Goal: Task Accomplishment & Management: Complete application form

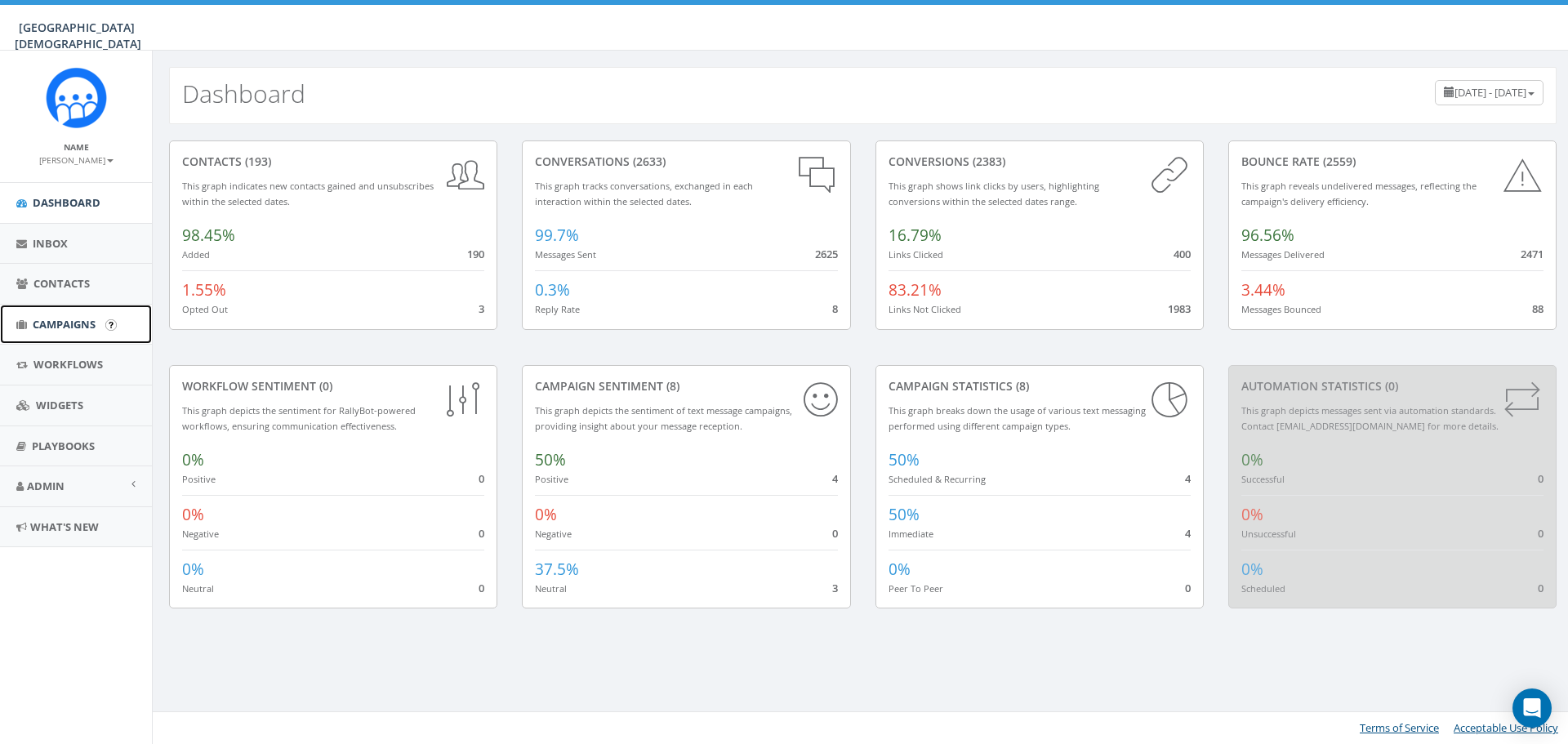
click at [77, 328] on span "Campaigns" at bounding box center [64, 324] width 63 height 14
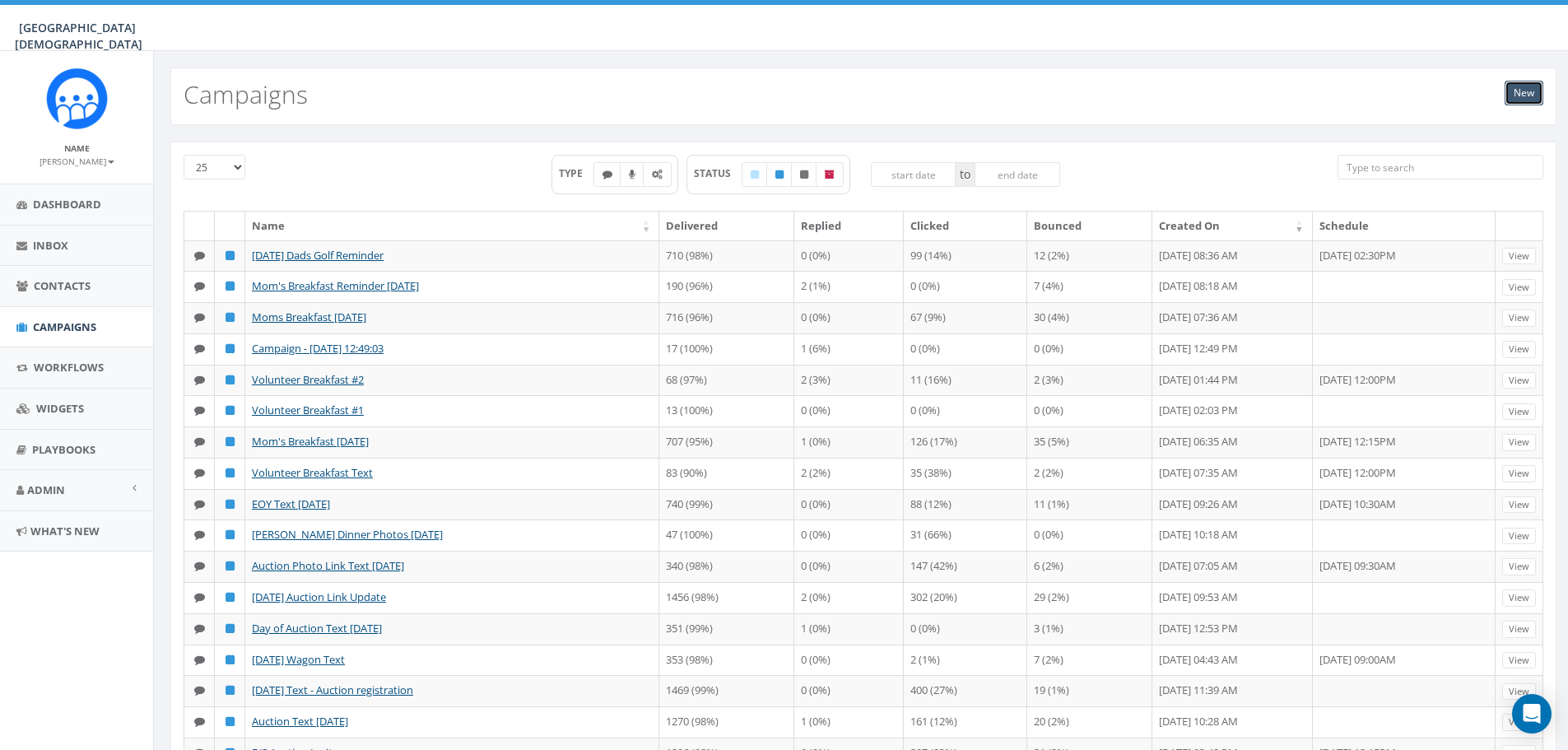
click at [1529, 94] on link "New" at bounding box center [1523, 92] width 39 height 24
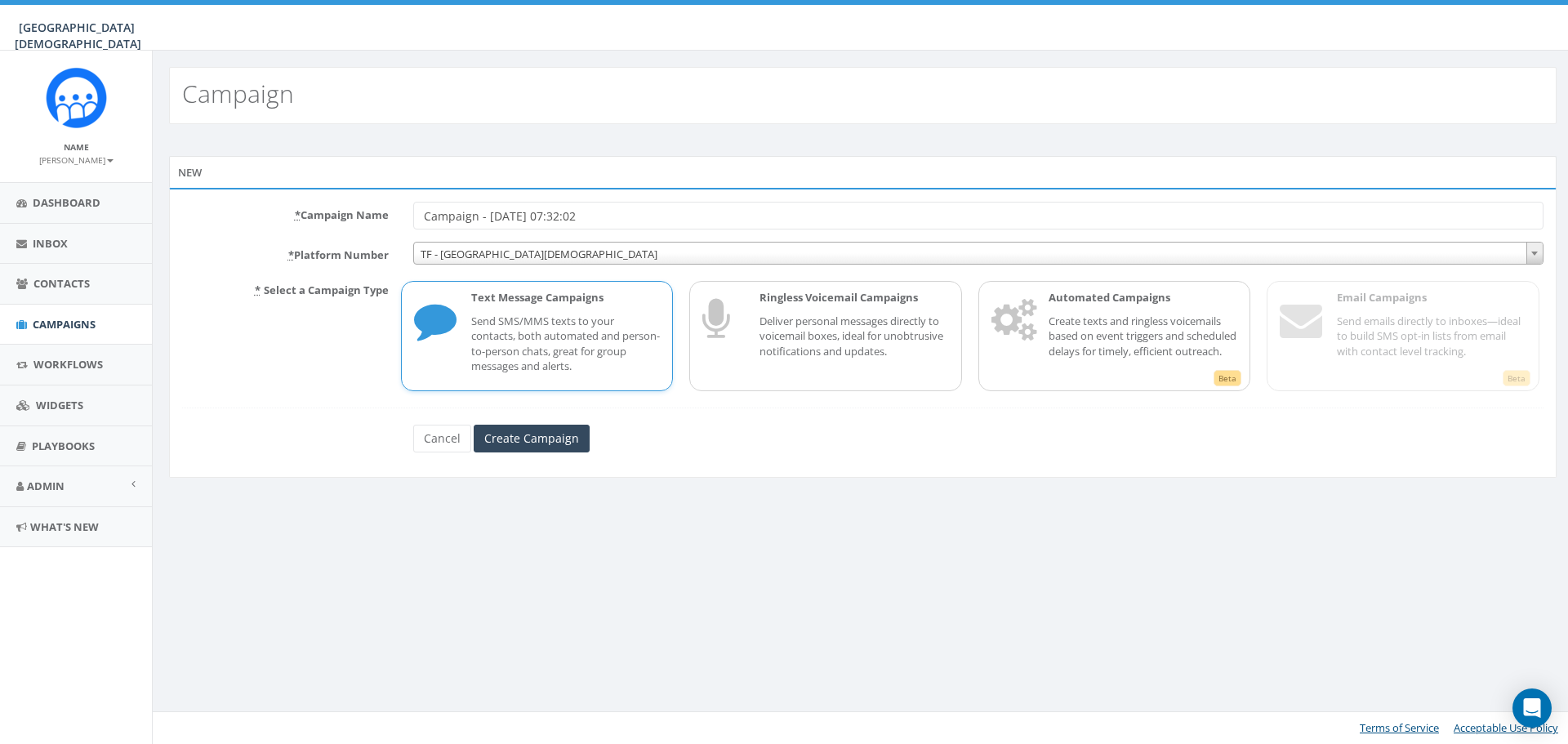
drag, startPoint x: 587, startPoint y: 212, endPoint x: 373, endPoint y: 216, distance: 214.0
click at [373, 216] on div "* Campaign Name Campaign - [DATE] 07:32:02" at bounding box center [863, 215] width 1386 height 28
type input "Volunteer Meeting #1 Reminder"
click at [525, 445] on input "Create Campaign" at bounding box center [532, 438] width 116 height 28
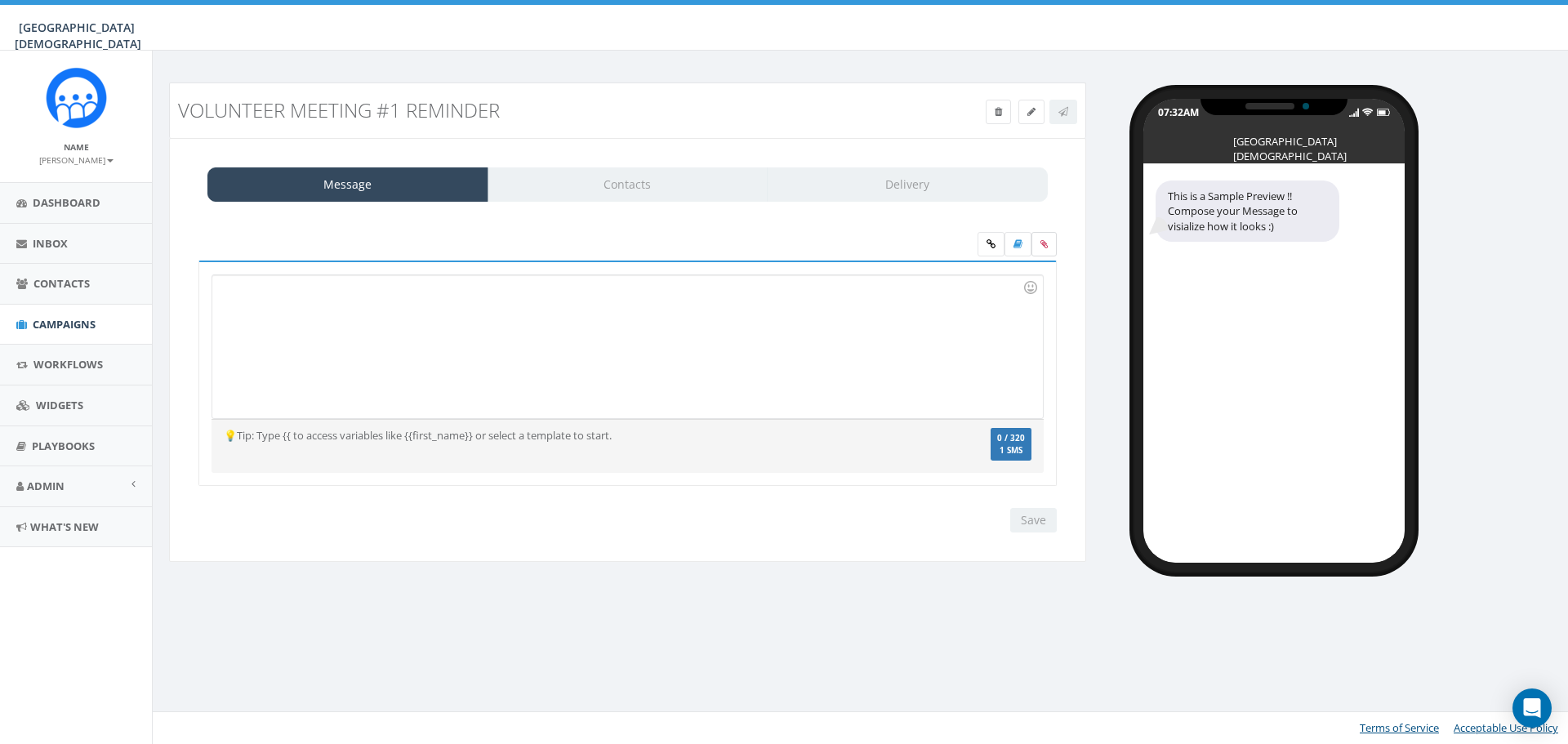
click at [1042, 248] on icon at bounding box center [1045, 244] width 8 height 10
click at [0, 0] on input "file" at bounding box center [0, 0] width 0 height 0
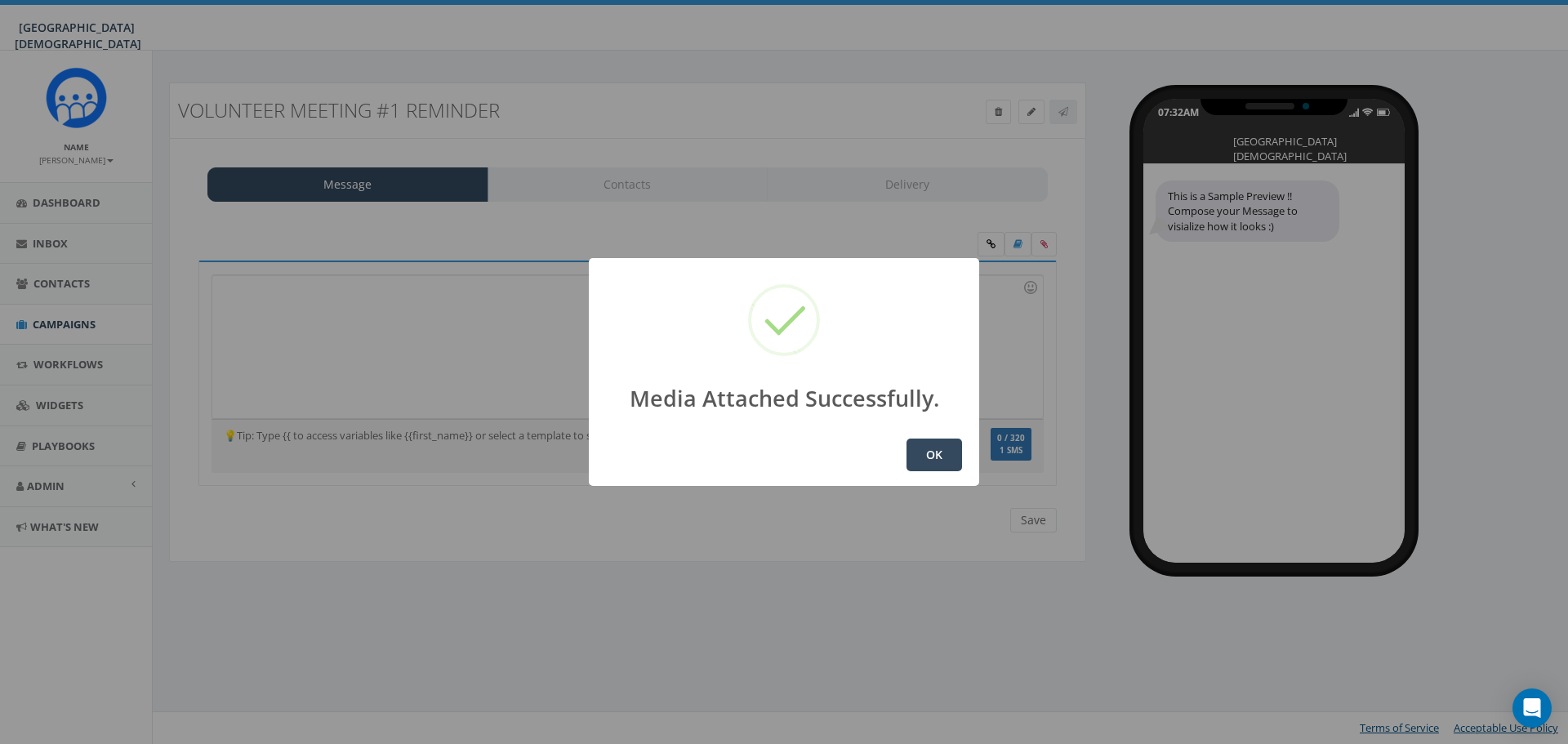
click at [942, 458] on button "OK" at bounding box center [935, 455] width 56 height 33
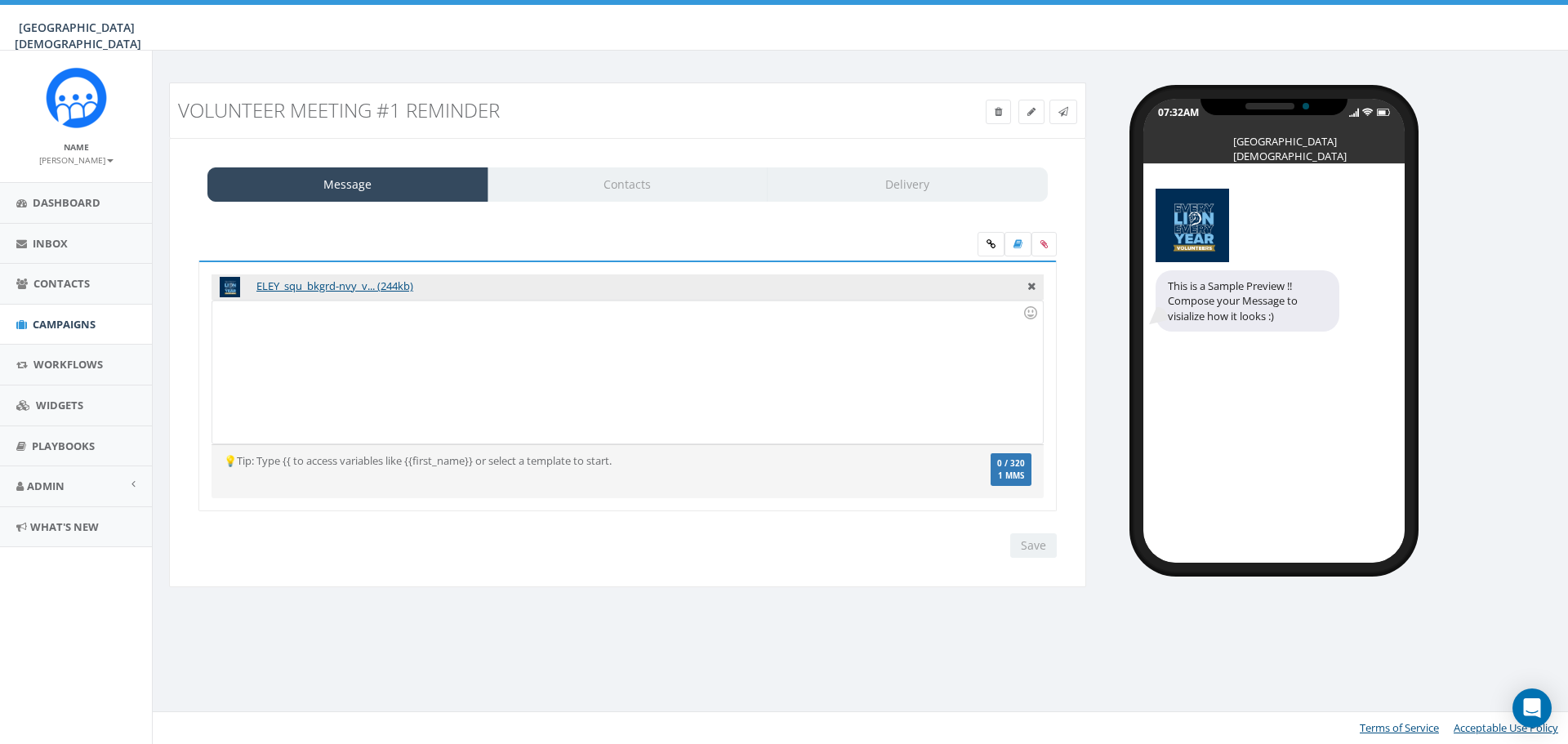
click at [311, 349] on div at bounding box center [626, 372] width 830 height 143
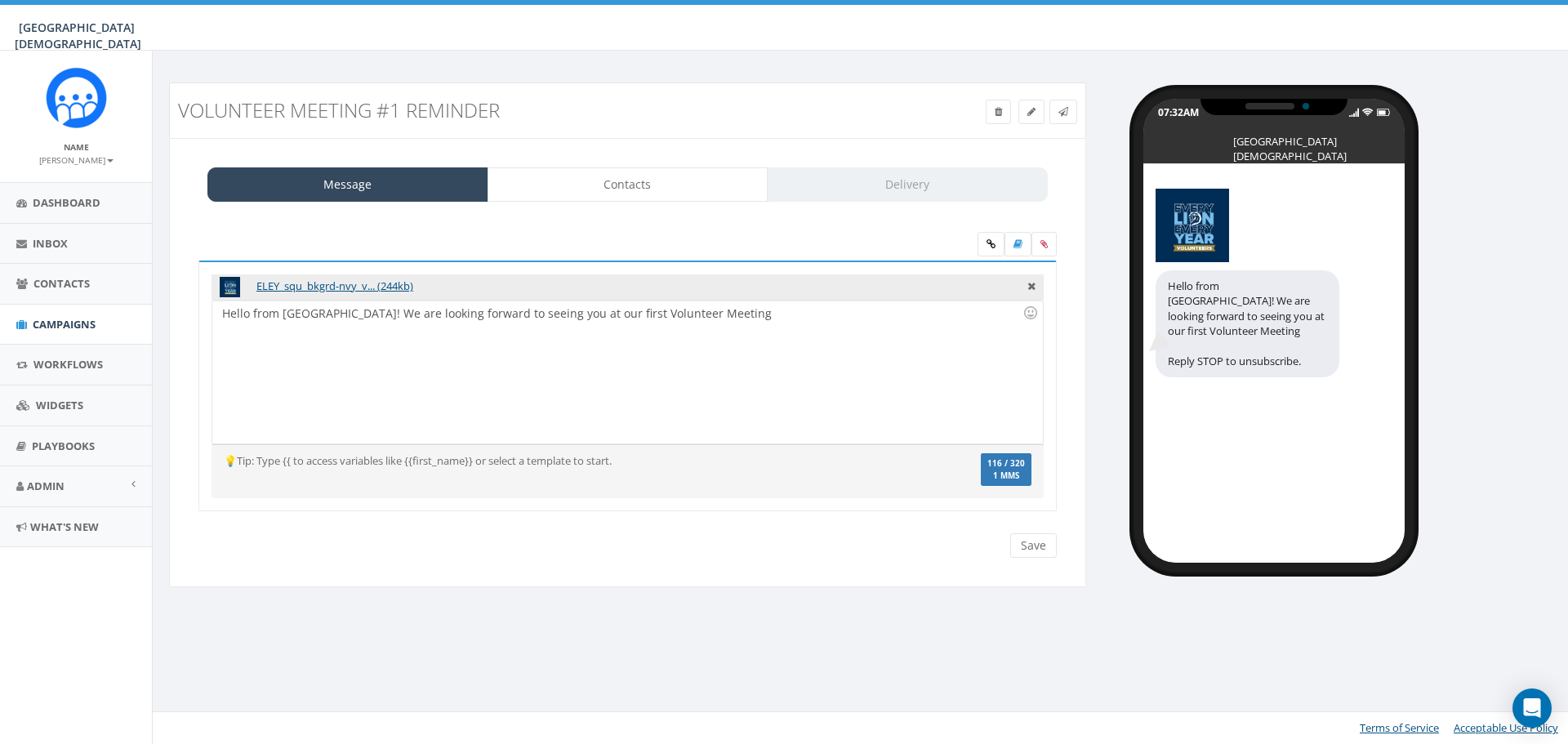
click at [731, 316] on div "Hello from Linfield! We are looking forward to seeing you at our first Voluntee…" at bounding box center [626, 372] width 830 height 143
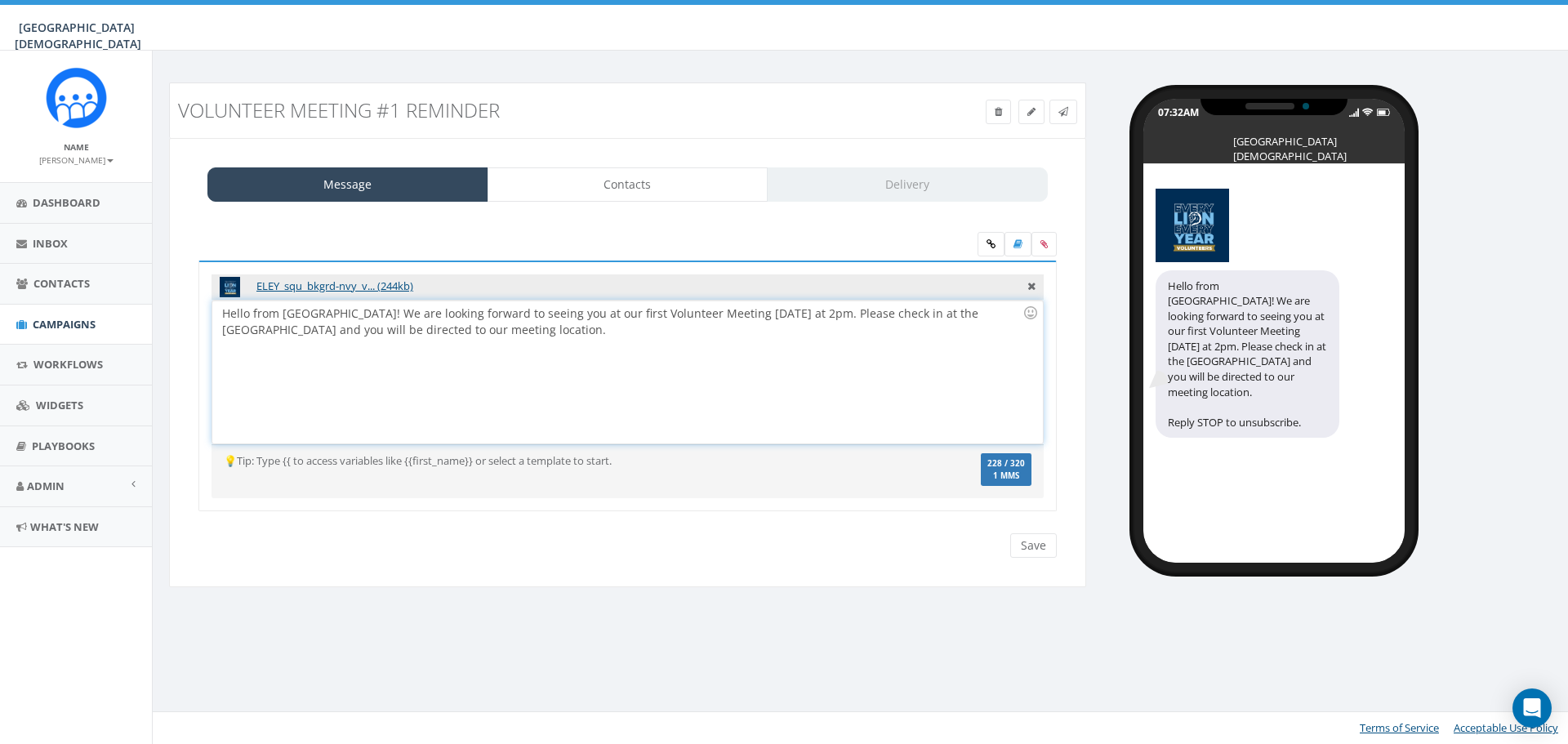
click at [759, 312] on div "Hello from Linfield! We are looking forward to seeing you at our first Voluntee…" at bounding box center [626, 372] width 830 height 143
click at [628, 335] on div "Hello from Linfield! We are looking forward to seeing you at our first Voluntee…" at bounding box center [626, 372] width 830 height 143
click at [1035, 319] on div at bounding box center [1030, 312] width 28 height 28
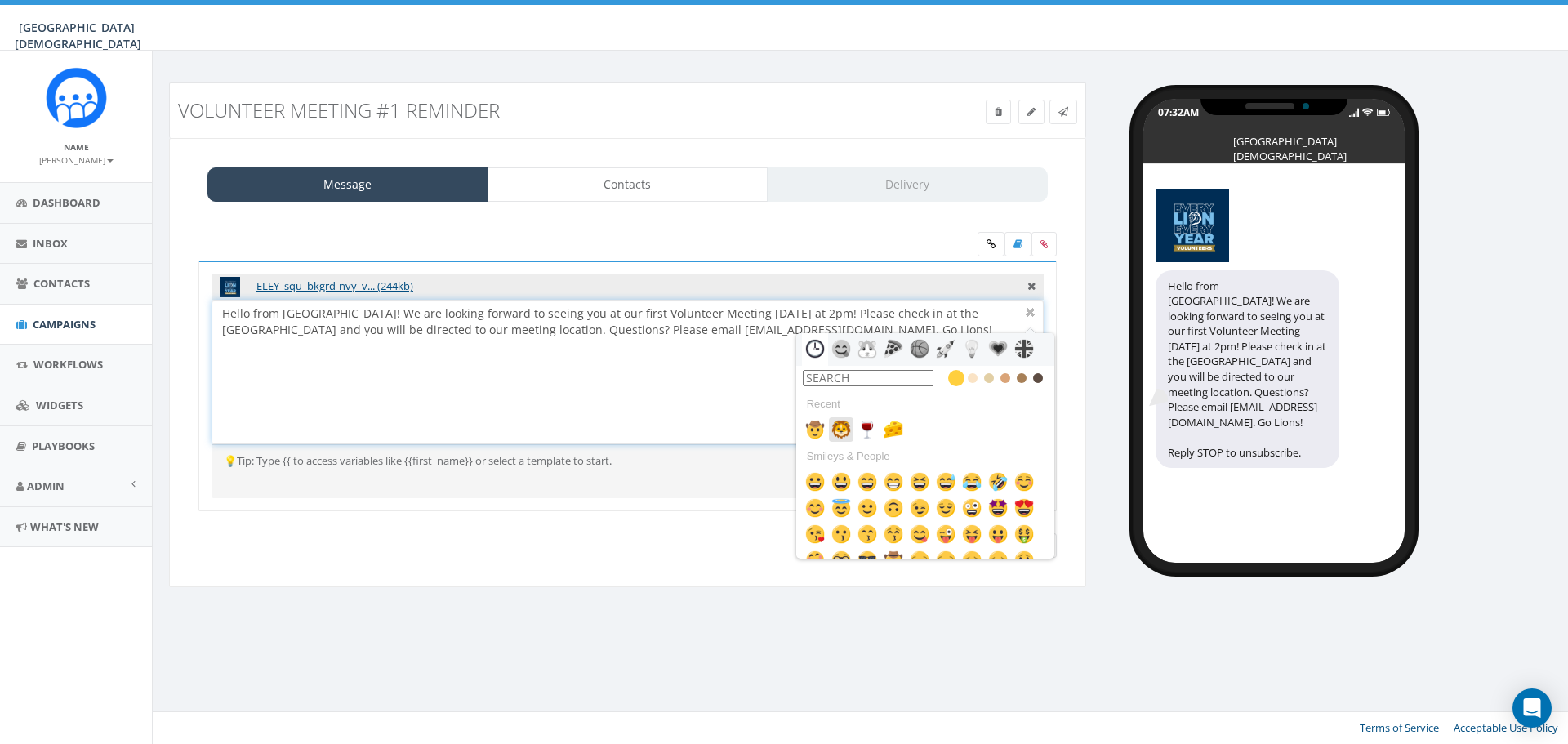
click at [844, 439] on icon at bounding box center [840, 429] width 24 height 24
drag, startPoint x: 754, startPoint y: 330, endPoint x: 616, endPoint y: 335, distance: 138.1
click at [616, 335] on div "Hello from [GEOGRAPHIC_DATA]! We are looking forward to seeing you at our first…" at bounding box center [626, 372] width 830 height 143
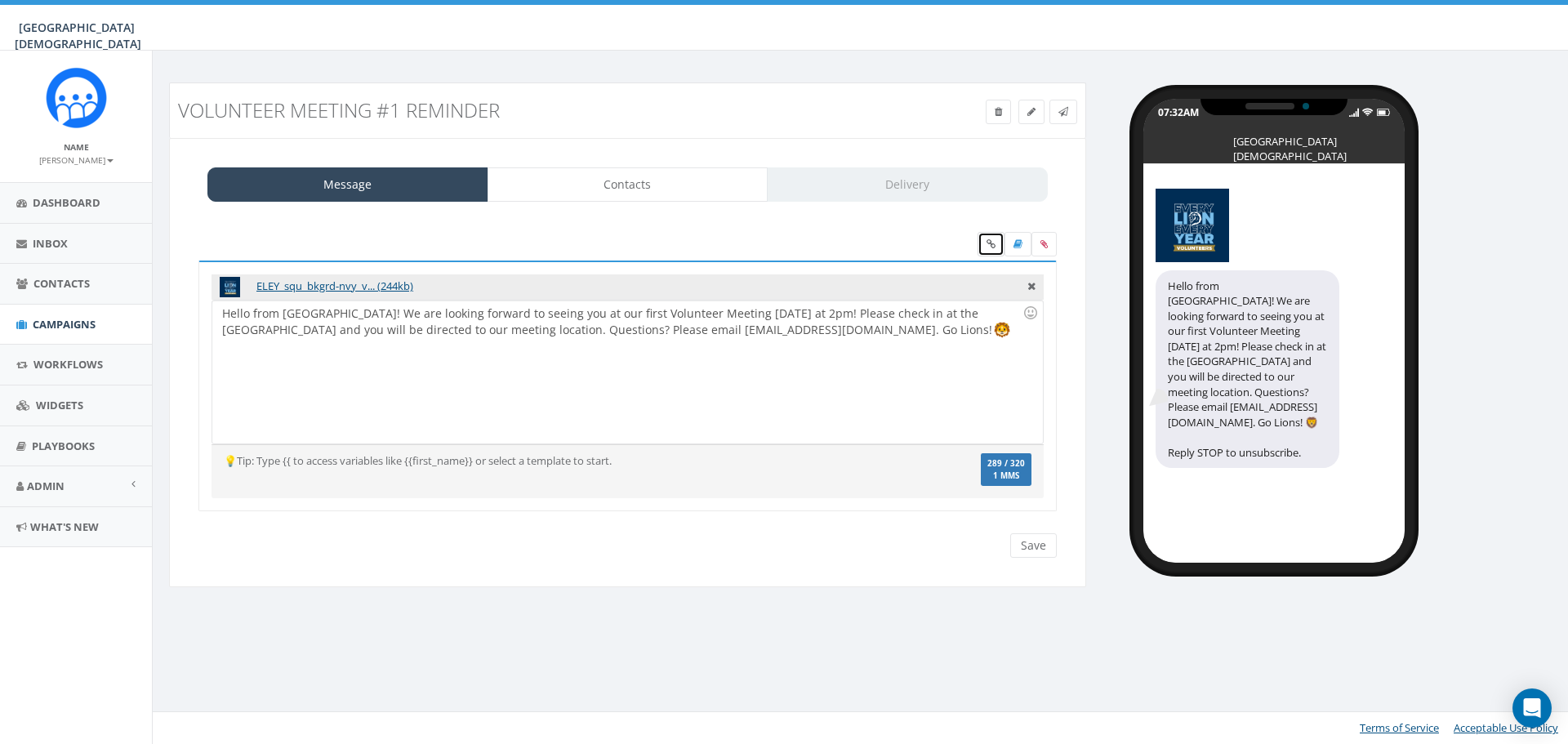
click at [991, 249] on icon at bounding box center [991, 244] width 9 height 10
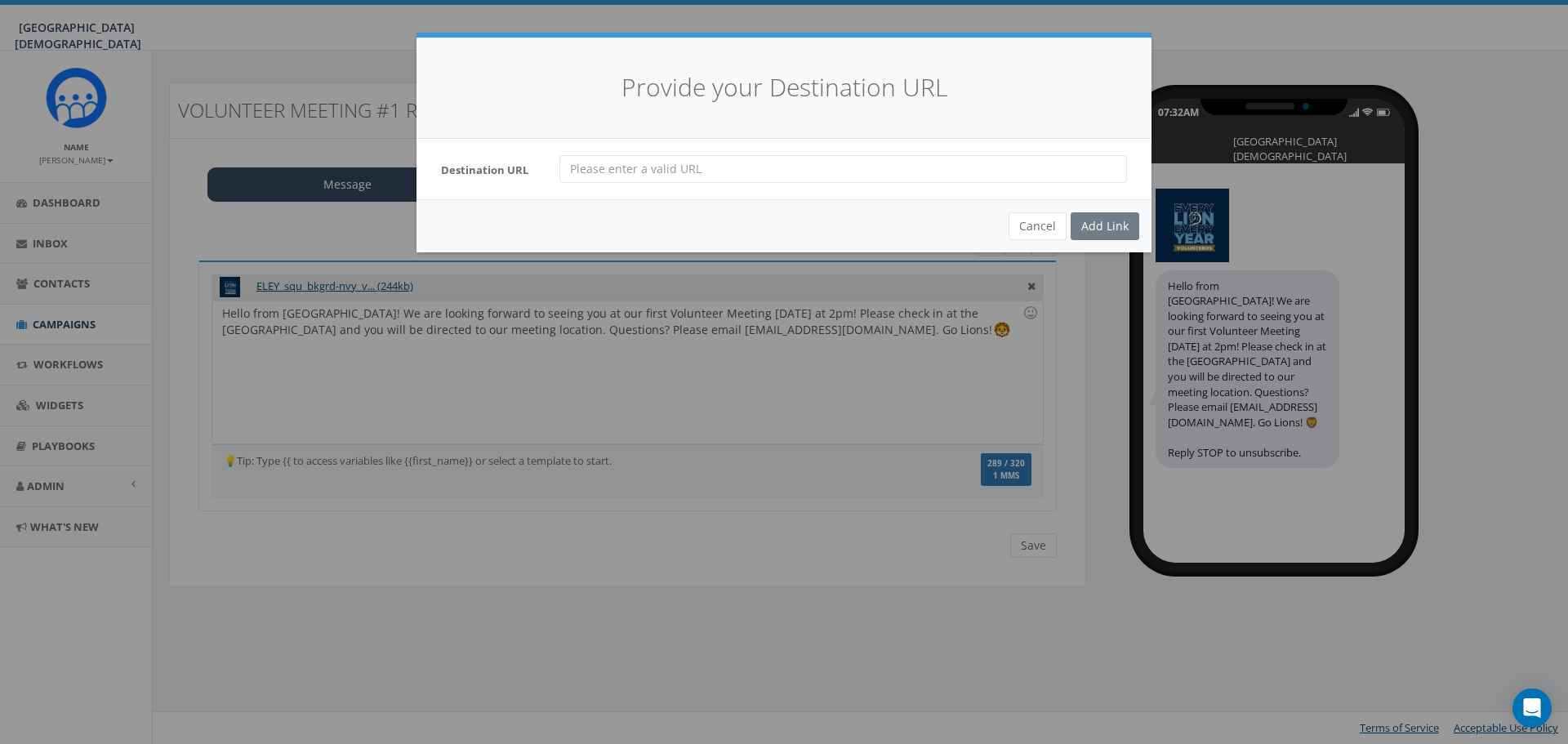
click at [662, 170] on input "url" at bounding box center [843, 169] width 568 height 28
type input "www"
click at [1045, 226] on button "Cancel" at bounding box center [1038, 226] width 58 height 28
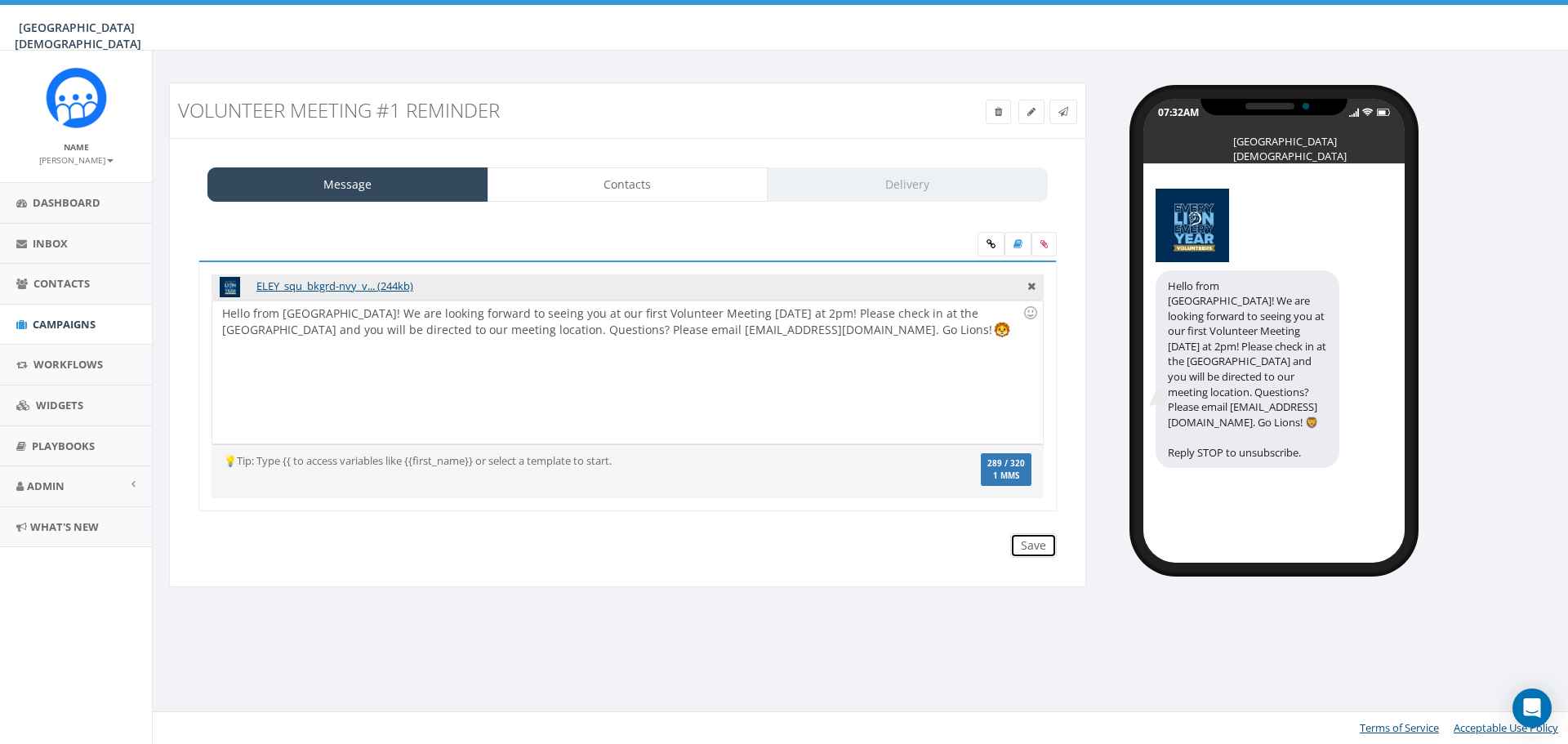
click at [1043, 550] on input "Save" at bounding box center [1034, 545] width 46 height 24
click at [1067, 115] on icon at bounding box center [1064, 112] width 10 height 10
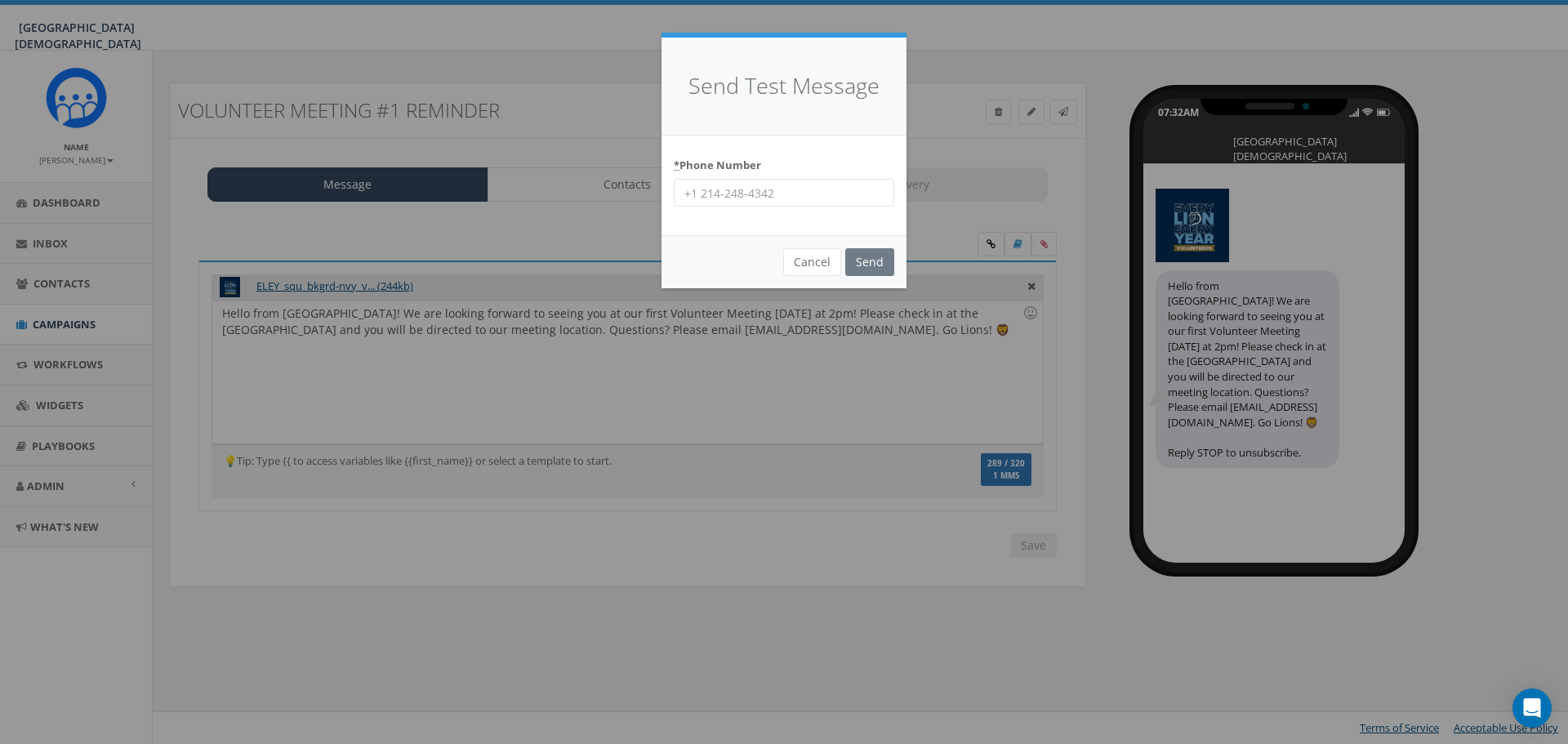
click at [752, 196] on input "* Phone Number" at bounding box center [784, 193] width 221 height 28
type input "9517649695"
click at [872, 261] on input "Send" at bounding box center [869, 262] width 49 height 28
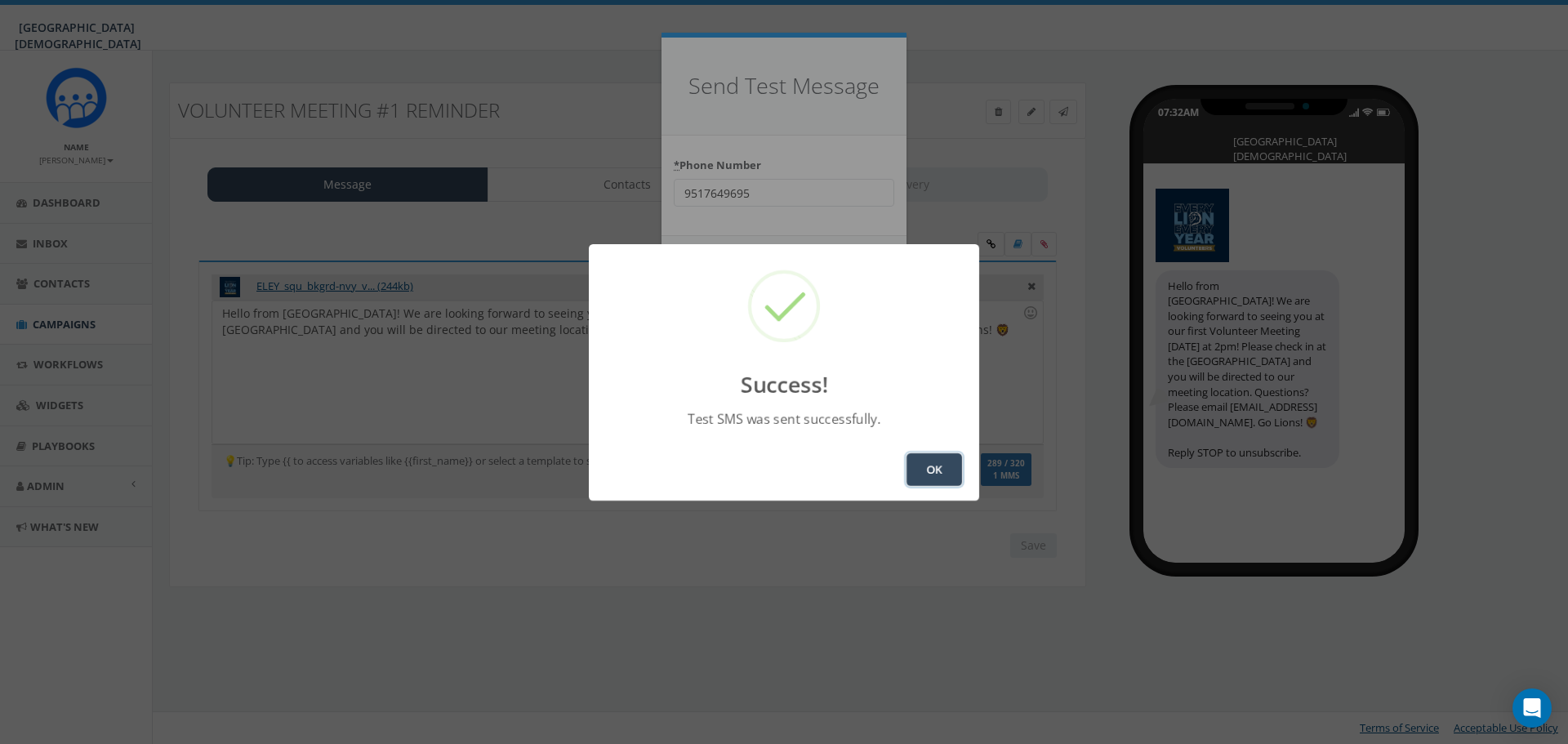
click at [917, 475] on button "OK" at bounding box center [935, 469] width 56 height 33
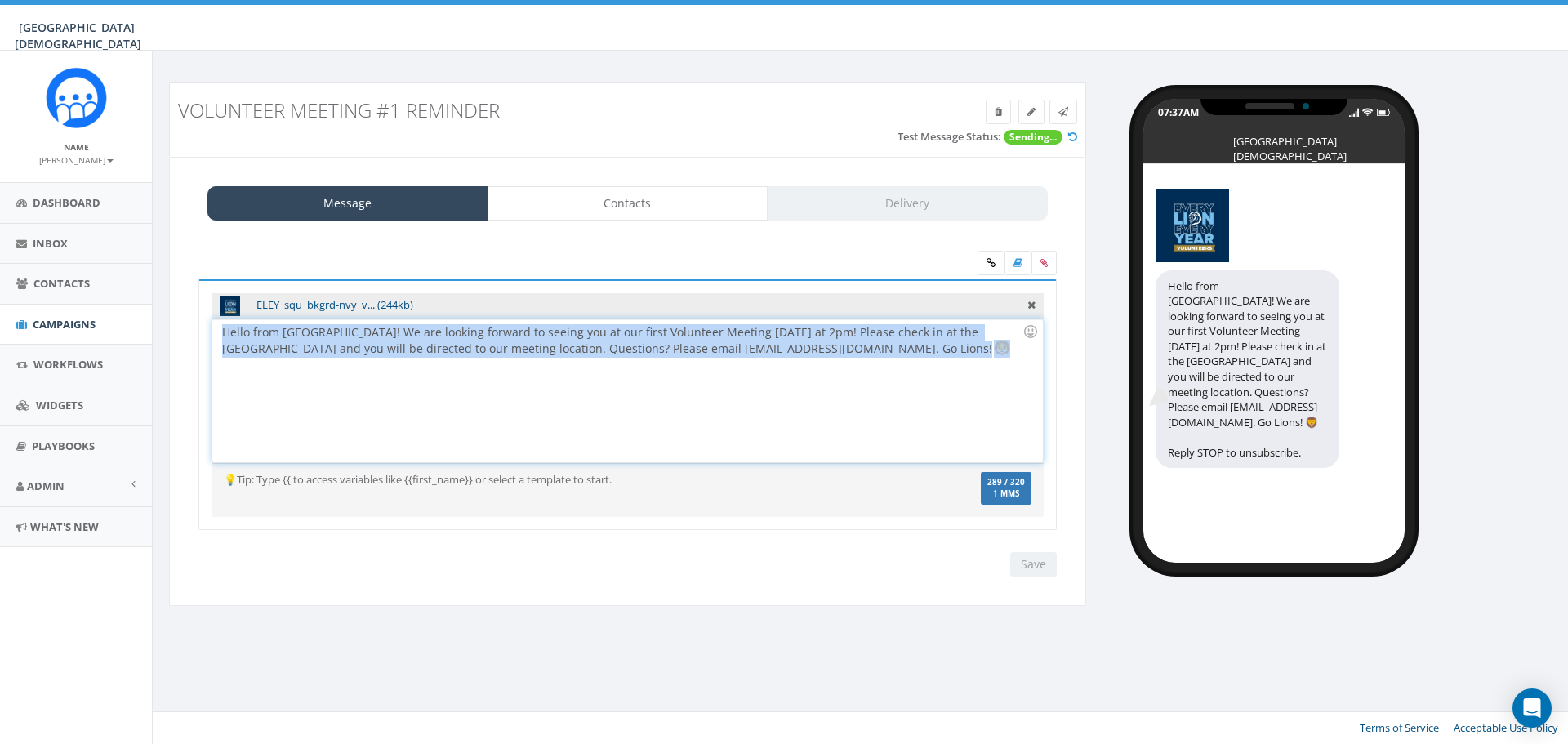
drag, startPoint x: 224, startPoint y: 333, endPoint x: 860, endPoint y: 351, distance: 636.3
click at [860, 351] on div "Hello from Linfield! We are looking forward to seeing you at our first Voluntee…" at bounding box center [626, 390] width 830 height 143
copy div "Hello from Linfield! We are looking forward to seeing you at our first Voluntee…"
click at [1061, 114] on icon at bounding box center [1064, 112] width 10 height 10
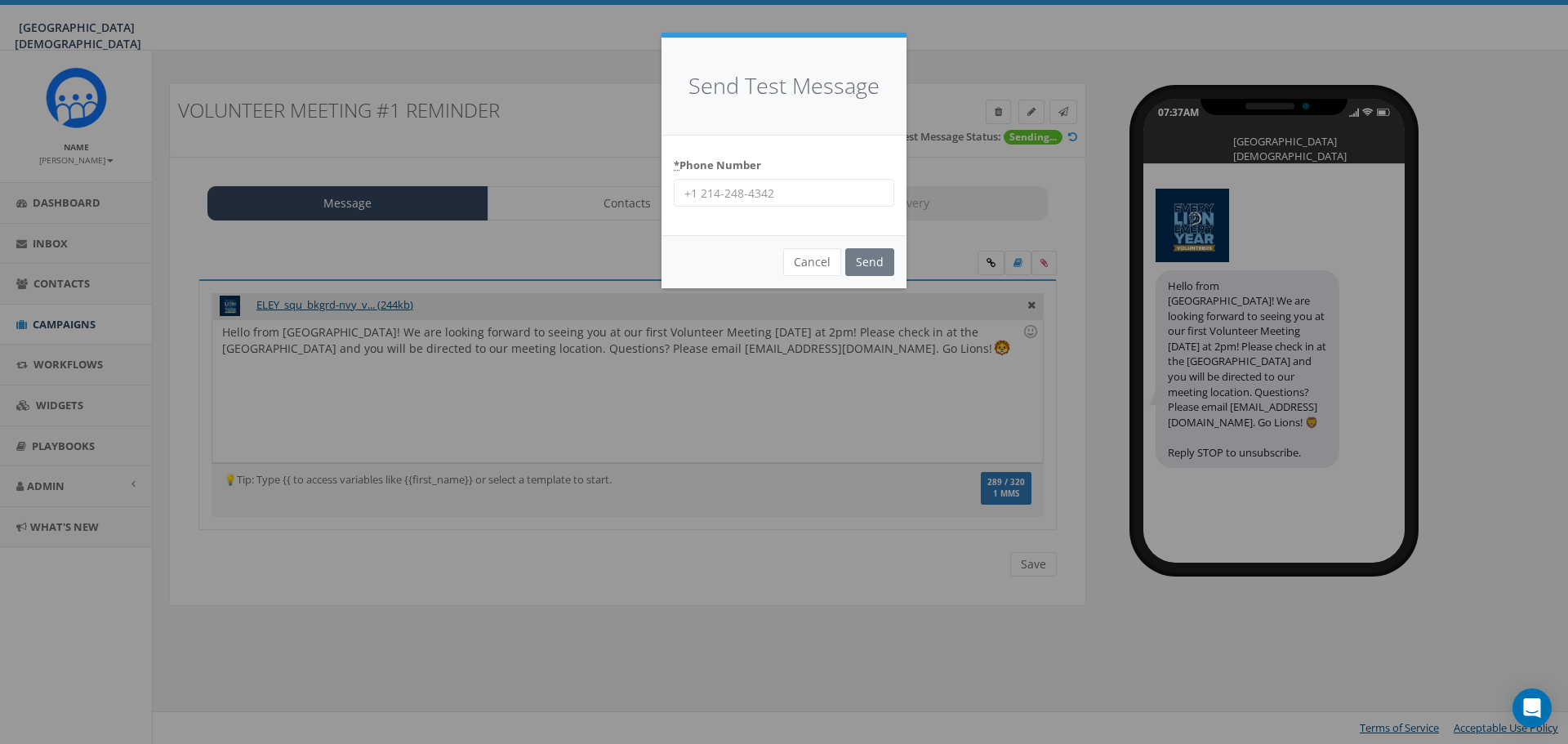
click at [773, 189] on input "* Phone Number" at bounding box center [784, 193] width 221 height 28
type input "9515019247"
click at [879, 261] on input "Send" at bounding box center [869, 262] width 49 height 28
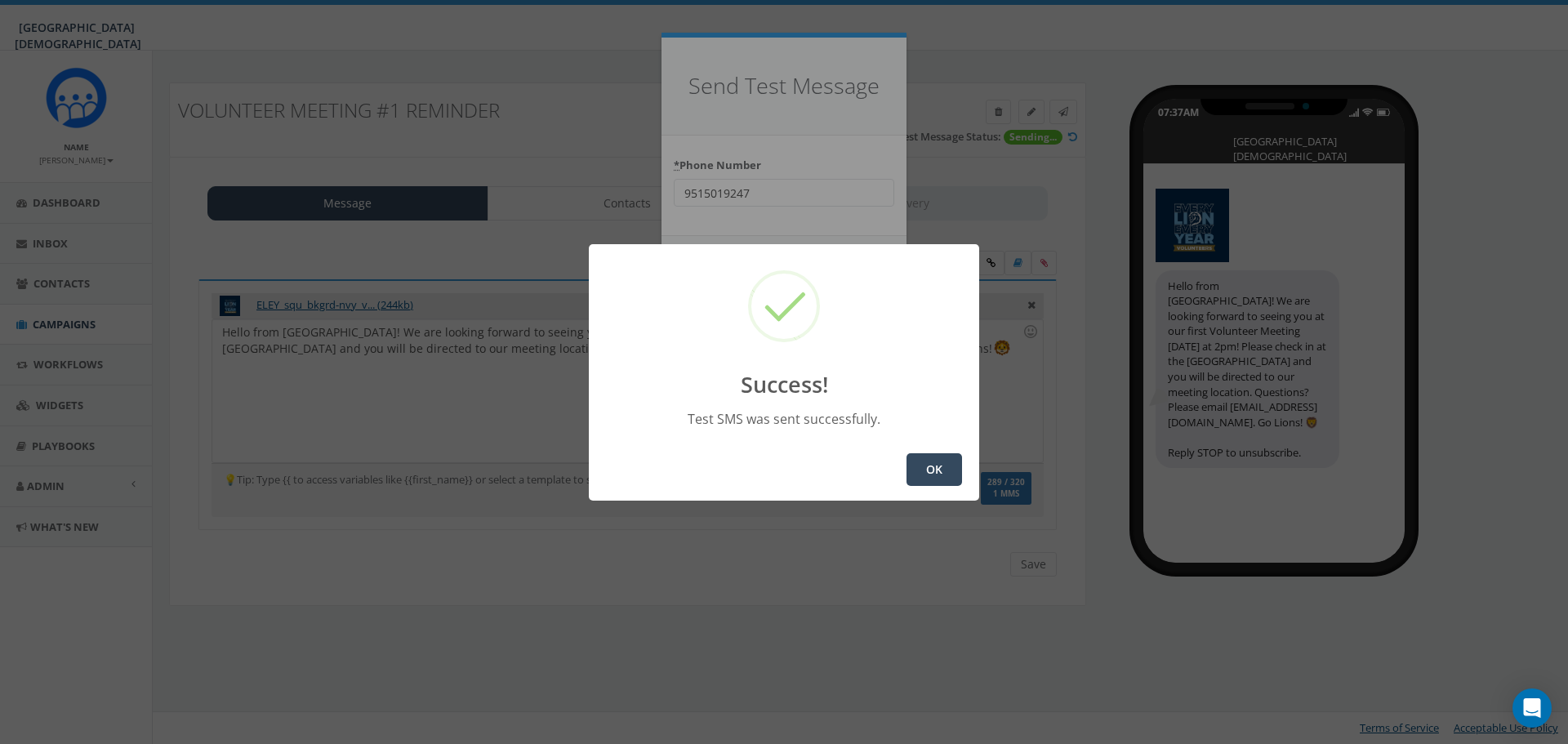
click at [923, 470] on button "OK" at bounding box center [935, 469] width 56 height 33
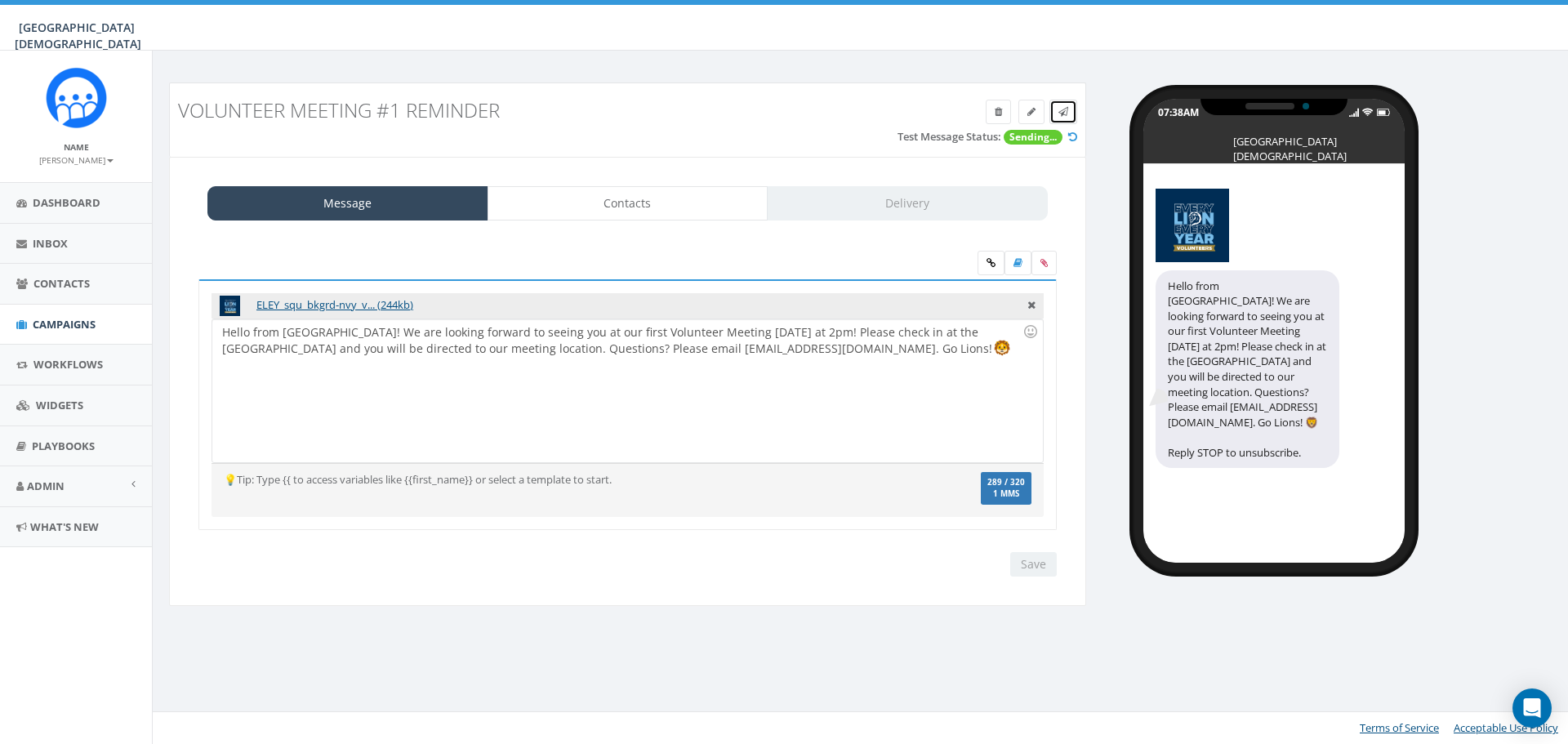
click at [1064, 114] on icon at bounding box center [1064, 112] width 10 height 10
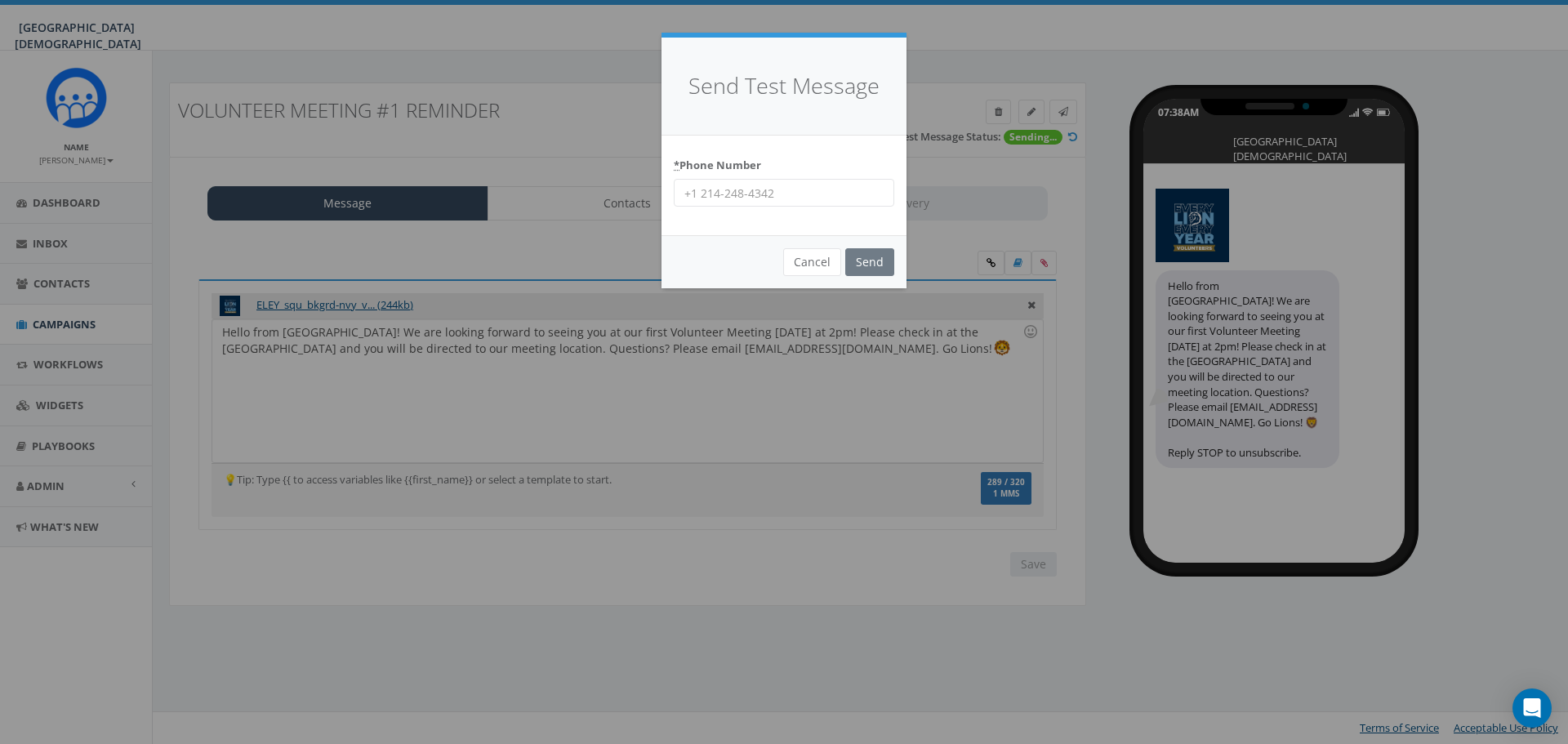
click at [728, 197] on input "* Phone Number" at bounding box center [784, 193] width 221 height 28
type input "9515019247"
click at [854, 258] on input "Send" at bounding box center [869, 262] width 49 height 28
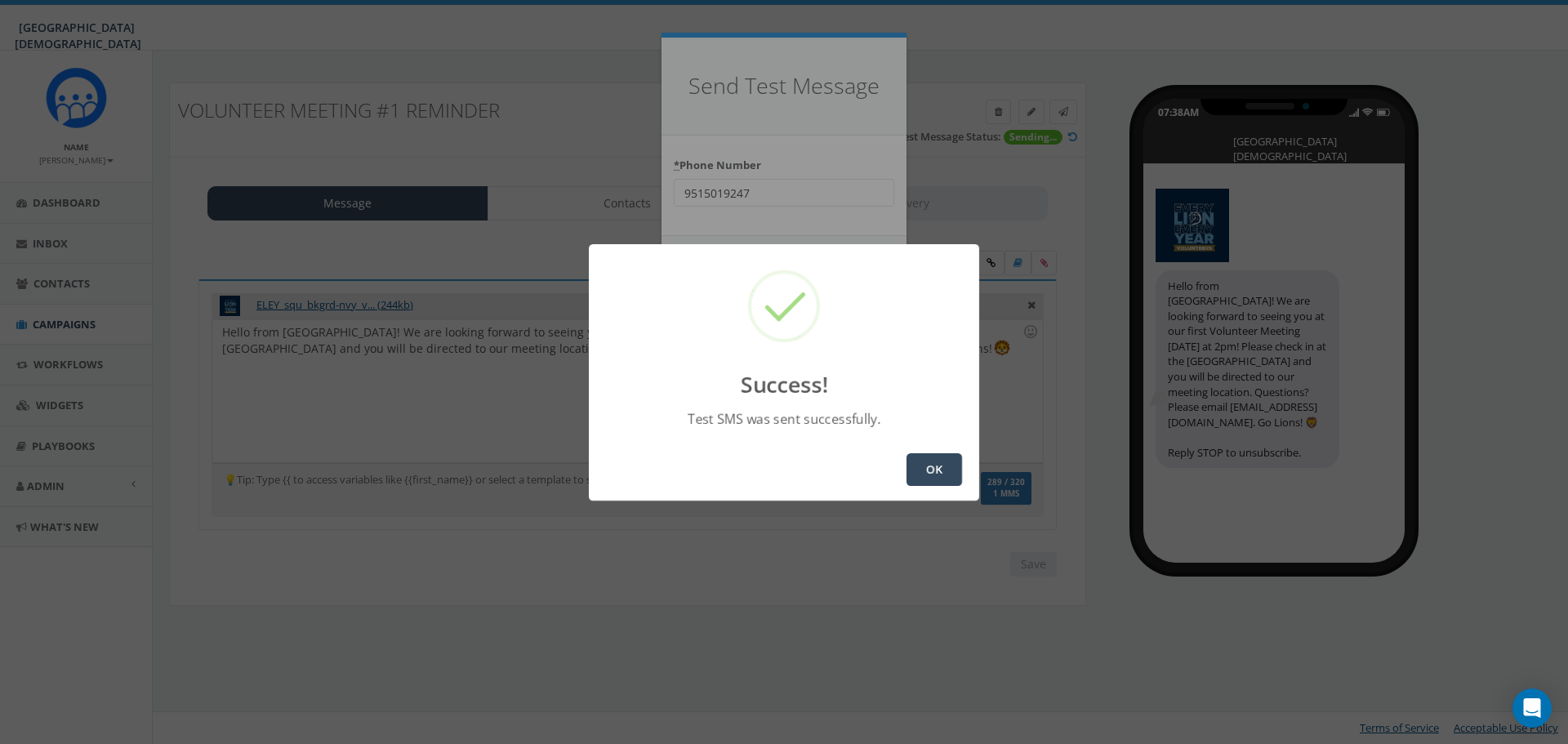
click at [927, 459] on button "OK" at bounding box center [935, 469] width 56 height 33
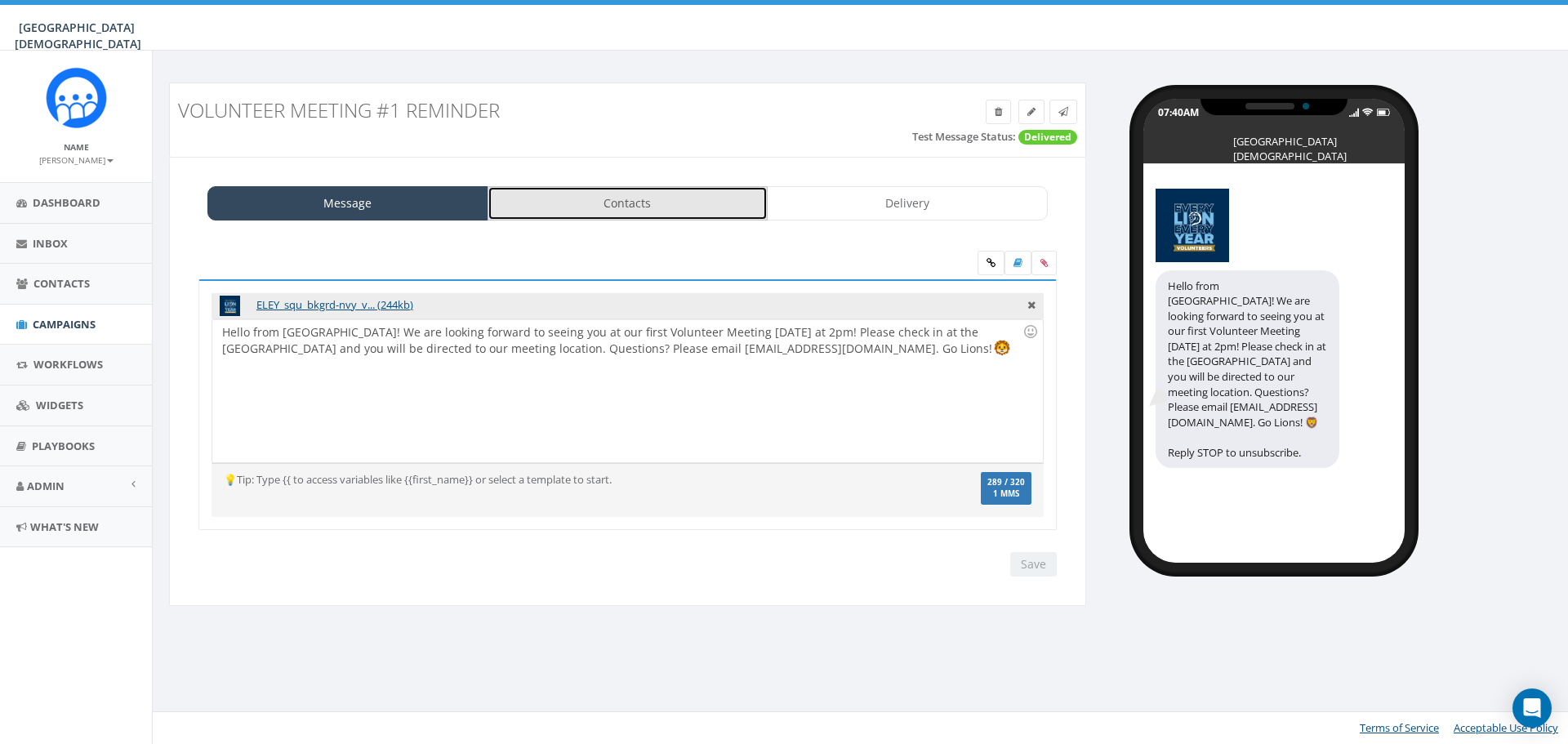
click at [660, 212] on link "Contacts" at bounding box center [628, 203] width 281 height 35
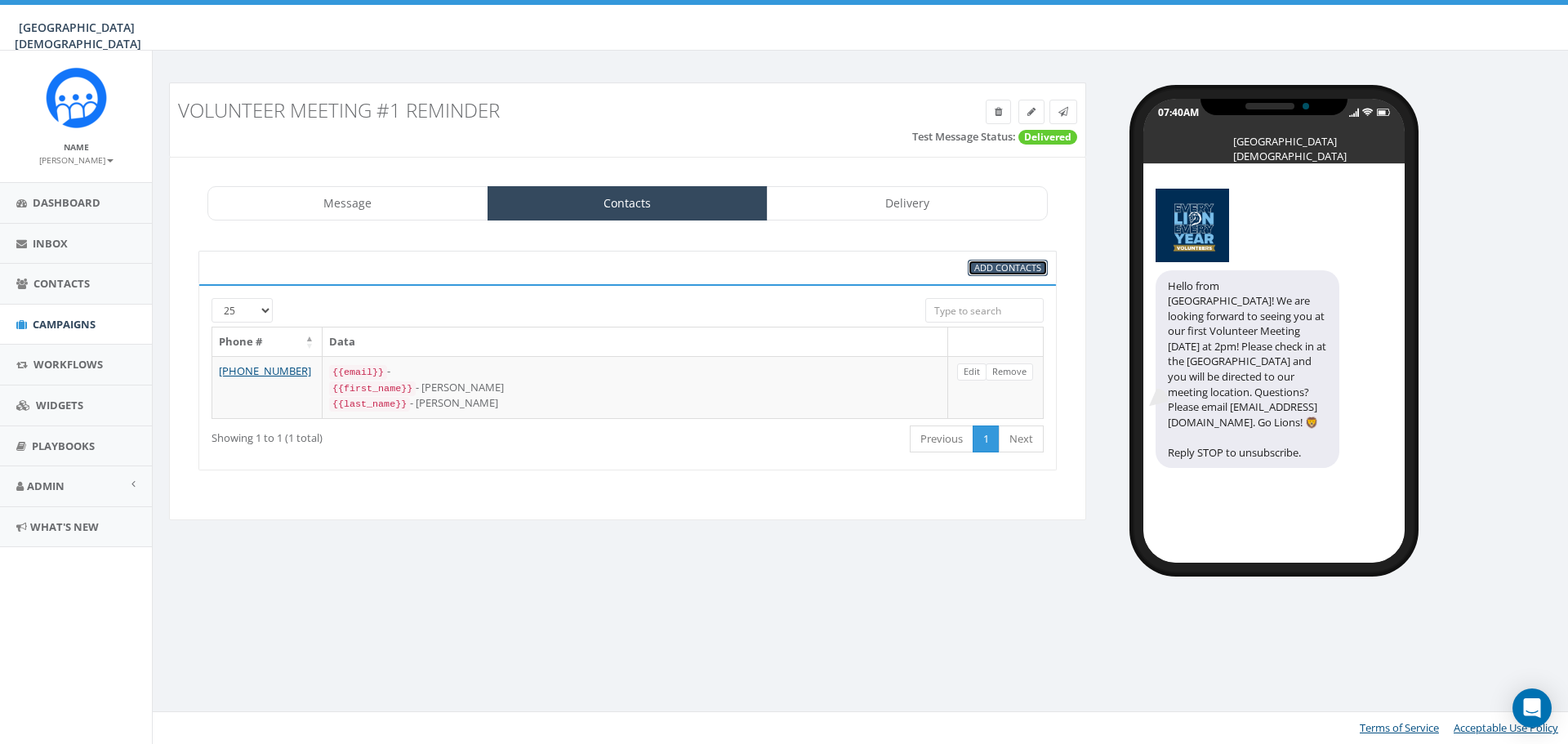
click at [997, 265] on span "Add Contacts" at bounding box center [1008, 267] width 67 height 13
select select
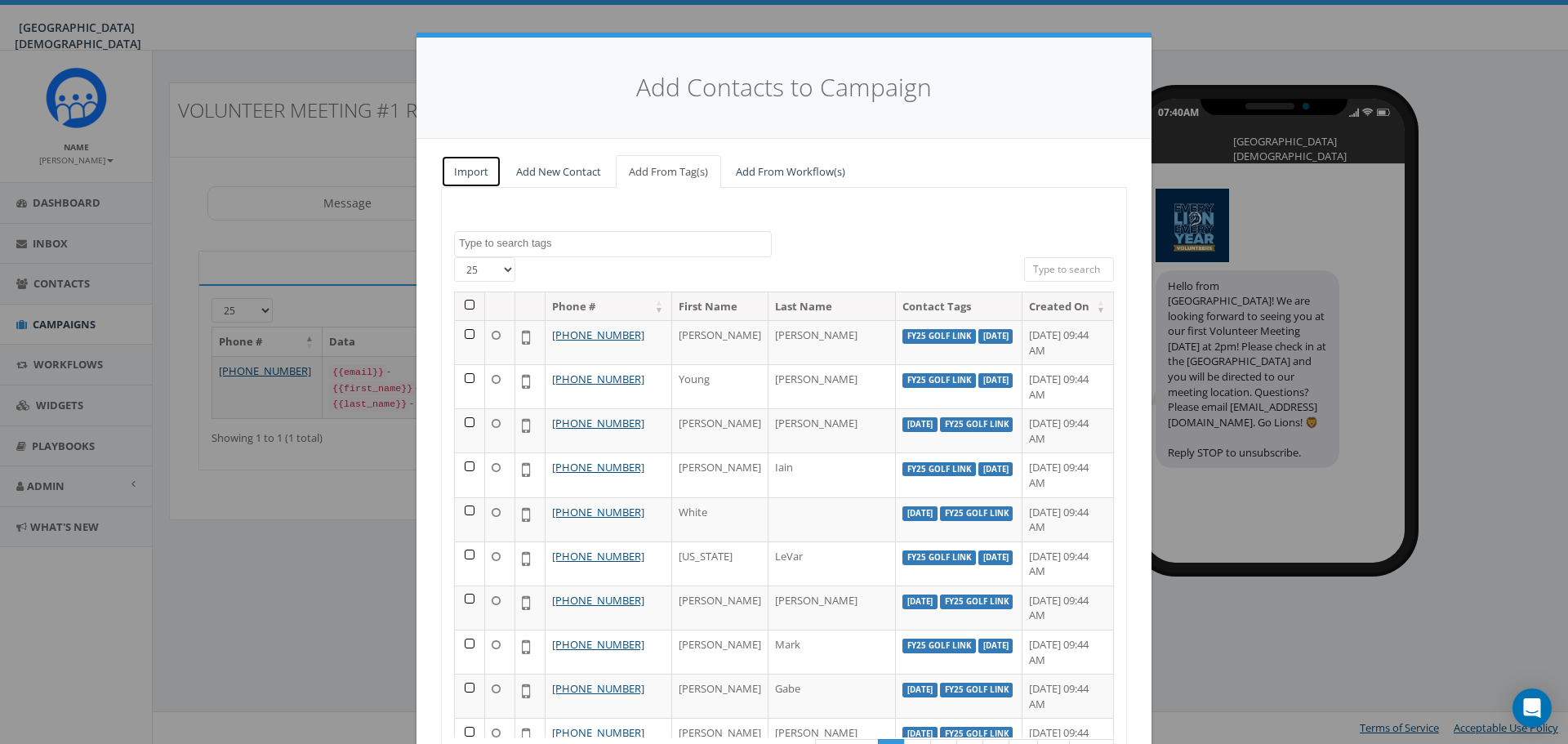
click at [472, 169] on link "Import" at bounding box center [471, 172] width 61 height 34
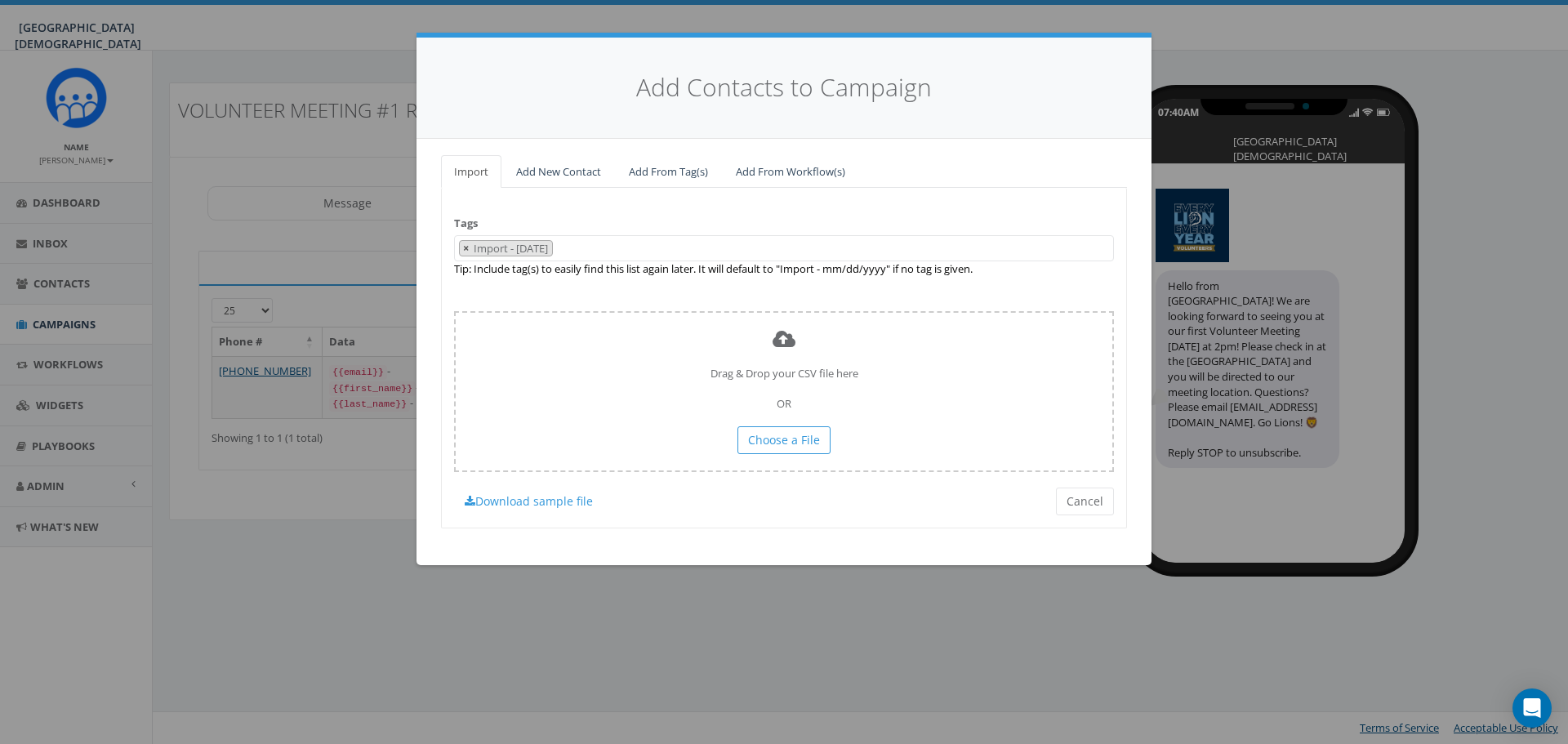
click at [466, 250] on span "×" at bounding box center [466, 248] width 6 height 14
select select
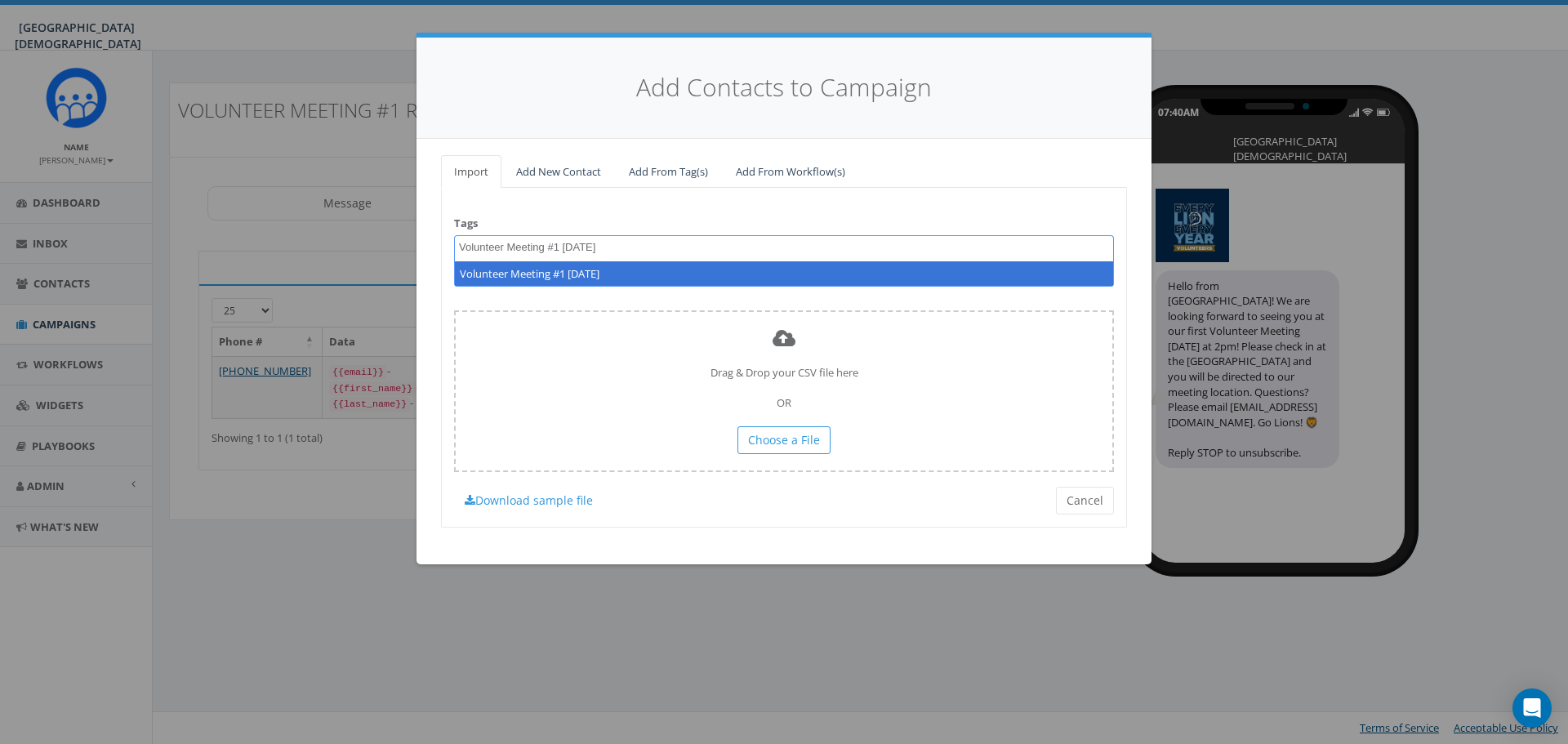
type textarea "Volunteer Meeting #1 9.25.25"
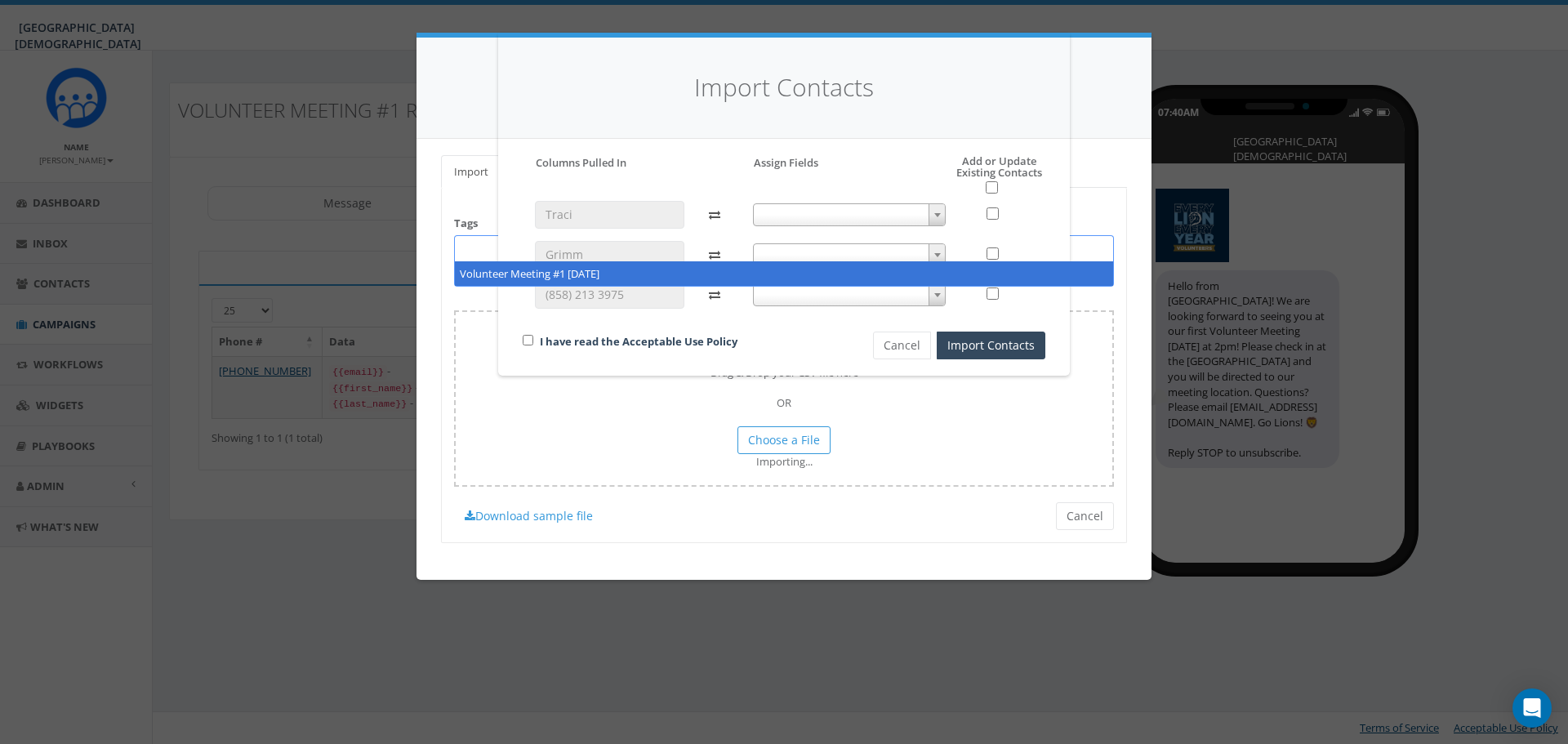
click at [851, 206] on span at bounding box center [850, 215] width 194 height 23
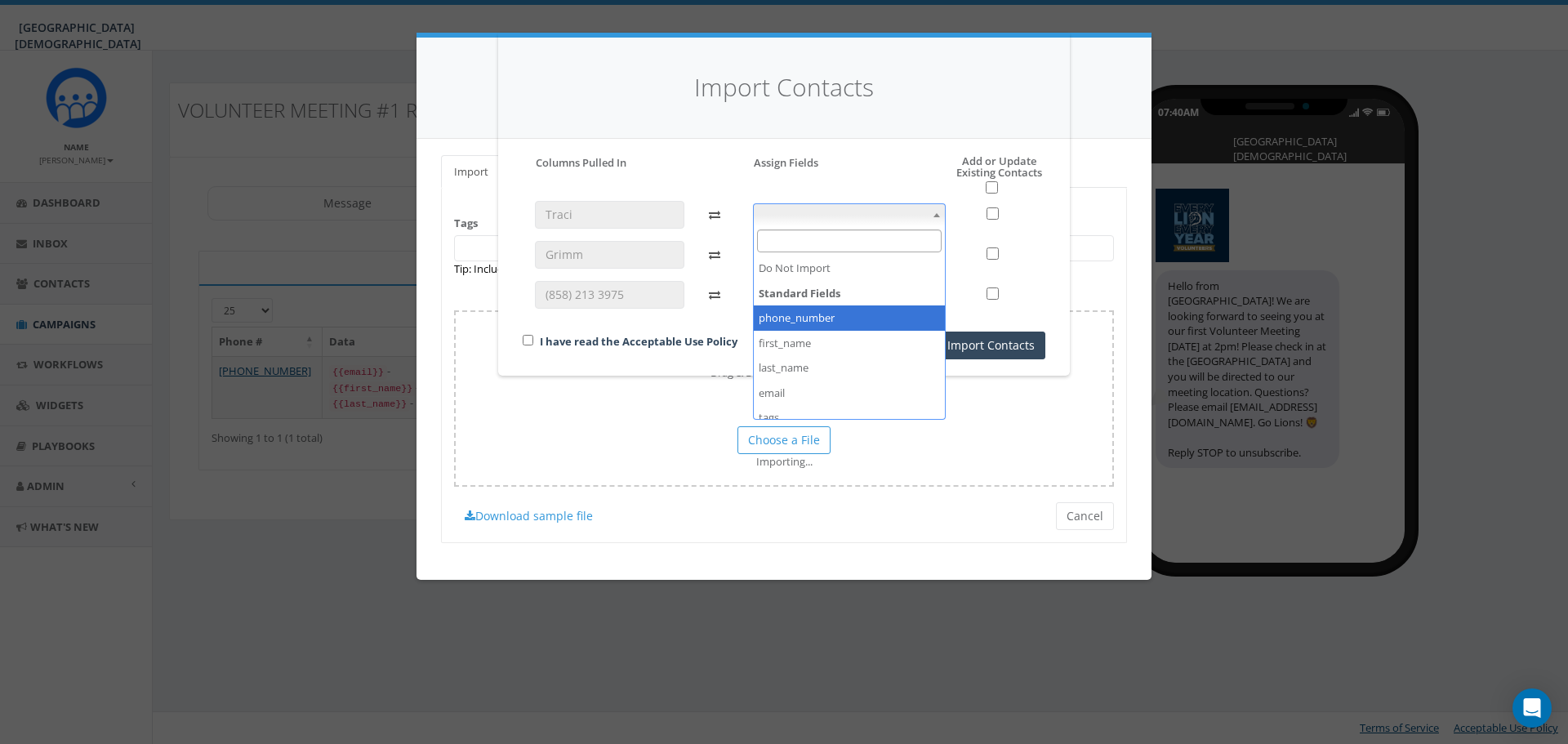
select select "phone_number"
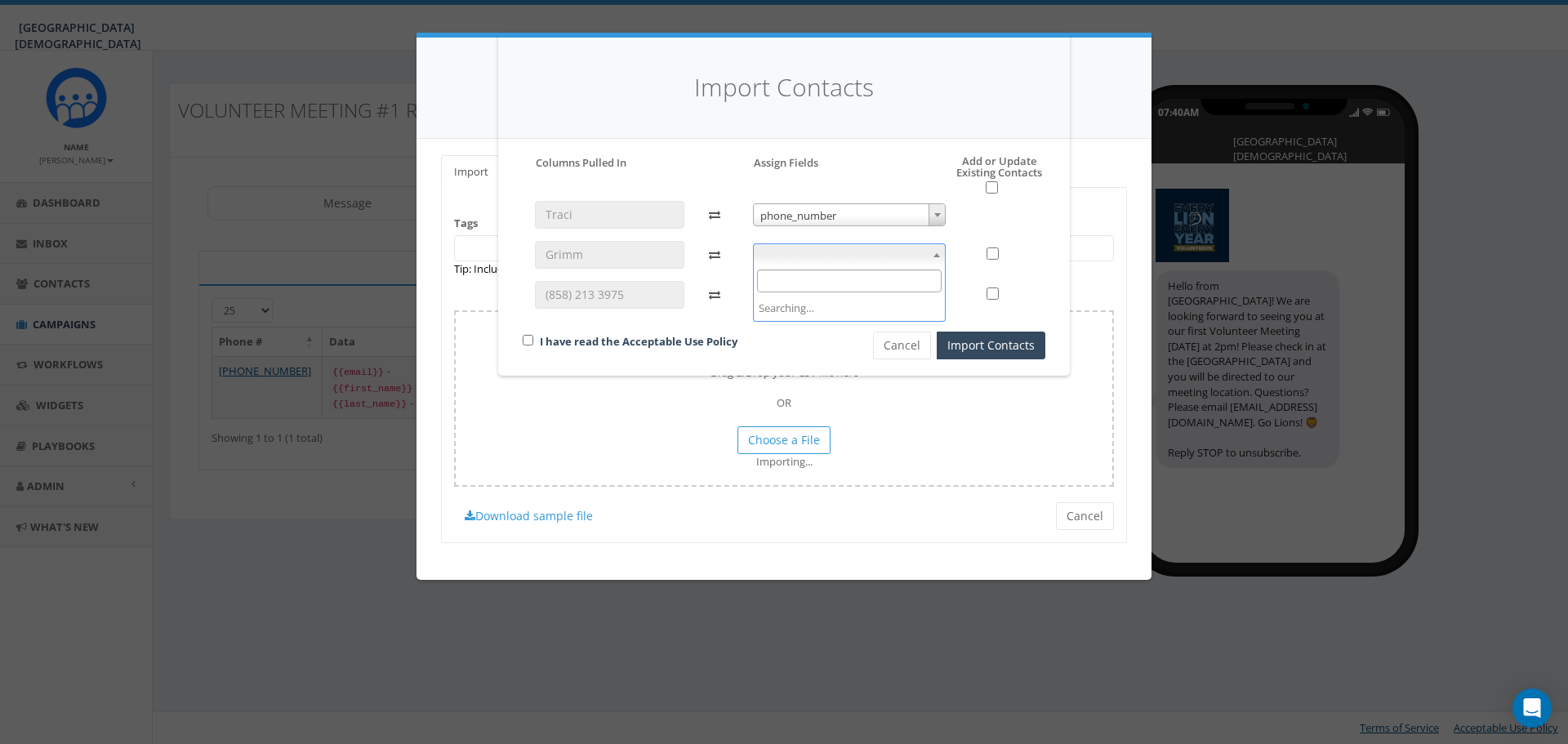
click at [817, 260] on span at bounding box center [850, 255] width 194 height 23
click at [1046, 384] on div "Import Contacts Please accept policy to proceed Please map phone number field t…" at bounding box center [784, 372] width 1568 height 744
click at [913, 341] on button "Cancel" at bounding box center [902, 345] width 58 height 28
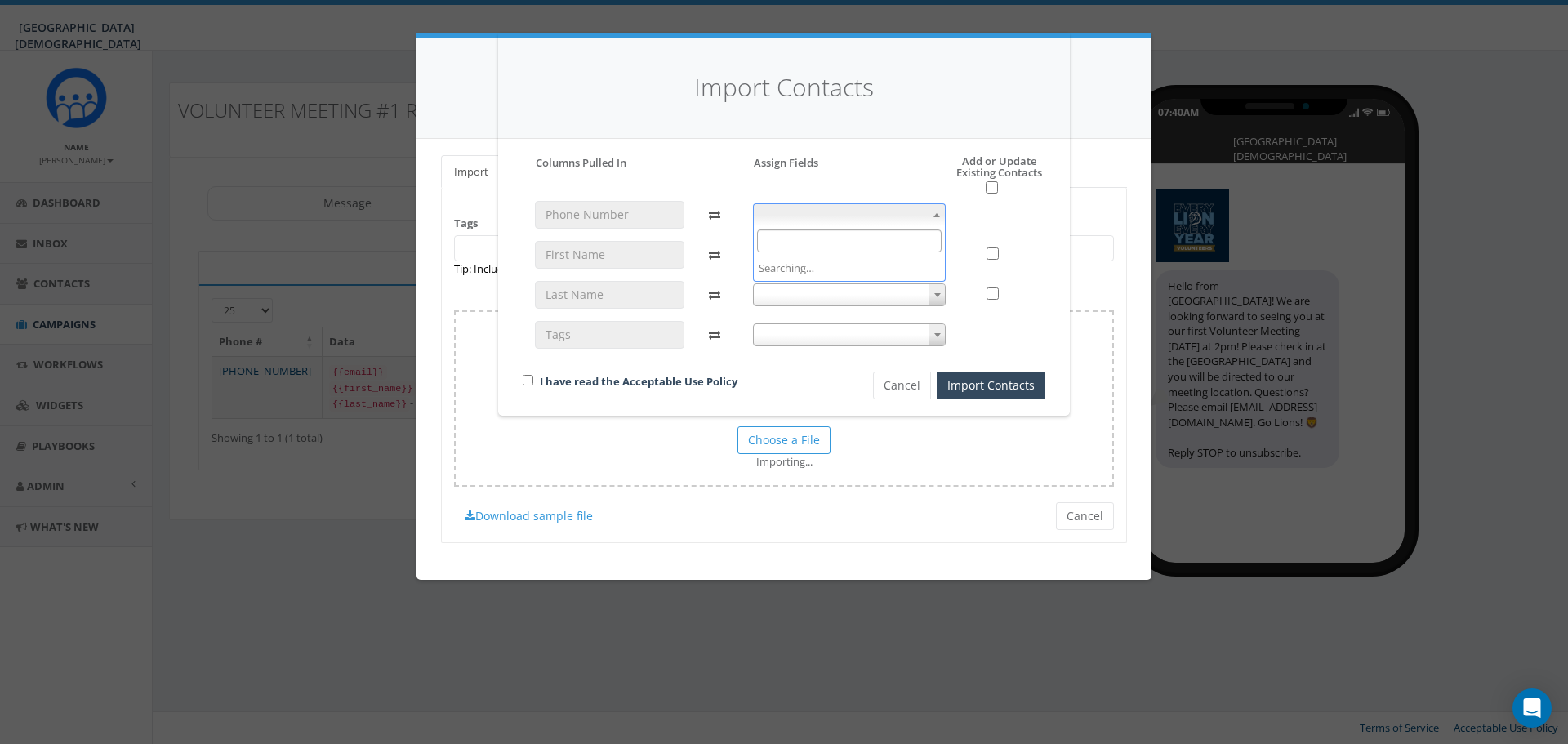
click at [819, 214] on span at bounding box center [850, 215] width 194 height 23
select select "phone_number"
click at [827, 253] on span at bounding box center [850, 255] width 194 height 23
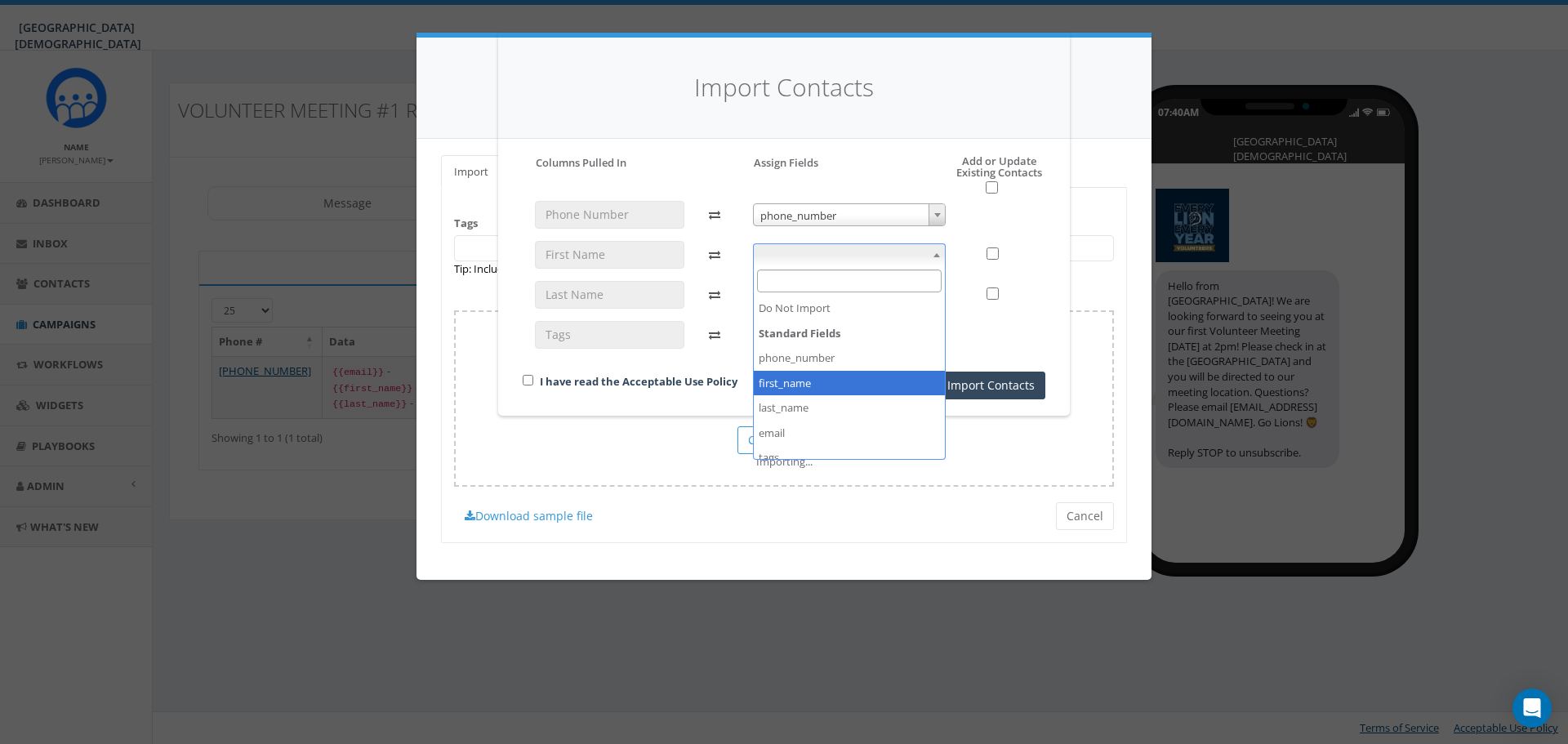
select select "first_name"
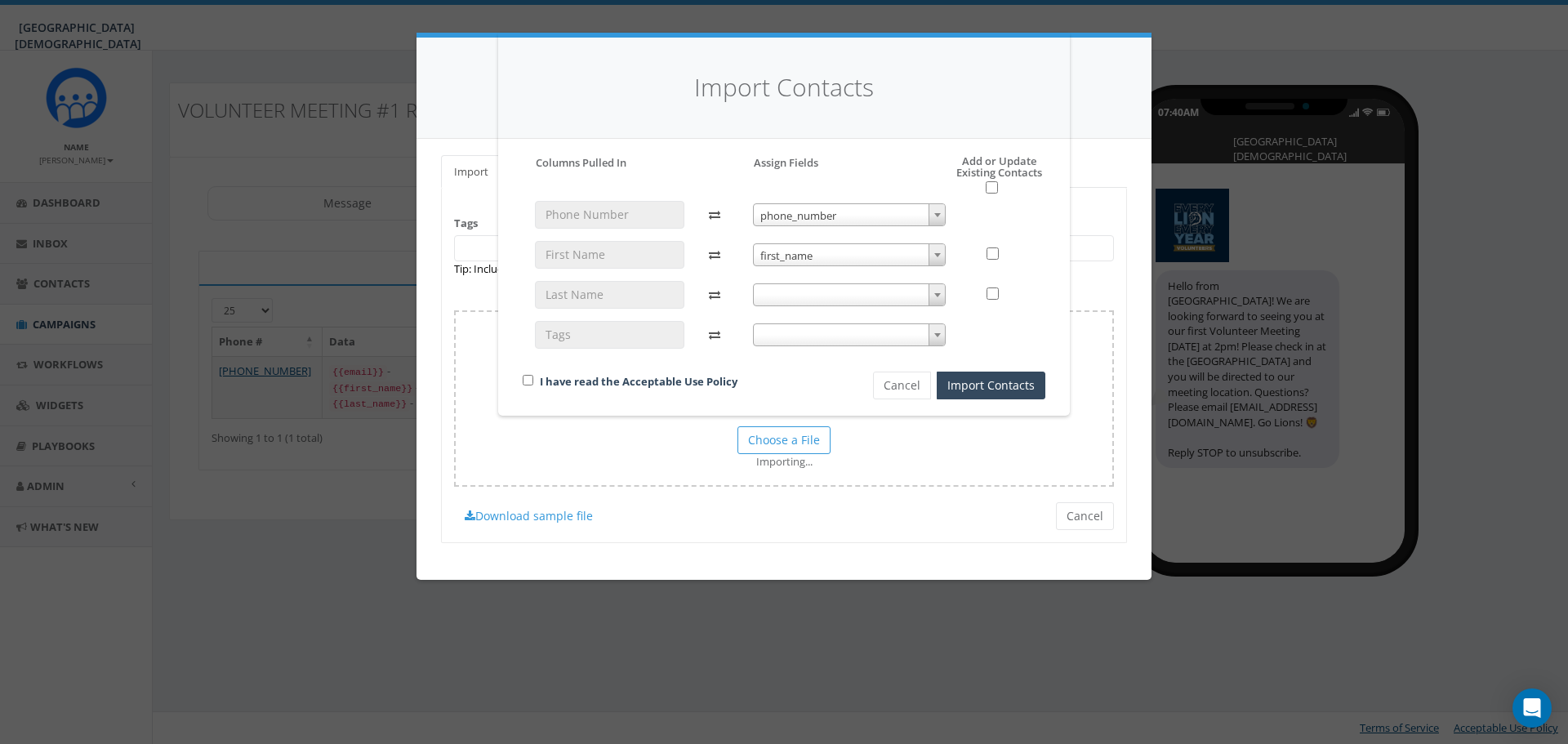
click at [814, 298] on span at bounding box center [850, 295] width 194 height 23
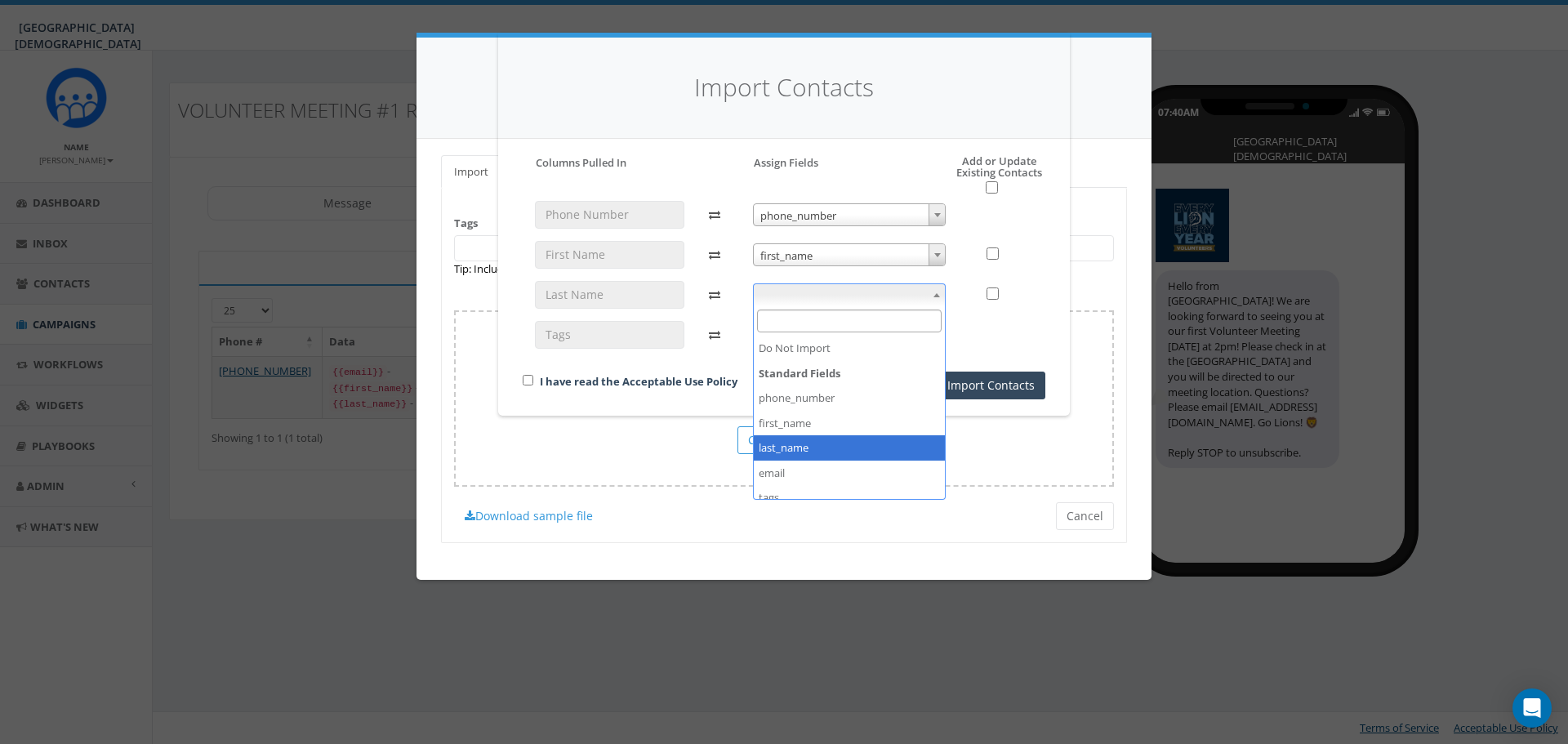
select select "last_name"
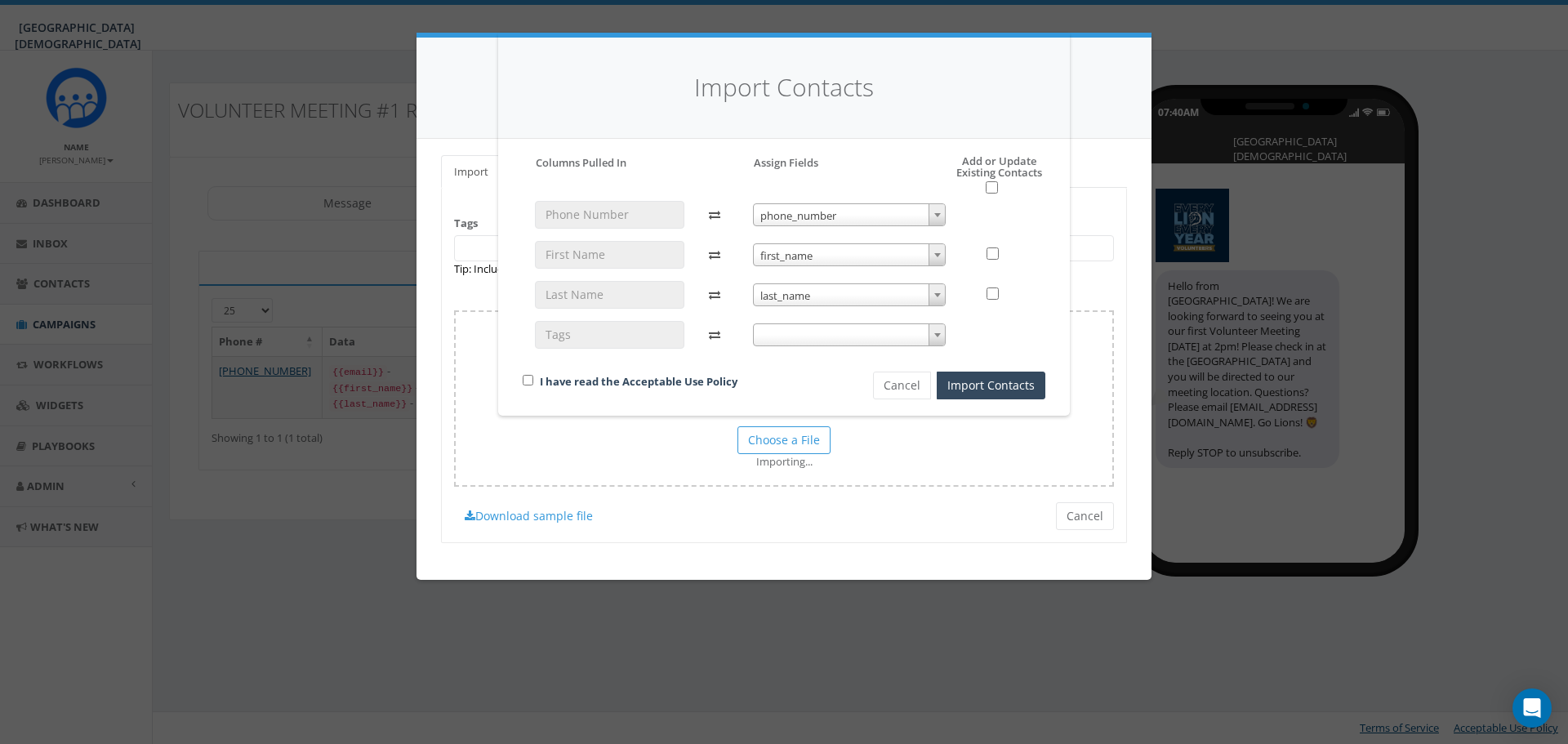
click at [812, 335] on span at bounding box center [850, 335] width 194 height 23
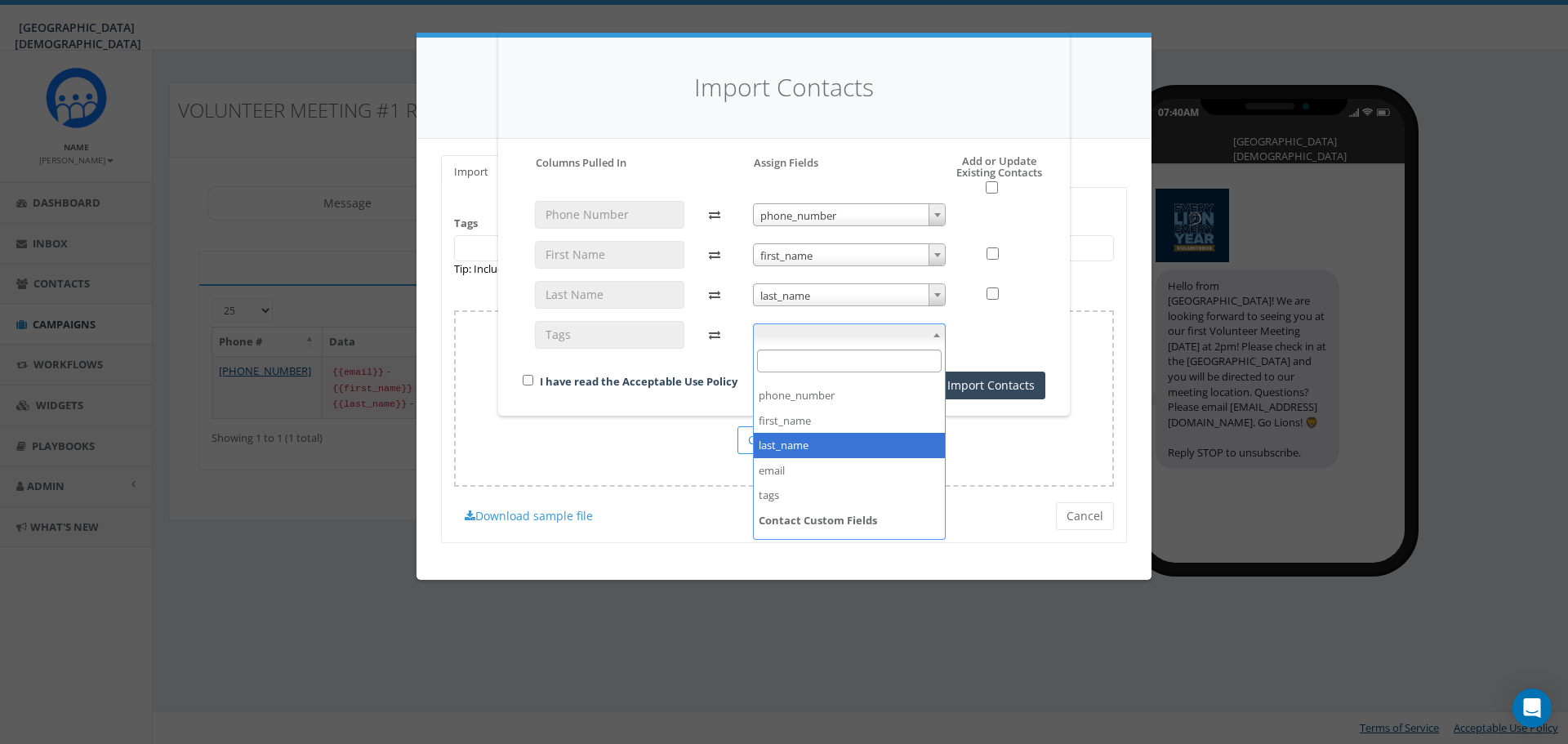
scroll to position [62, 0]
select select "tags"
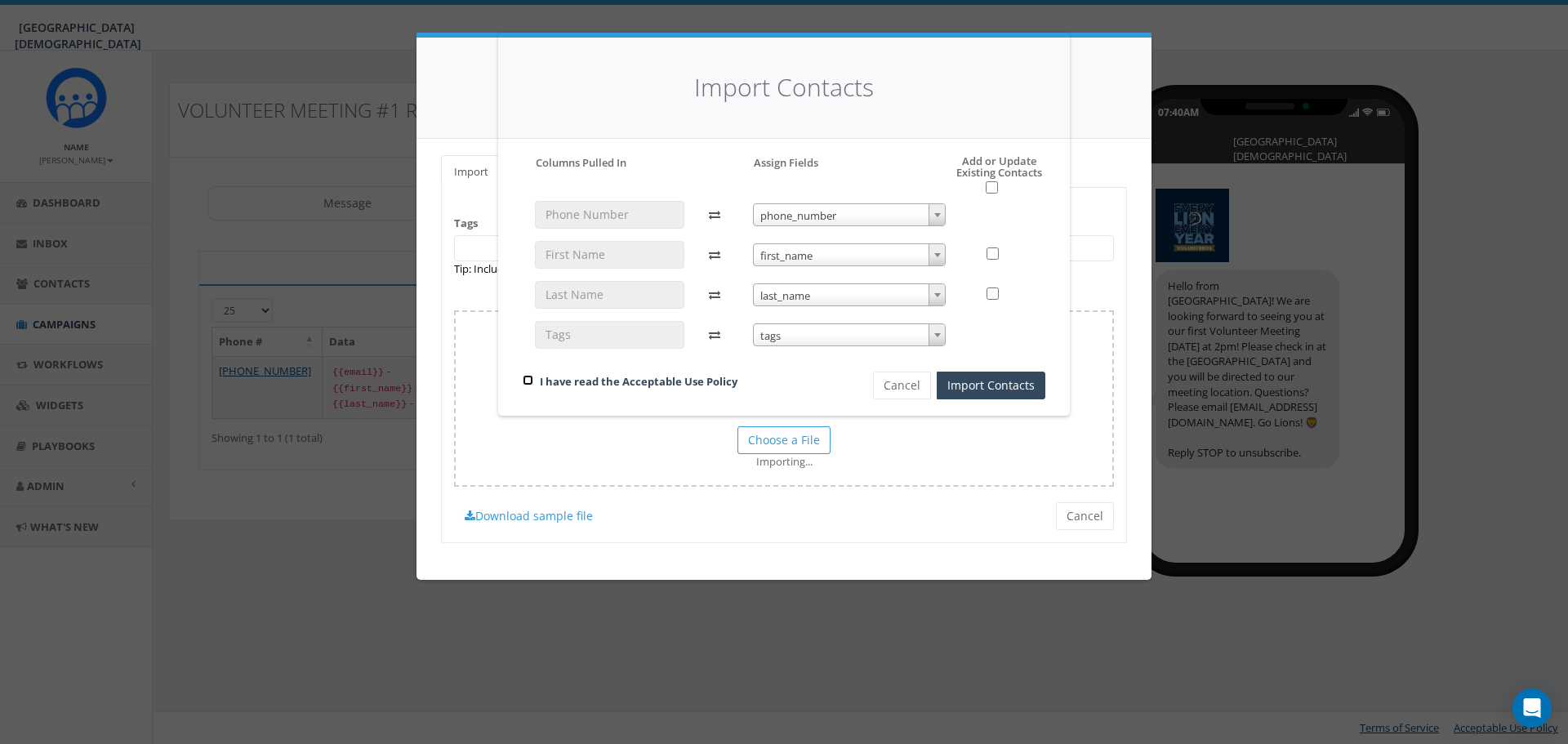
click at [530, 383] on input "checkbox" at bounding box center [527, 380] width 11 height 11
checkbox input "true"
click at [1016, 385] on button "Import Contacts" at bounding box center [991, 385] width 109 height 28
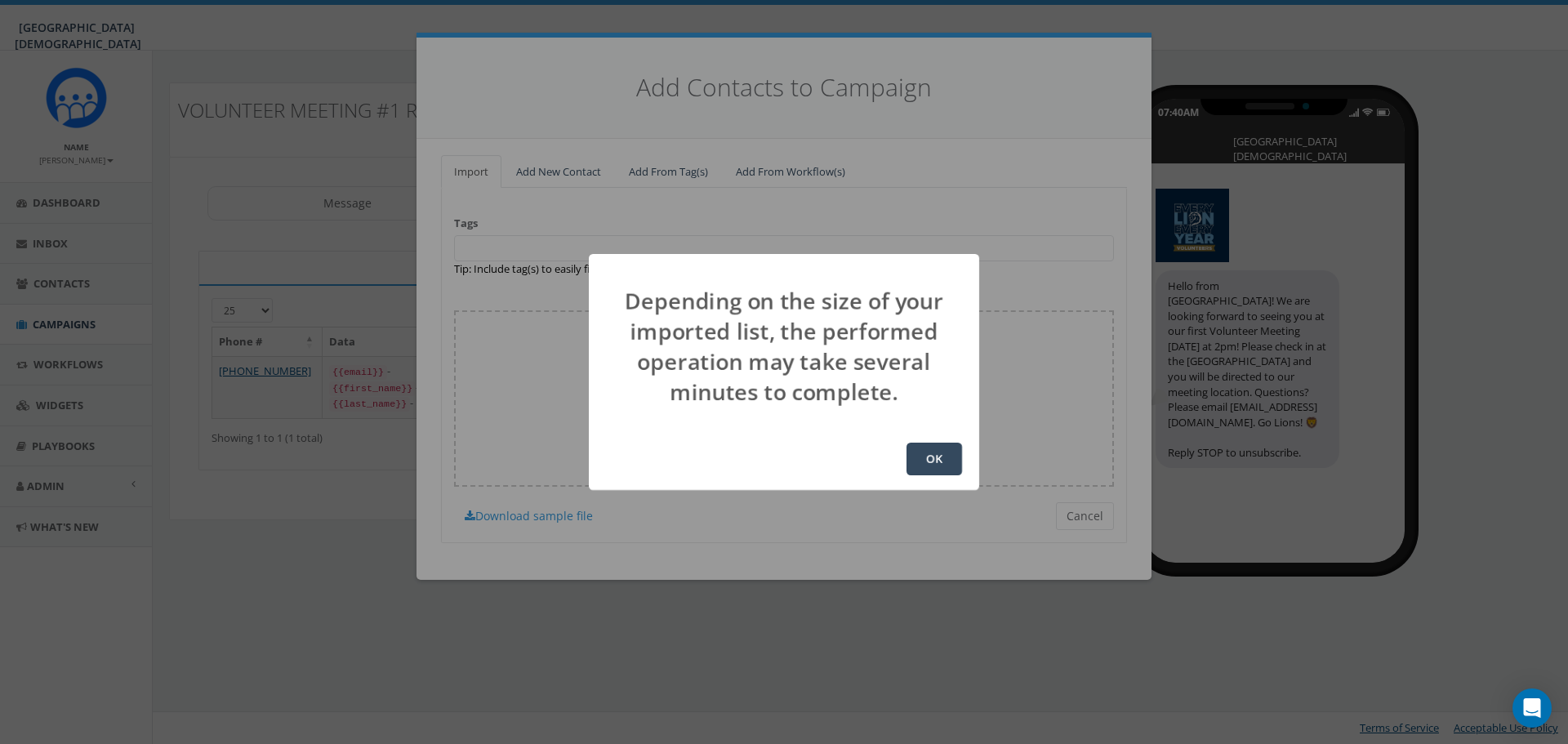
click at [950, 455] on button "OK" at bounding box center [935, 459] width 56 height 33
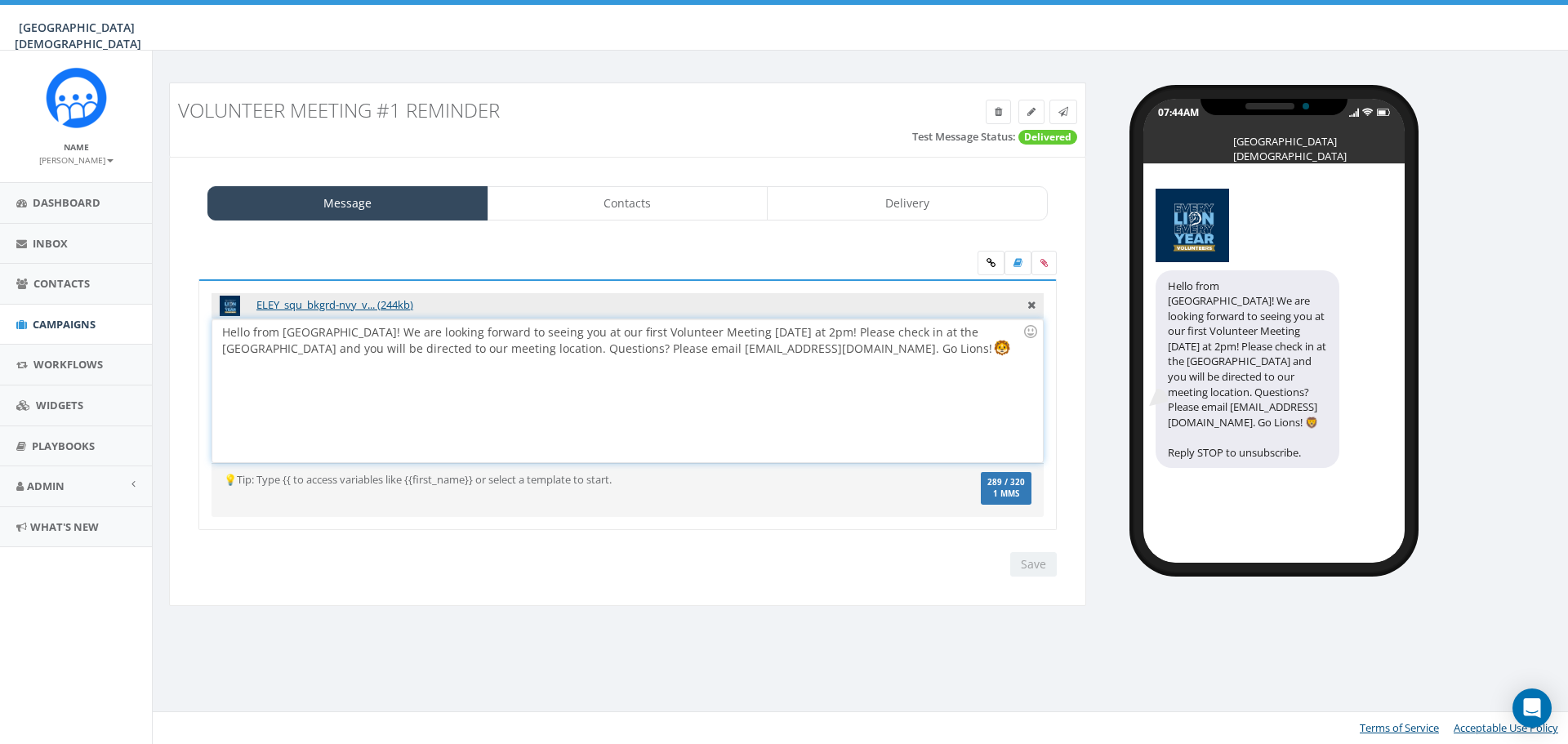
click at [319, 328] on div "Hello from [GEOGRAPHIC_DATA]! We are looking forward to seeing you at our first…" at bounding box center [626, 390] width 830 height 143
click at [1029, 566] on input "Save" at bounding box center [1034, 564] width 46 height 24
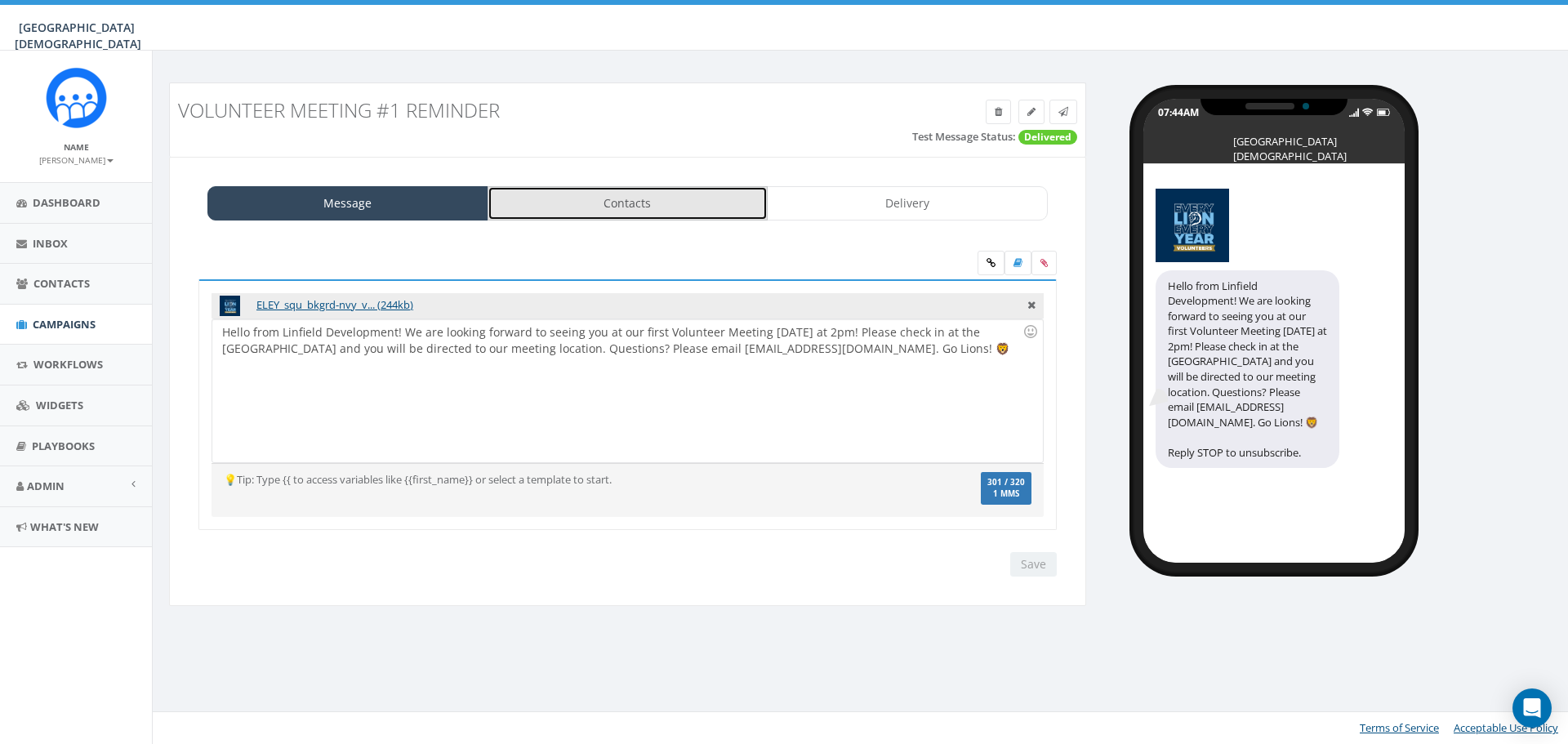
click at [644, 201] on link "Contacts" at bounding box center [628, 203] width 281 height 35
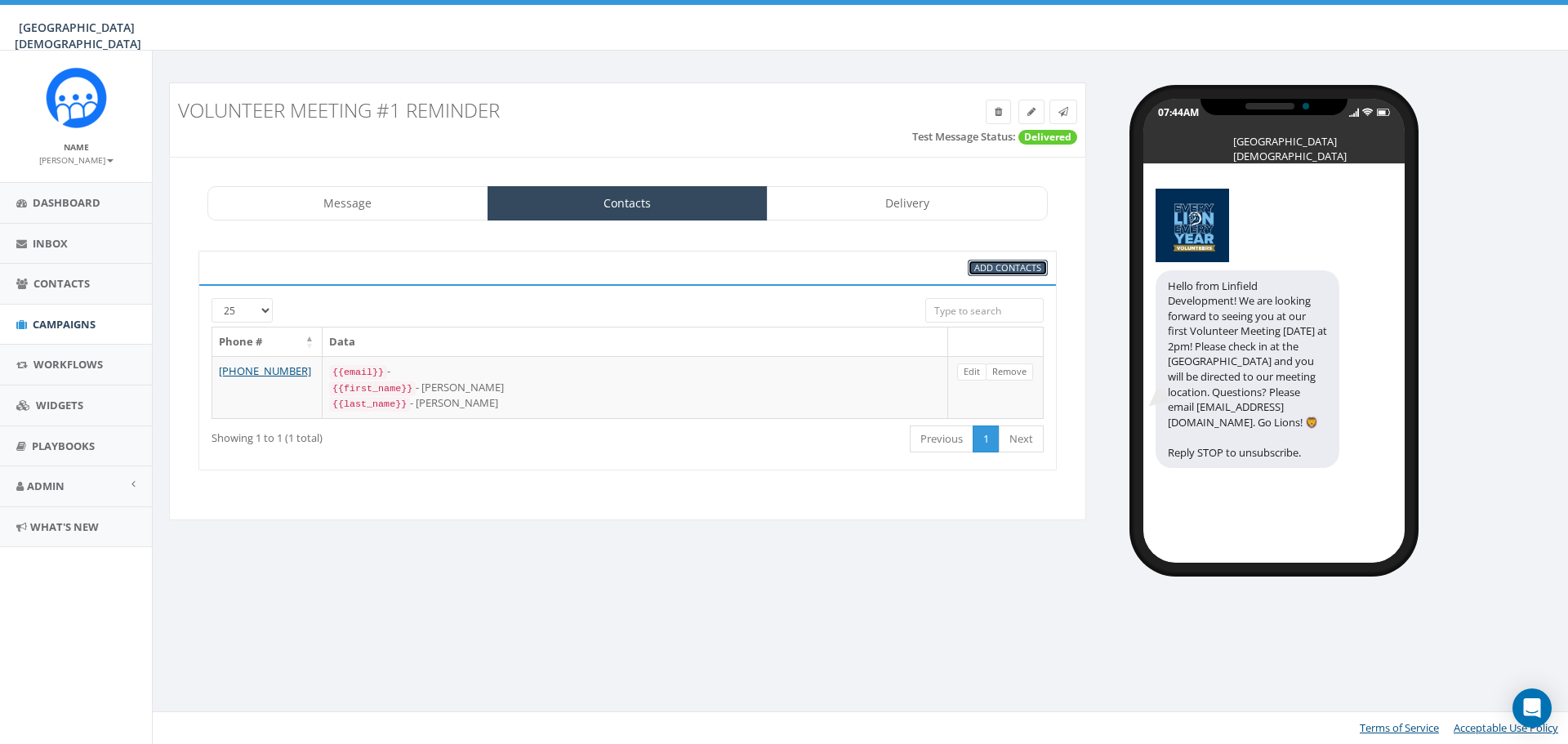
click at [1003, 264] on span "Add Contacts" at bounding box center [1008, 267] width 67 height 13
select select
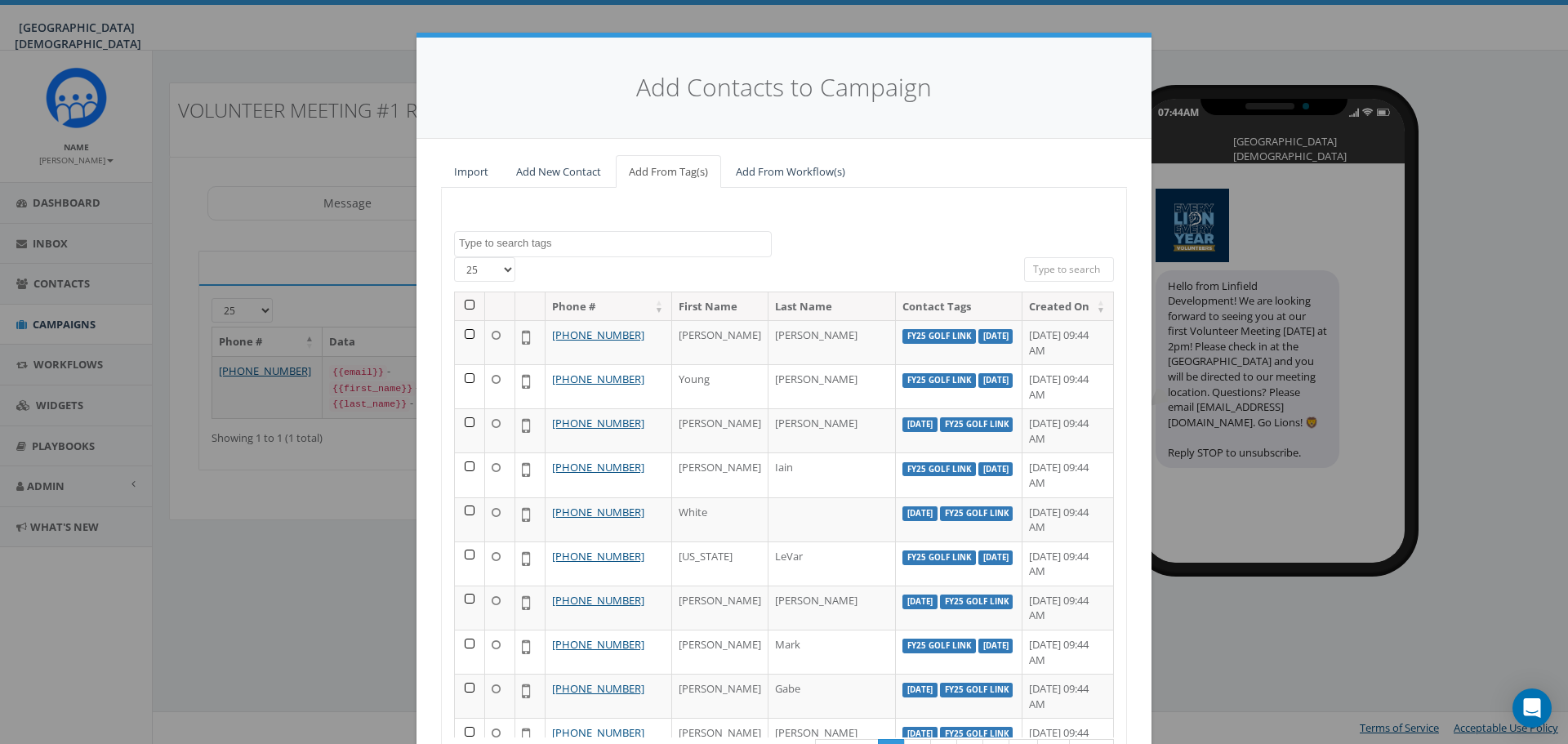
click at [465, 306] on th at bounding box center [469, 306] width 30 height 29
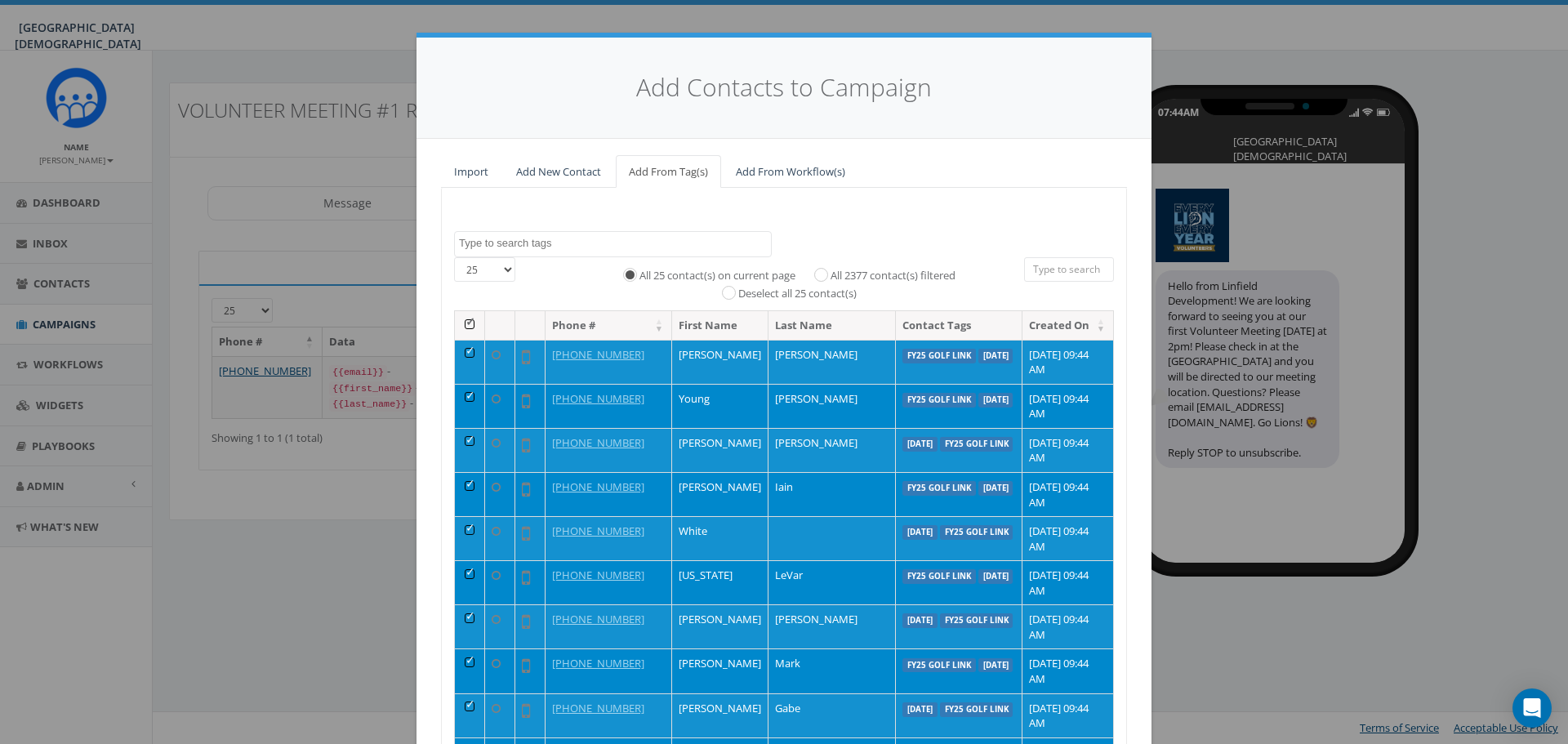
click at [525, 244] on textarea "Search" at bounding box center [615, 243] width 312 height 14
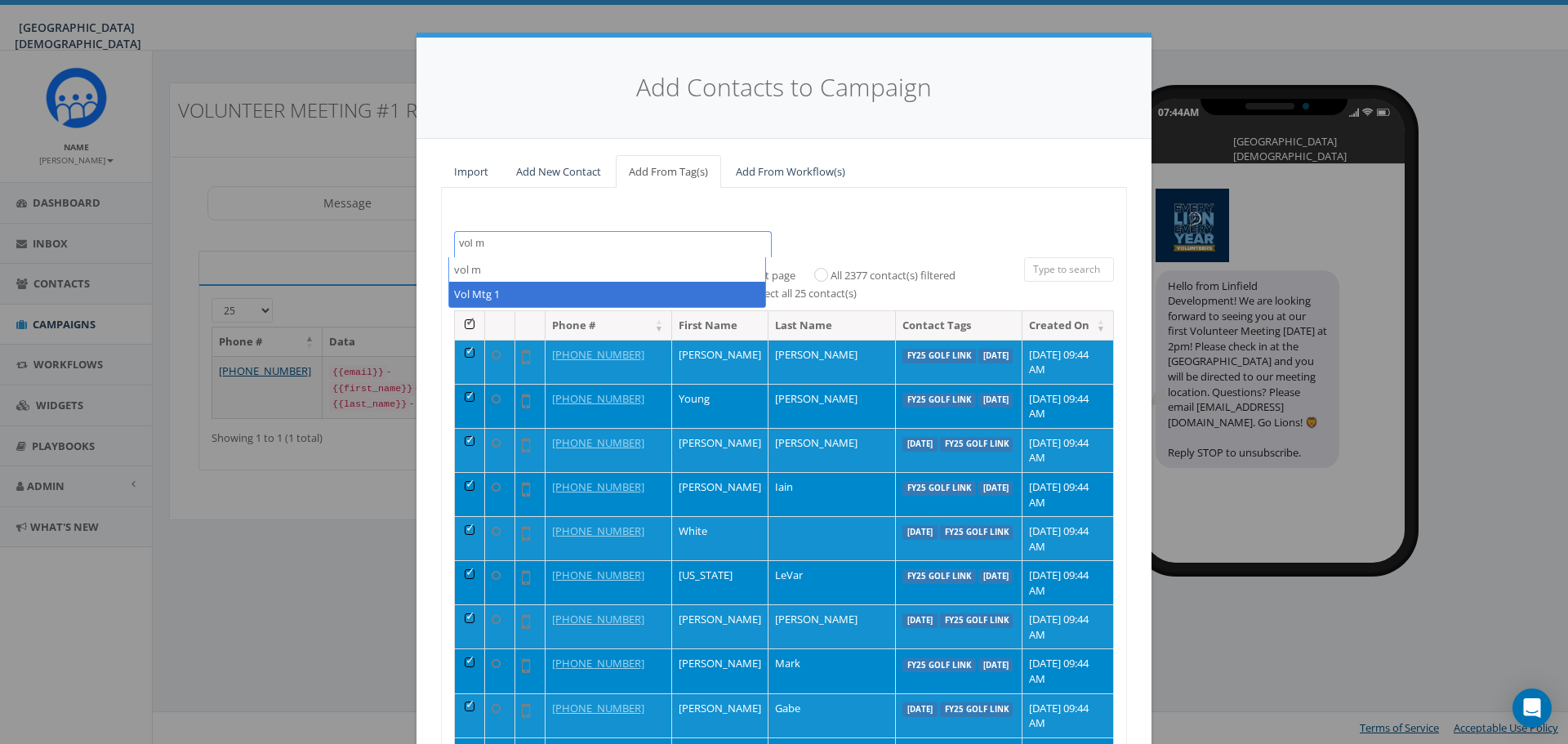
type textarea "vol m"
select select "Vol Mtg 1"
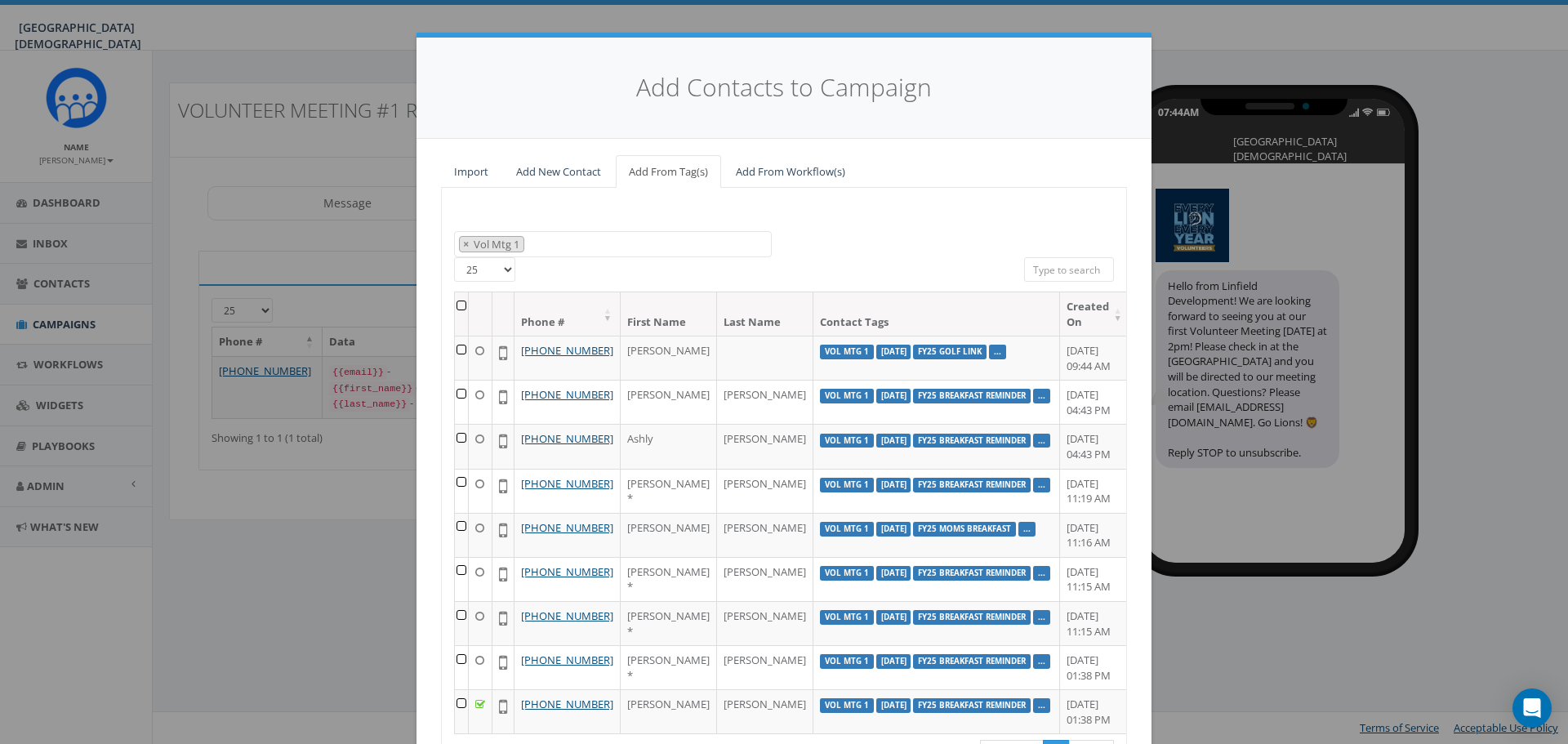
click at [462, 305] on th at bounding box center [462, 313] width 13 height 43
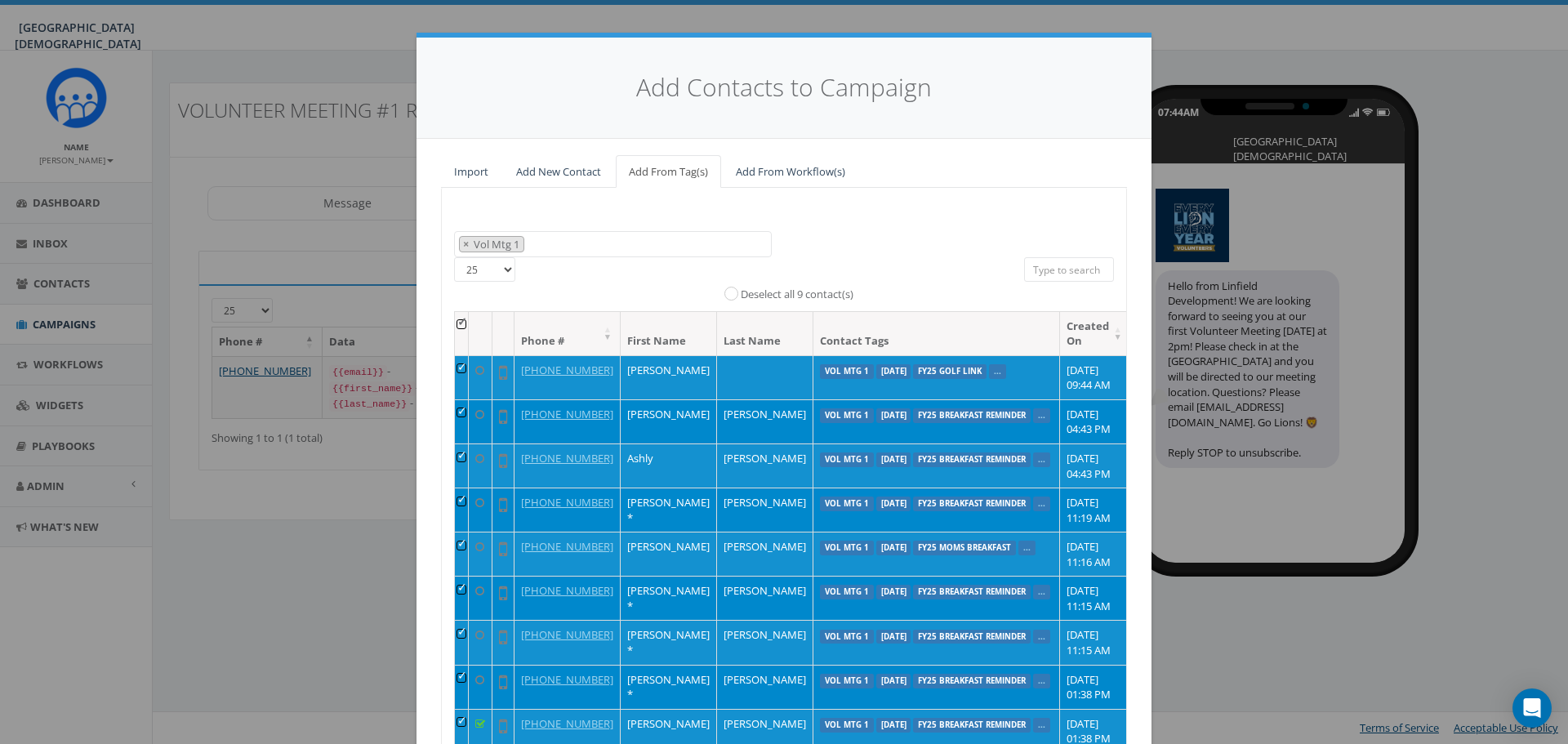
click at [548, 243] on span "× Vol Mtg 1" at bounding box center [613, 245] width 318 height 27
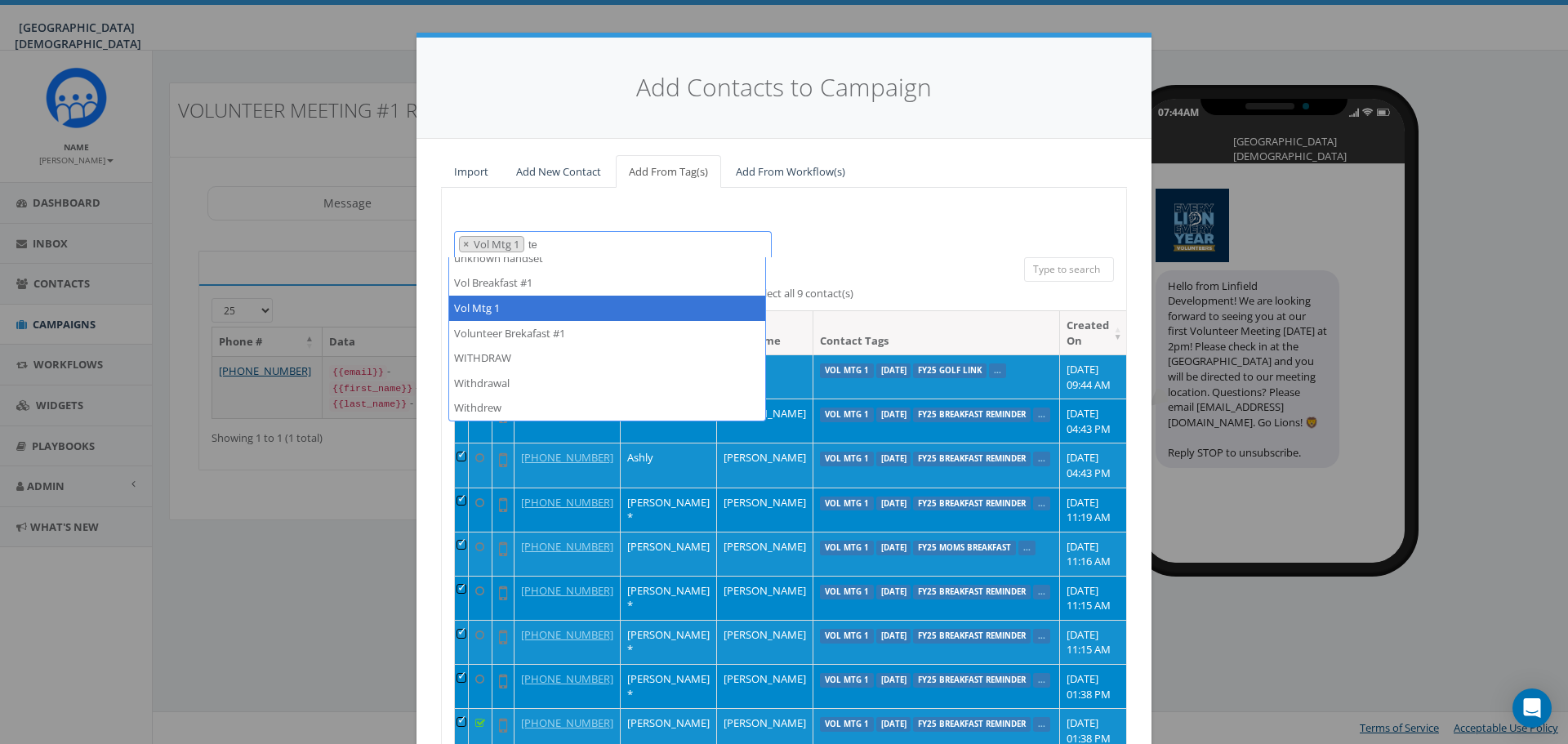
scroll to position [0, 0]
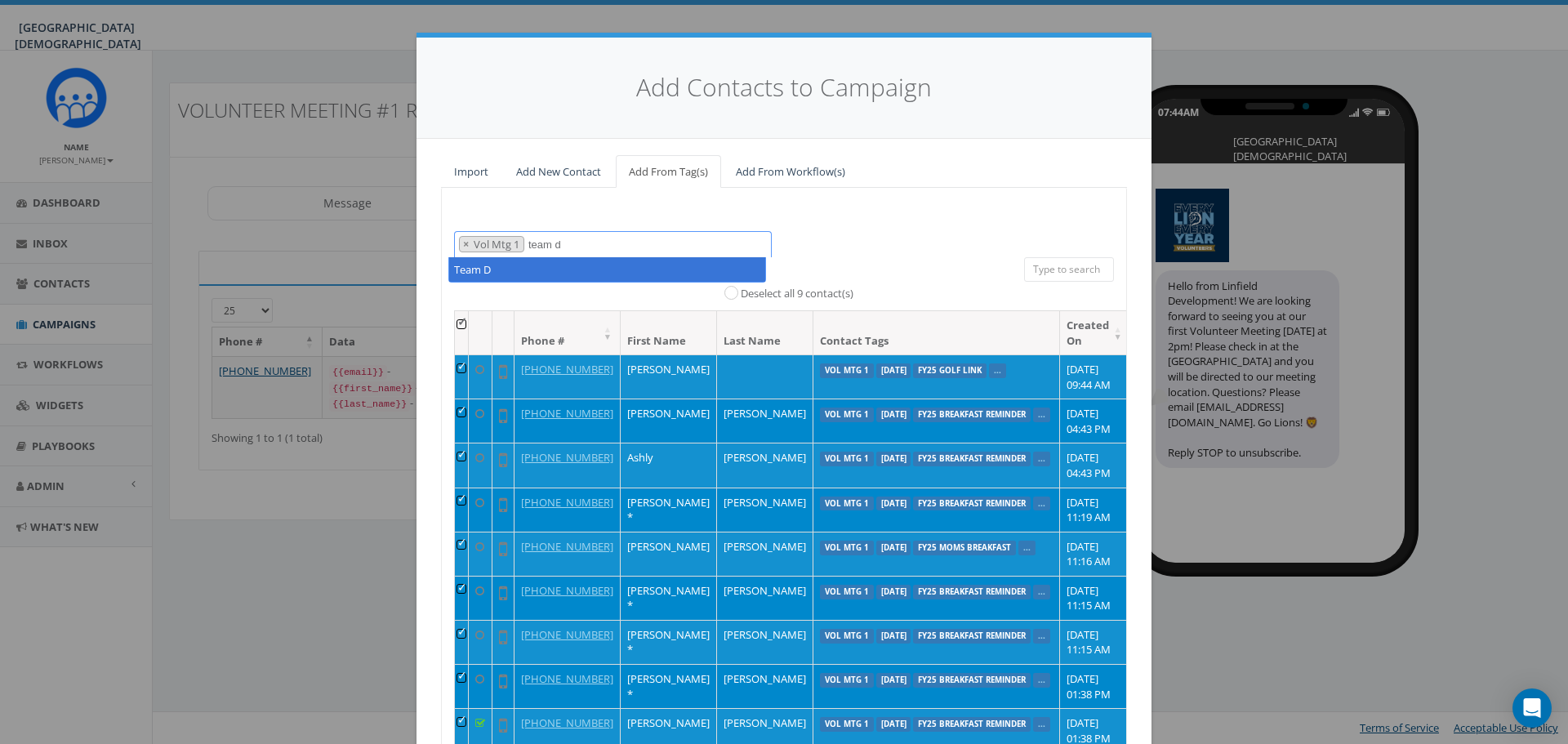
type textarea "team d"
select select "Team D"
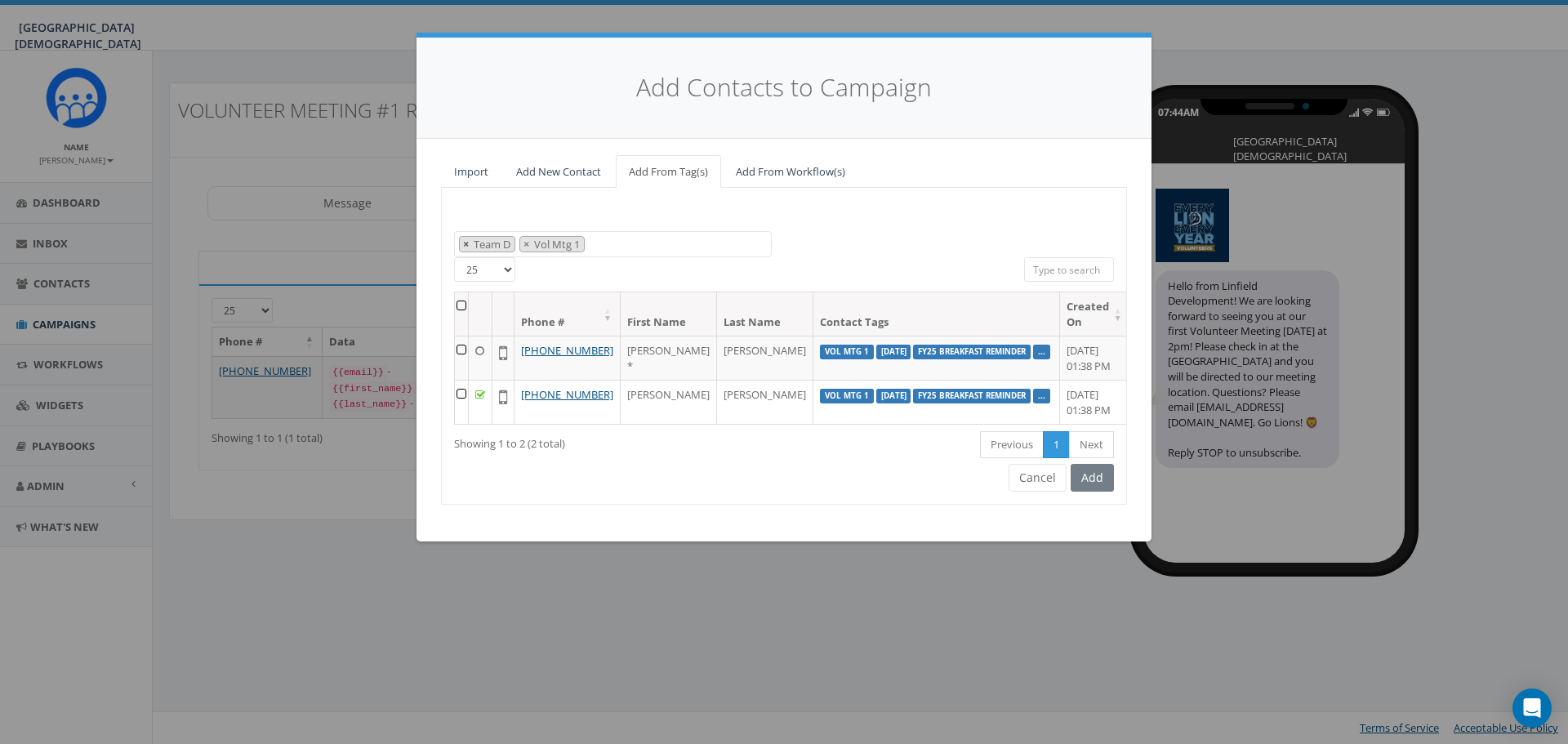
click at [460, 242] on button "×" at bounding box center [465, 245] width 13 height 15
select select "Vol Mtg 1"
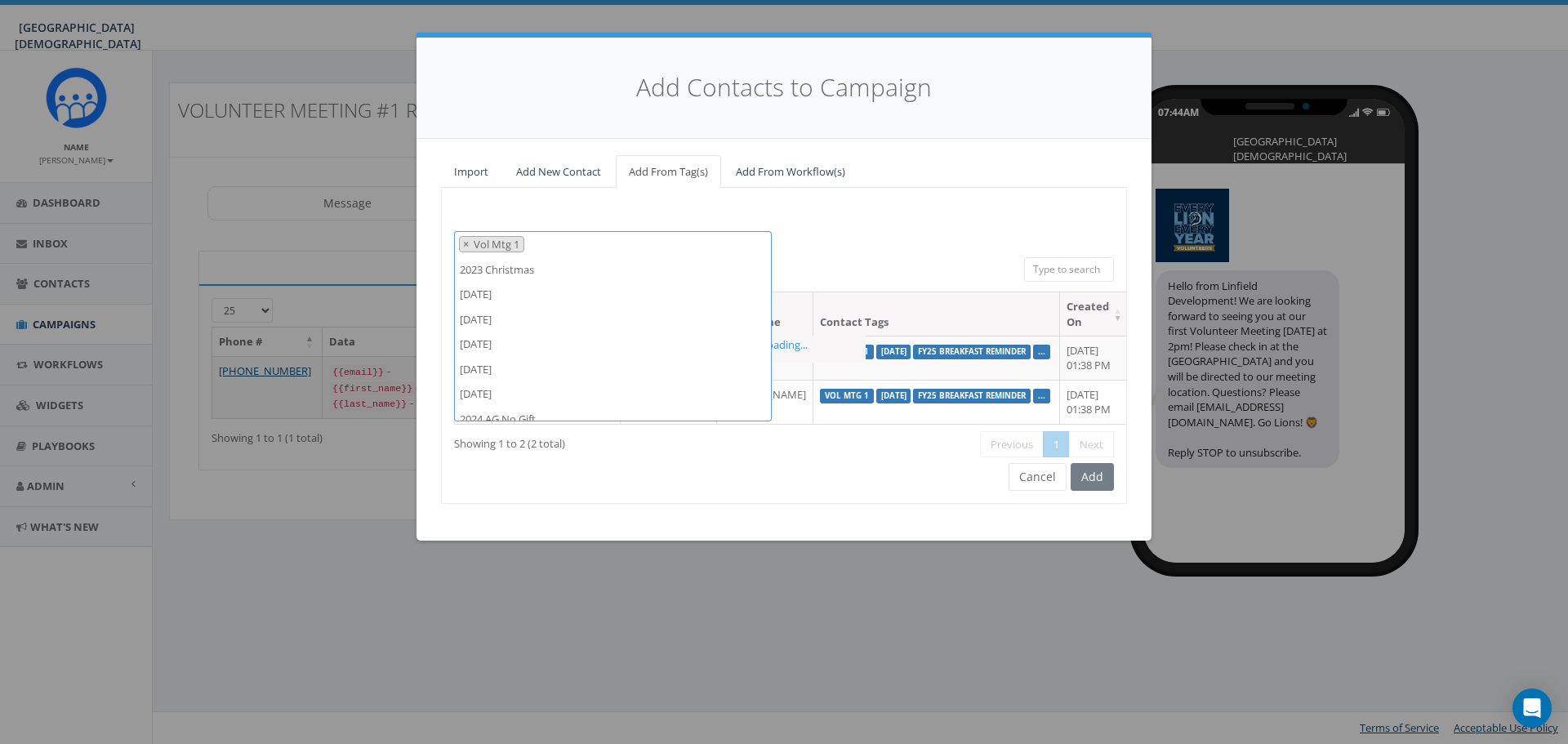
scroll to position [2147, 0]
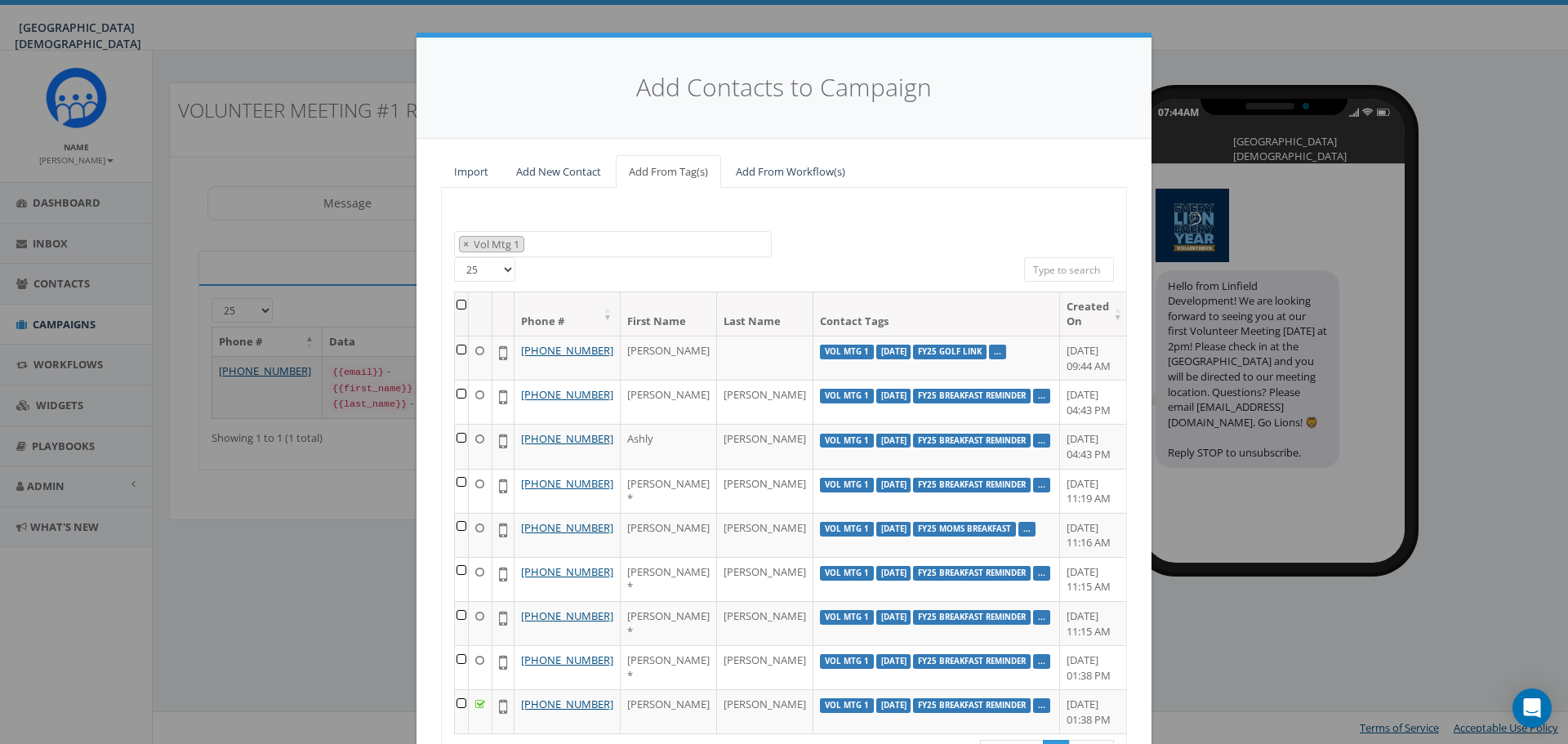
click at [885, 236] on div "2023 Christmas 2024/03/15 2024/08/21 2024/10/14 2024/10/23 2024/12/30 2024 AG N…" at bounding box center [784, 245] width 684 height 27
click at [462, 302] on th at bounding box center [462, 313] width 13 height 43
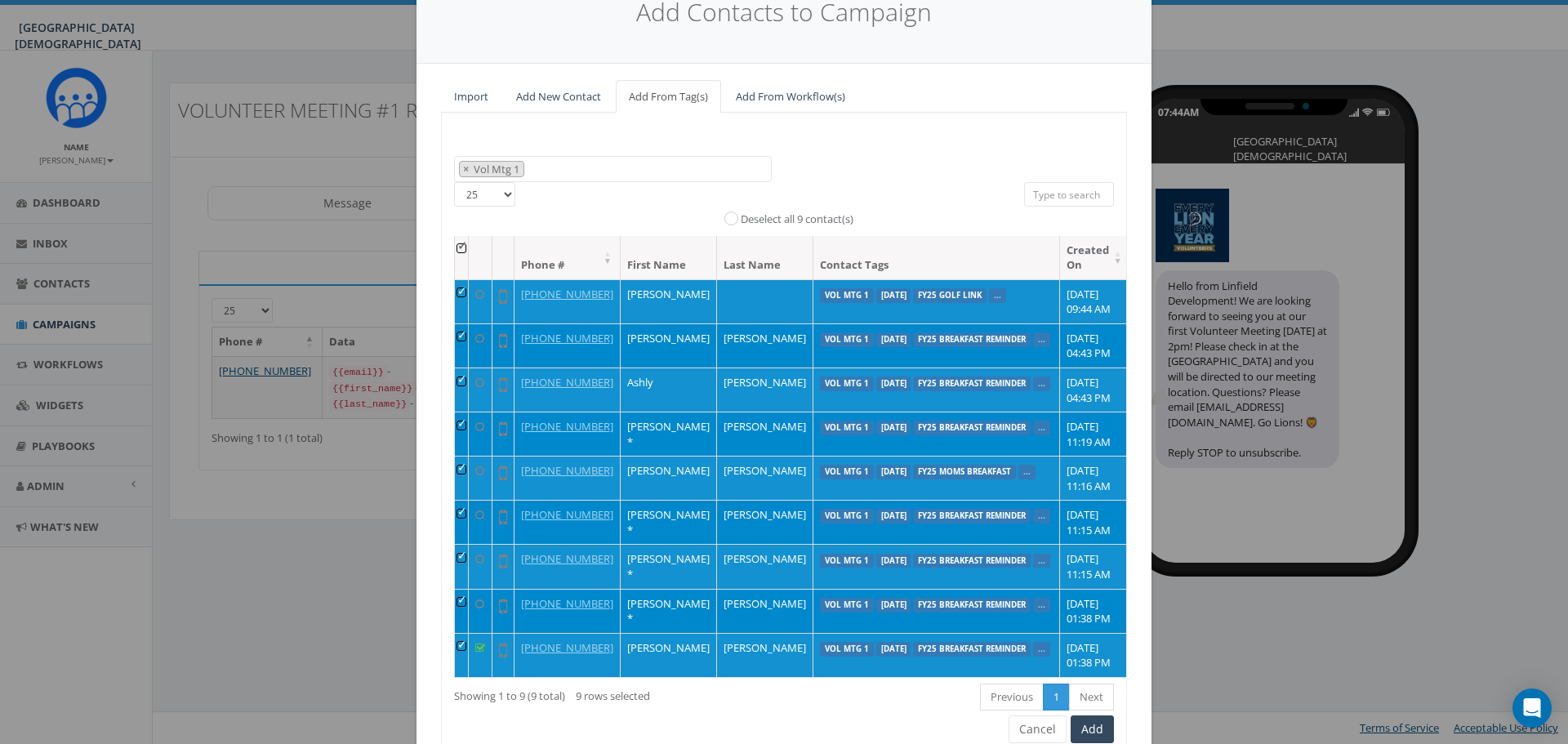
scroll to position [148, 0]
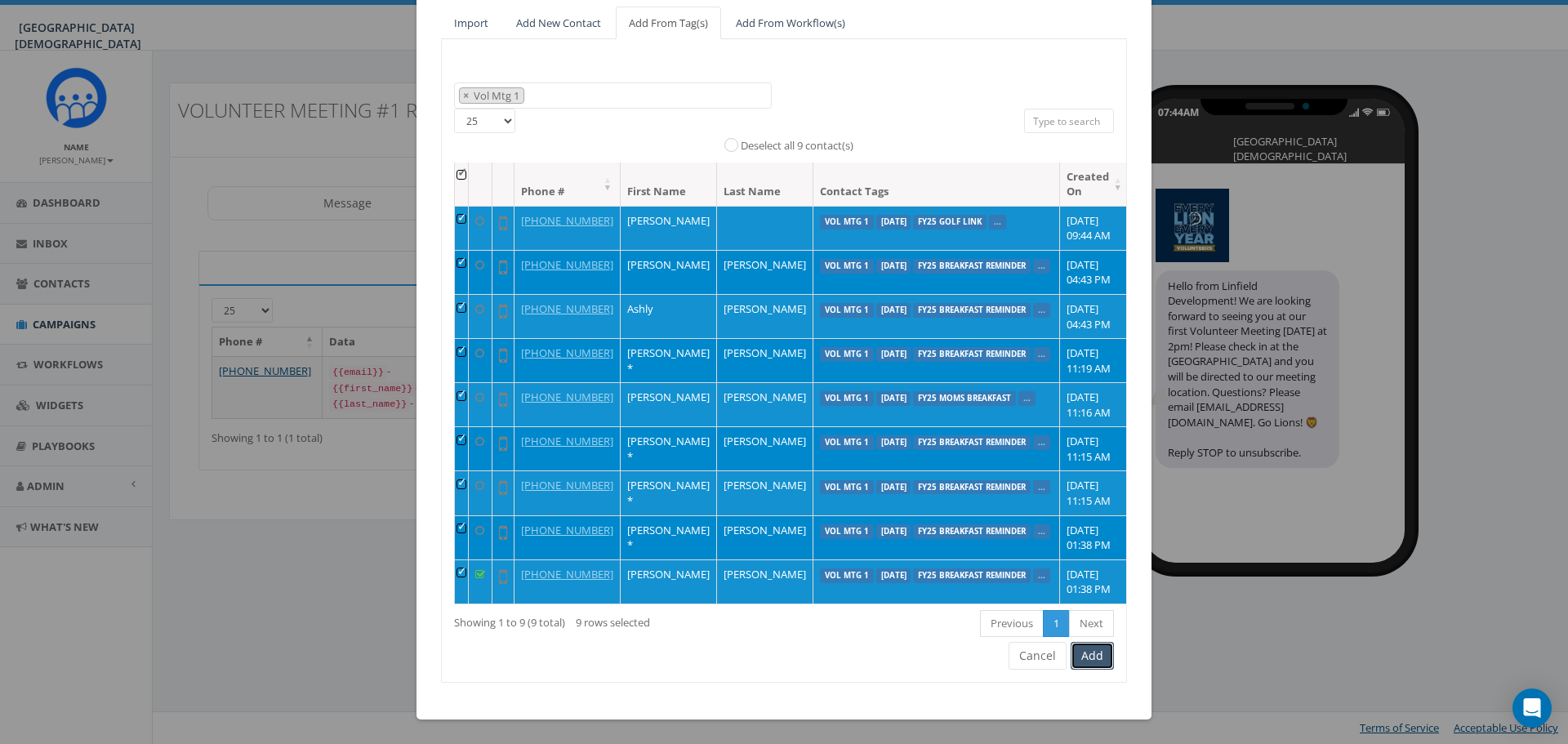
click at [1093, 664] on button "Add" at bounding box center [1092, 655] width 43 height 28
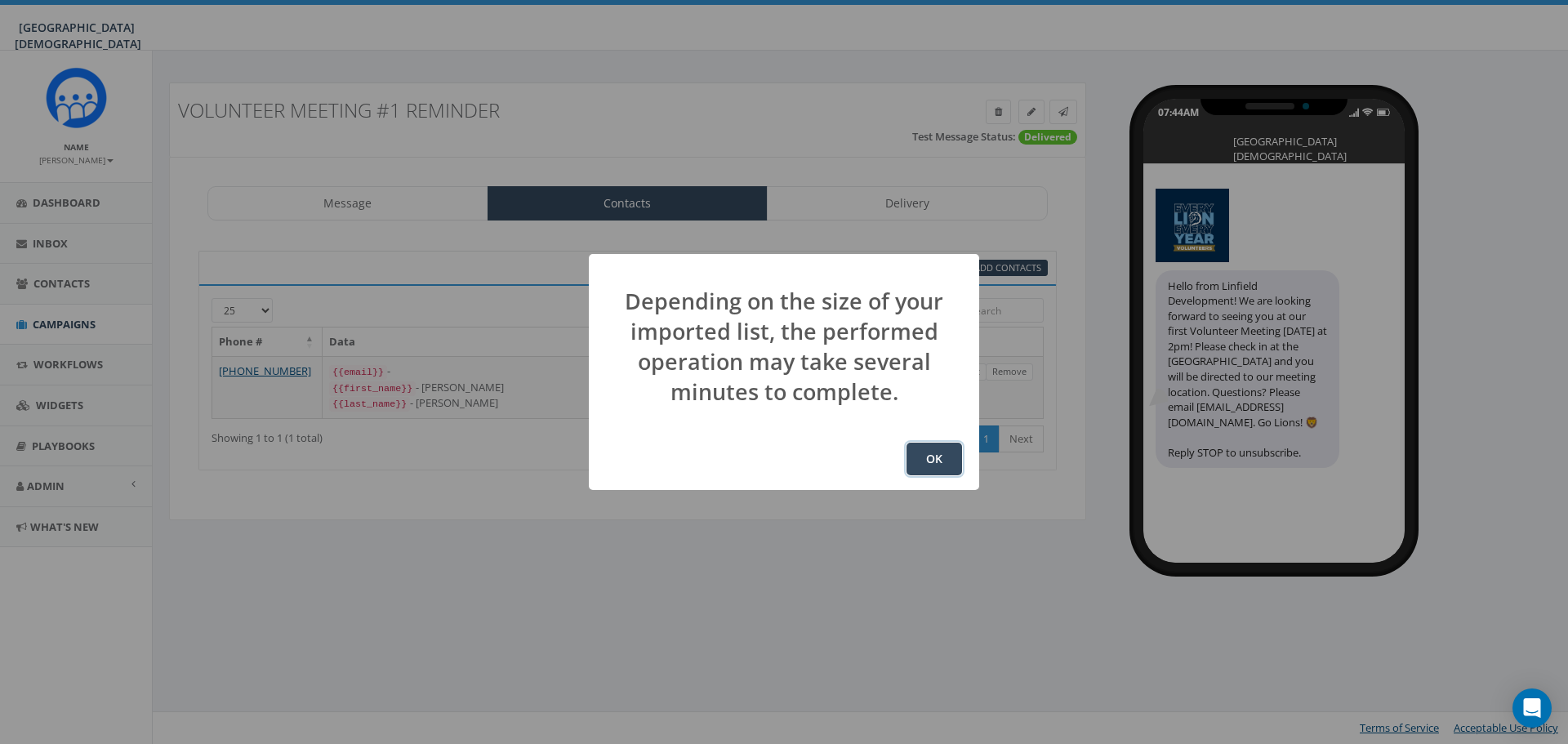
click at [934, 453] on button "OK" at bounding box center [935, 459] width 56 height 33
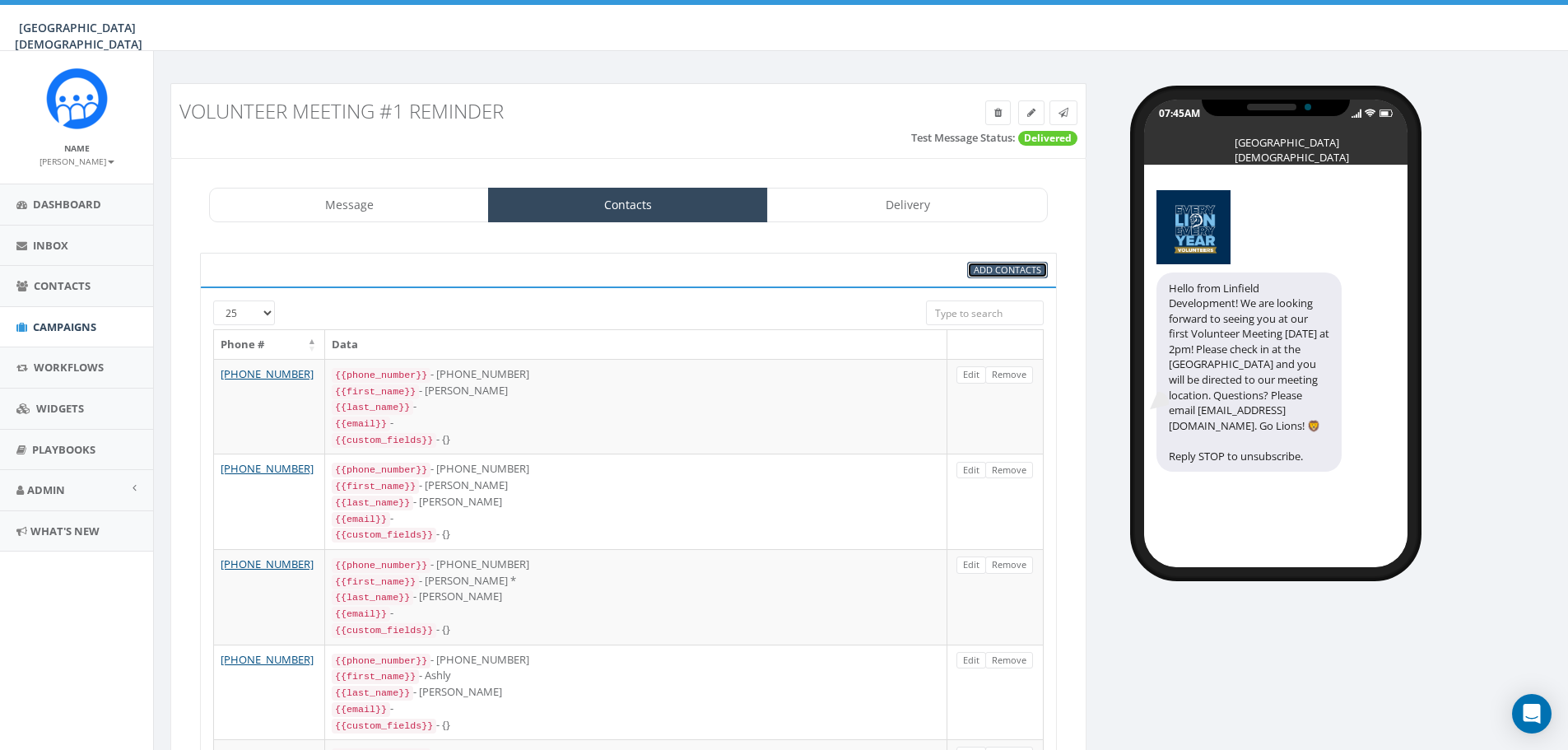
click at [991, 270] on span "Add Contacts" at bounding box center [1008, 269] width 68 height 13
click at [1014, 273] on span "Add Contacts" at bounding box center [1008, 269] width 68 height 13
select select
click at [981, 267] on span "Add Contacts" at bounding box center [1008, 269] width 68 height 13
click at [341, 204] on link "Message" at bounding box center [349, 205] width 280 height 35
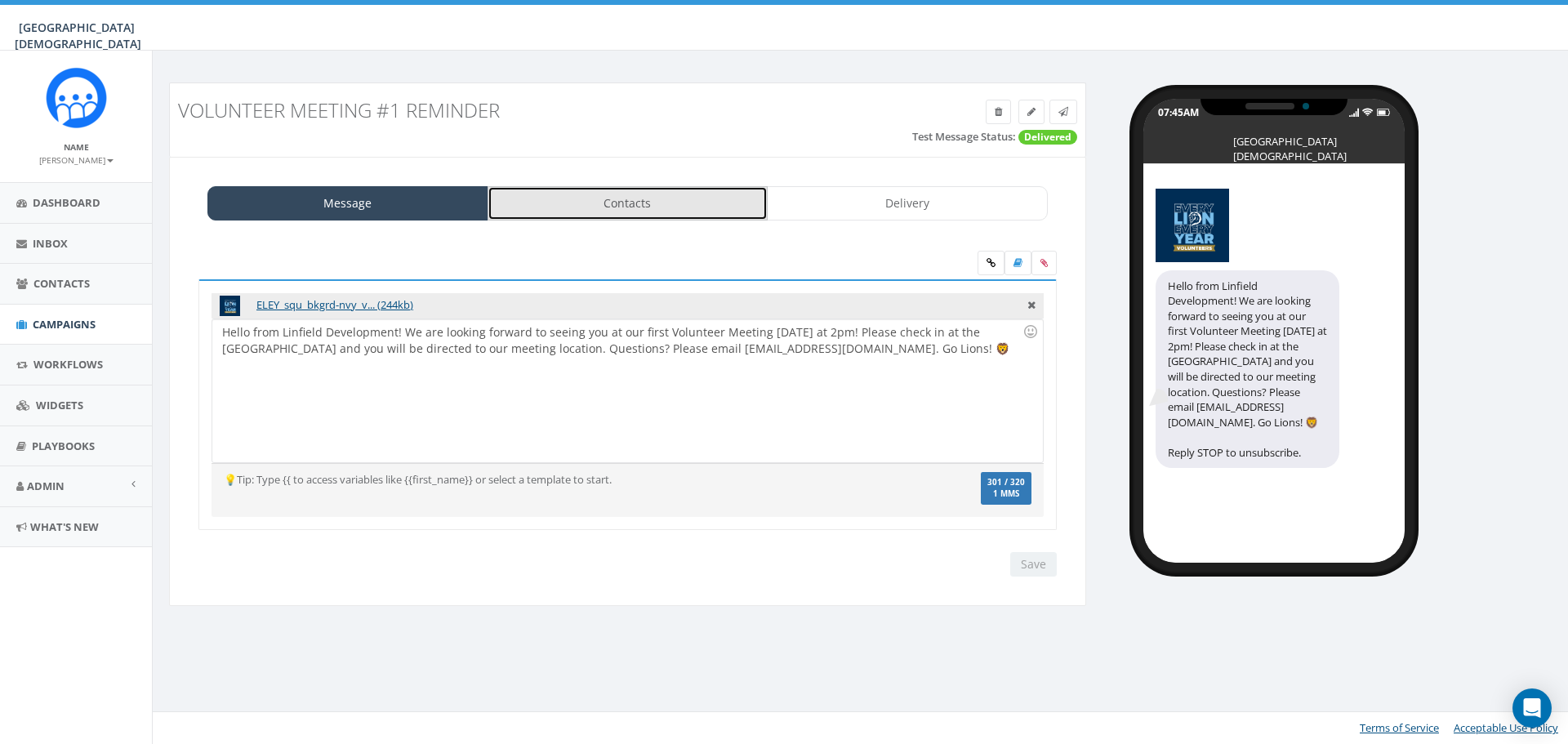
click at [666, 212] on link "Contacts" at bounding box center [628, 203] width 281 height 35
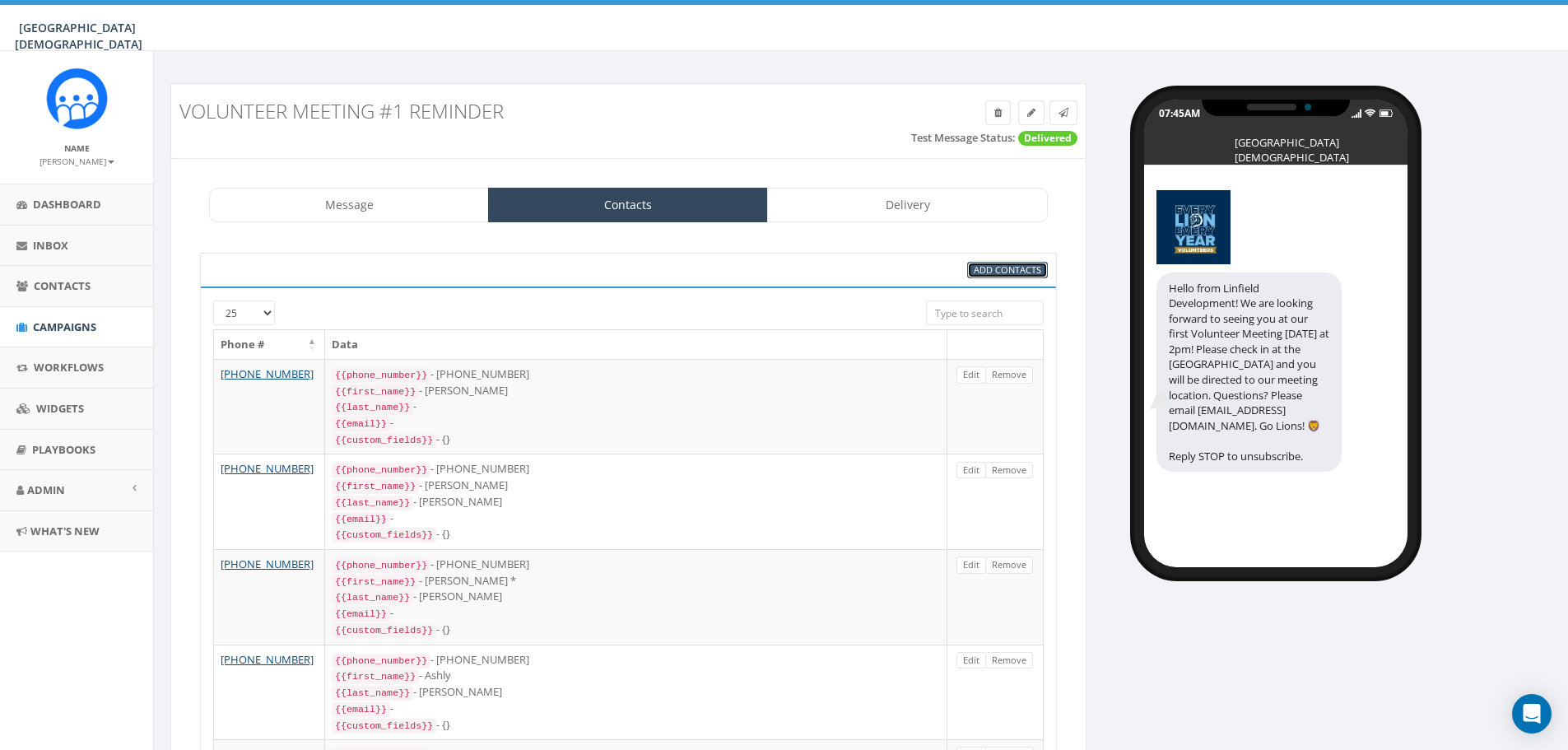
click at [989, 268] on span "Add Contacts" at bounding box center [1008, 269] width 68 height 13
click at [925, 213] on link "Delivery" at bounding box center [907, 205] width 280 height 35
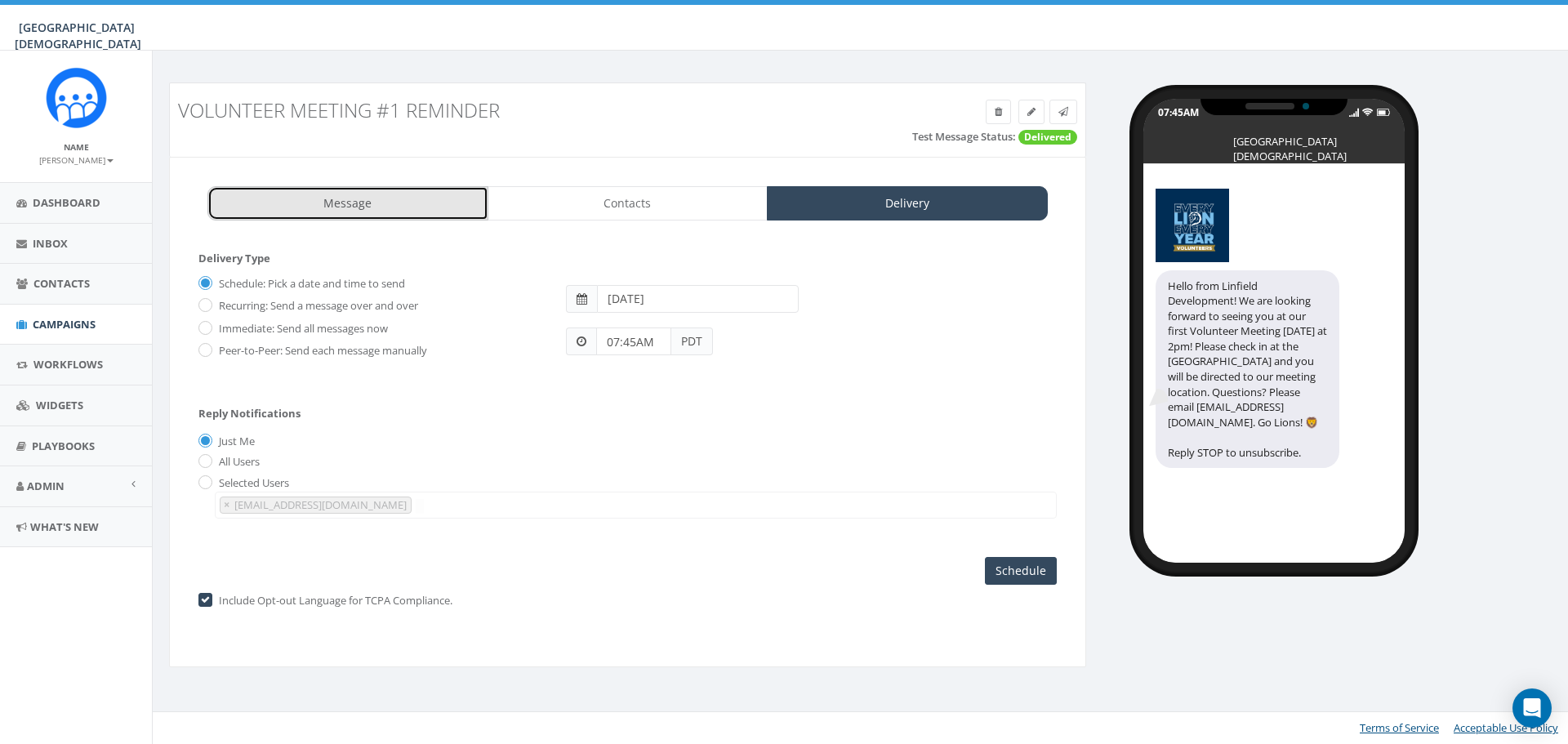
click at [349, 208] on link "Message" at bounding box center [348, 203] width 281 height 35
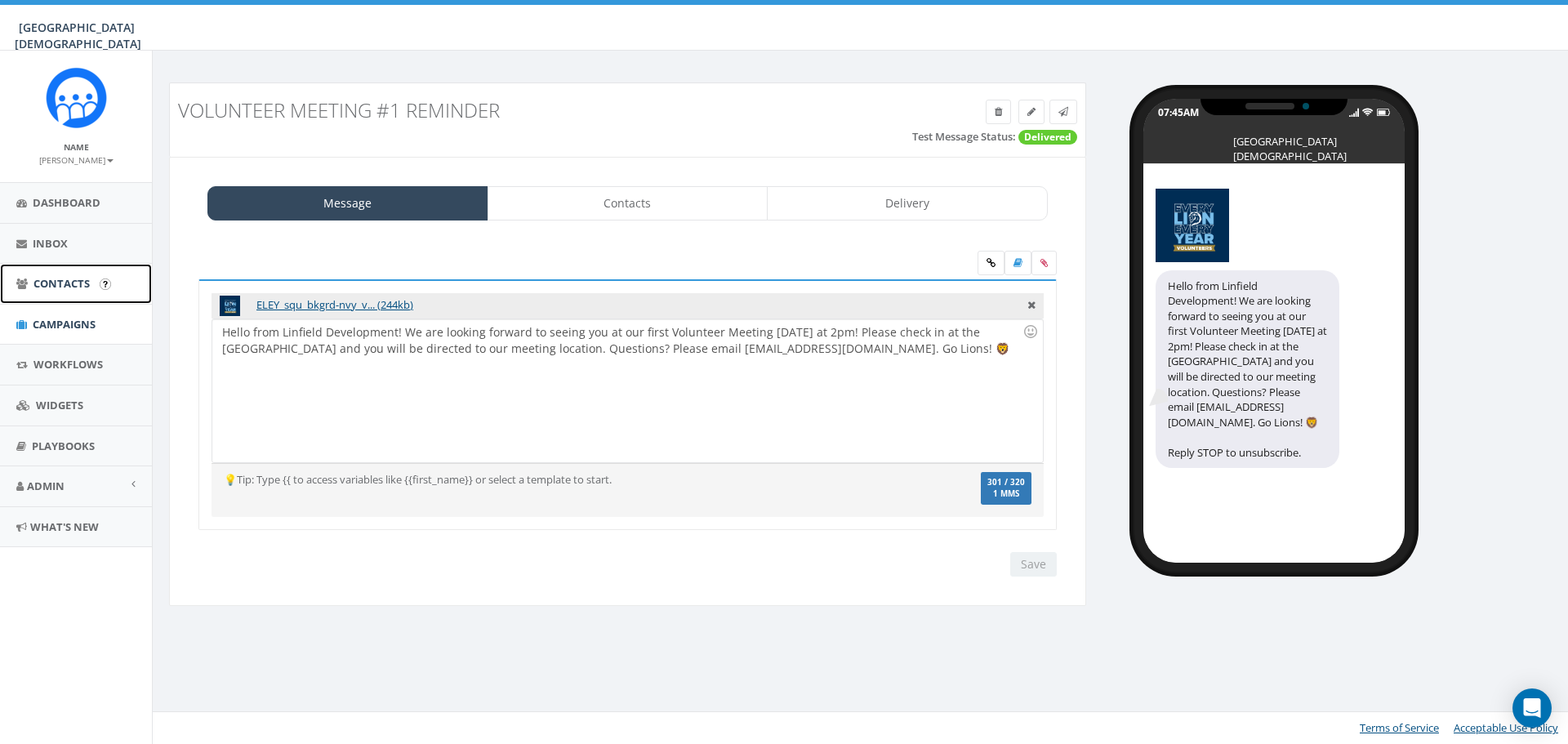
click at [55, 292] on link "Contacts" at bounding box center [76, 284] width 152 height 40
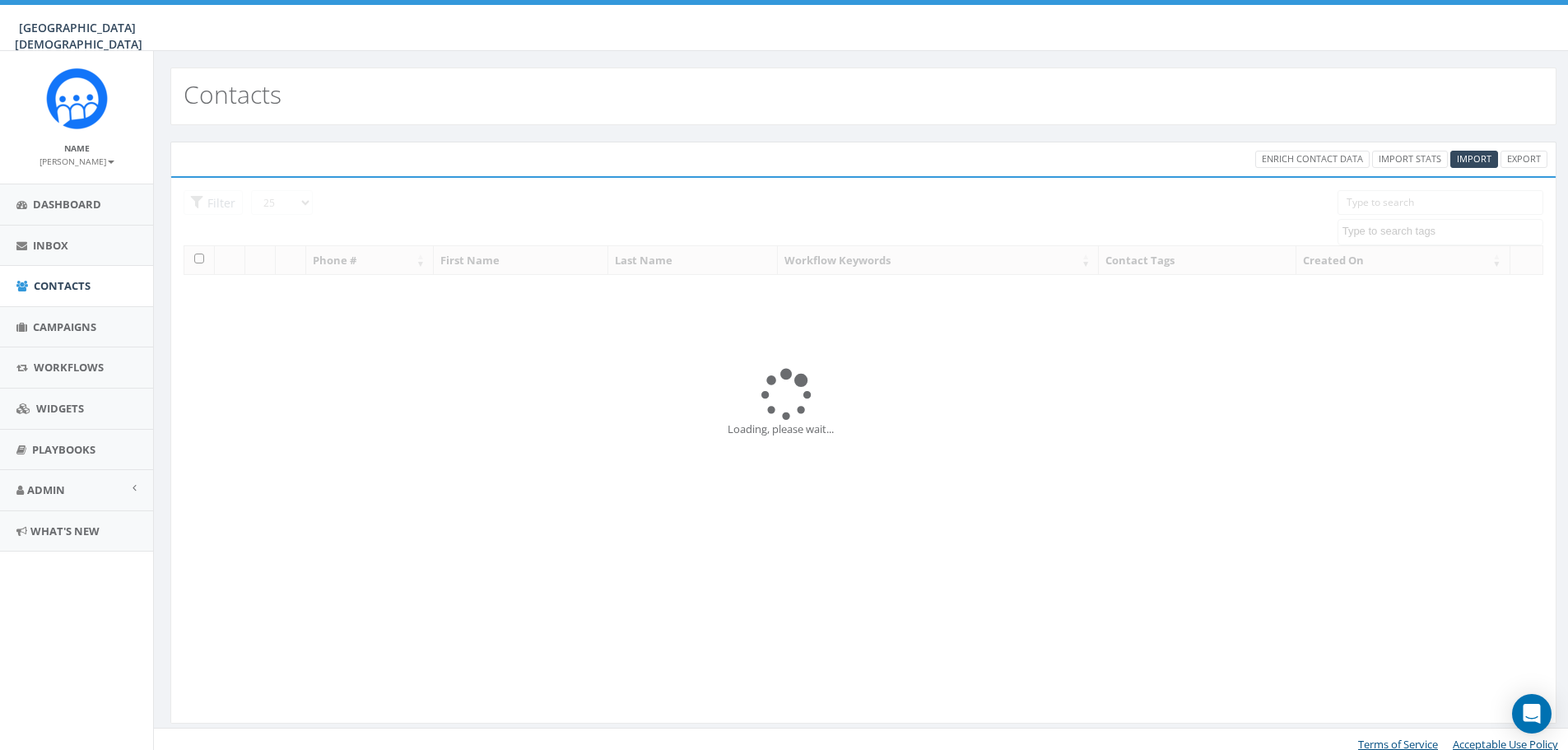
select select
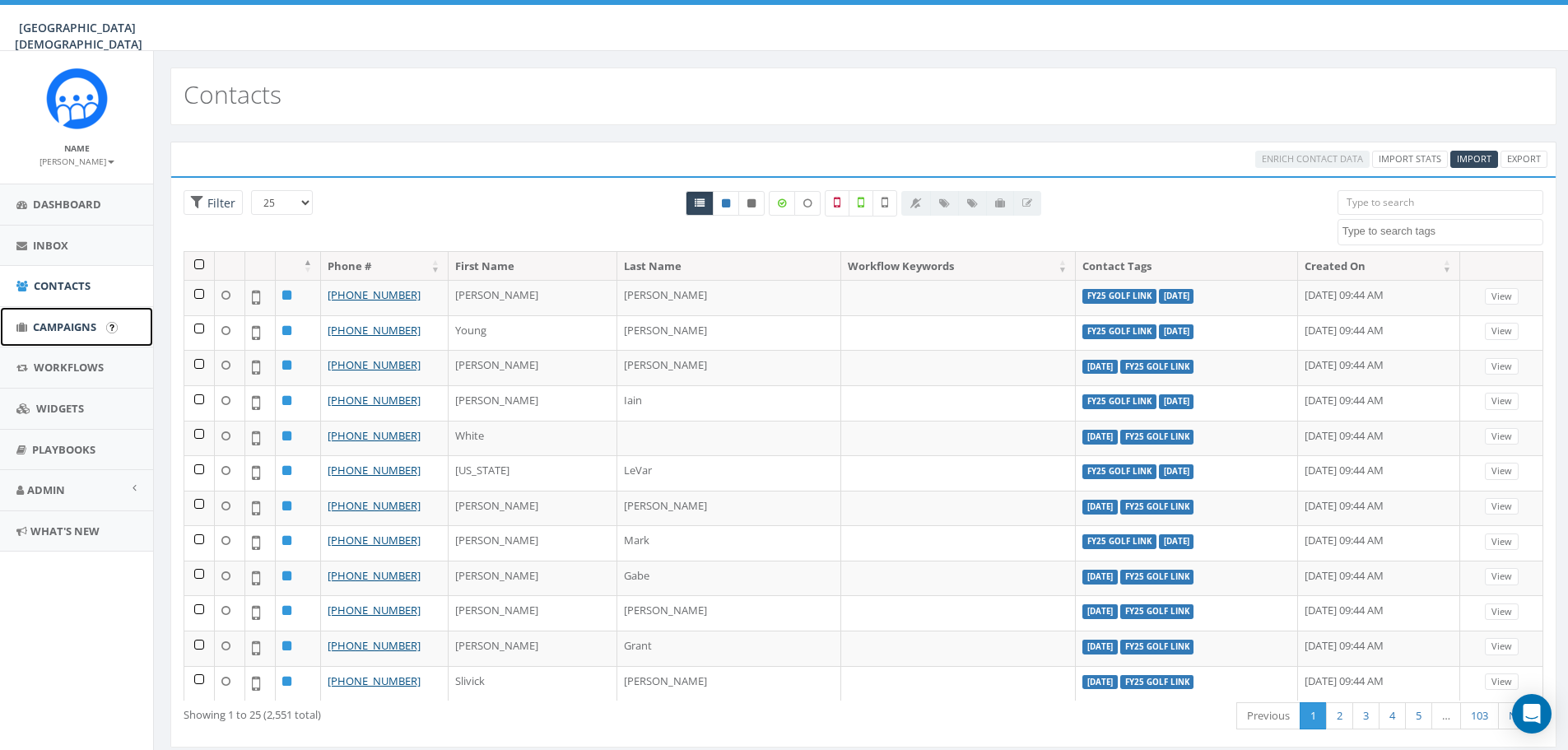
click at [64, 325] on span "Campaigns" at bounding box center [64, 326] width 63 height 15
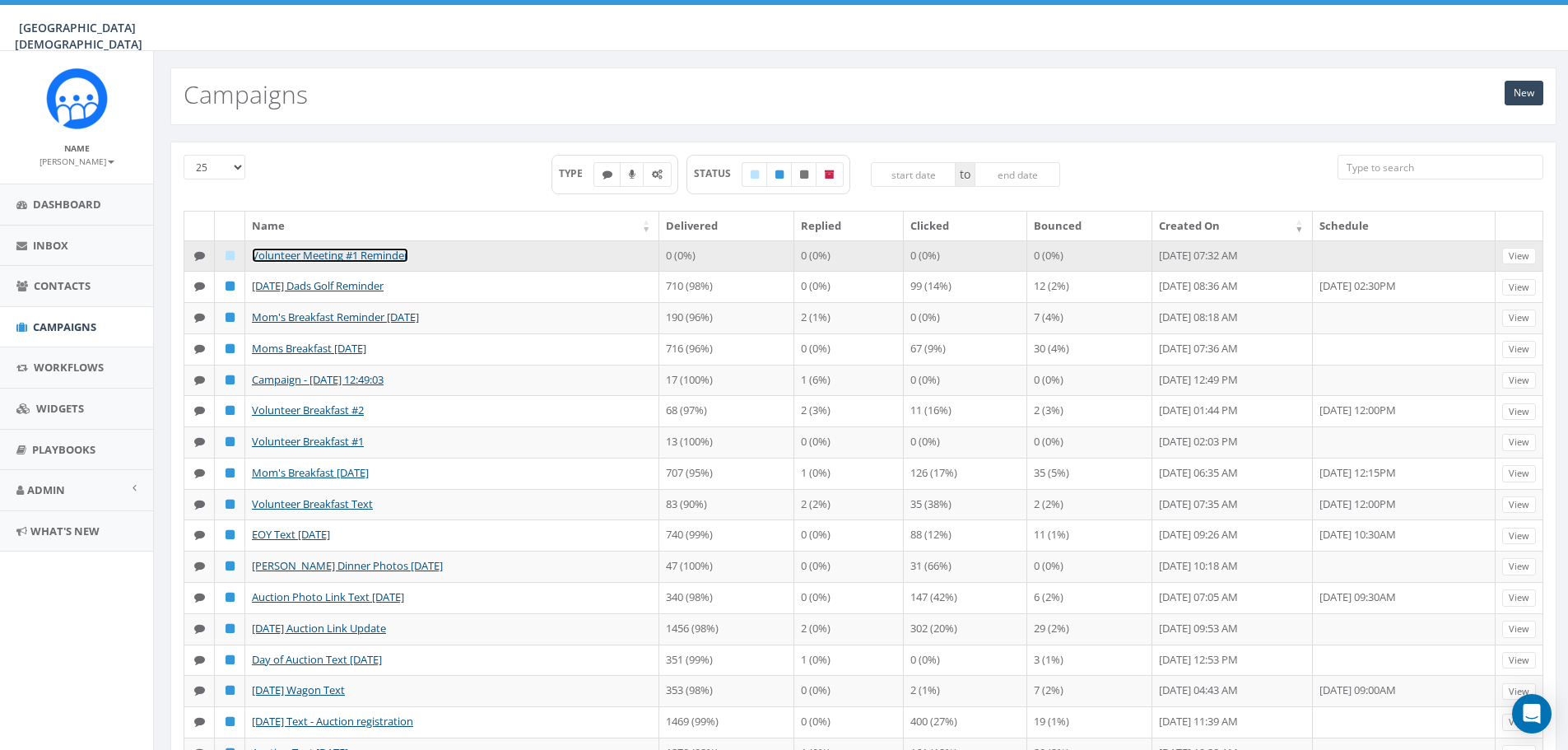
click at [358, 255] on link "Volunteer Meeting #1 Reminder" at bounding box center [329, 255] width 156 height 15
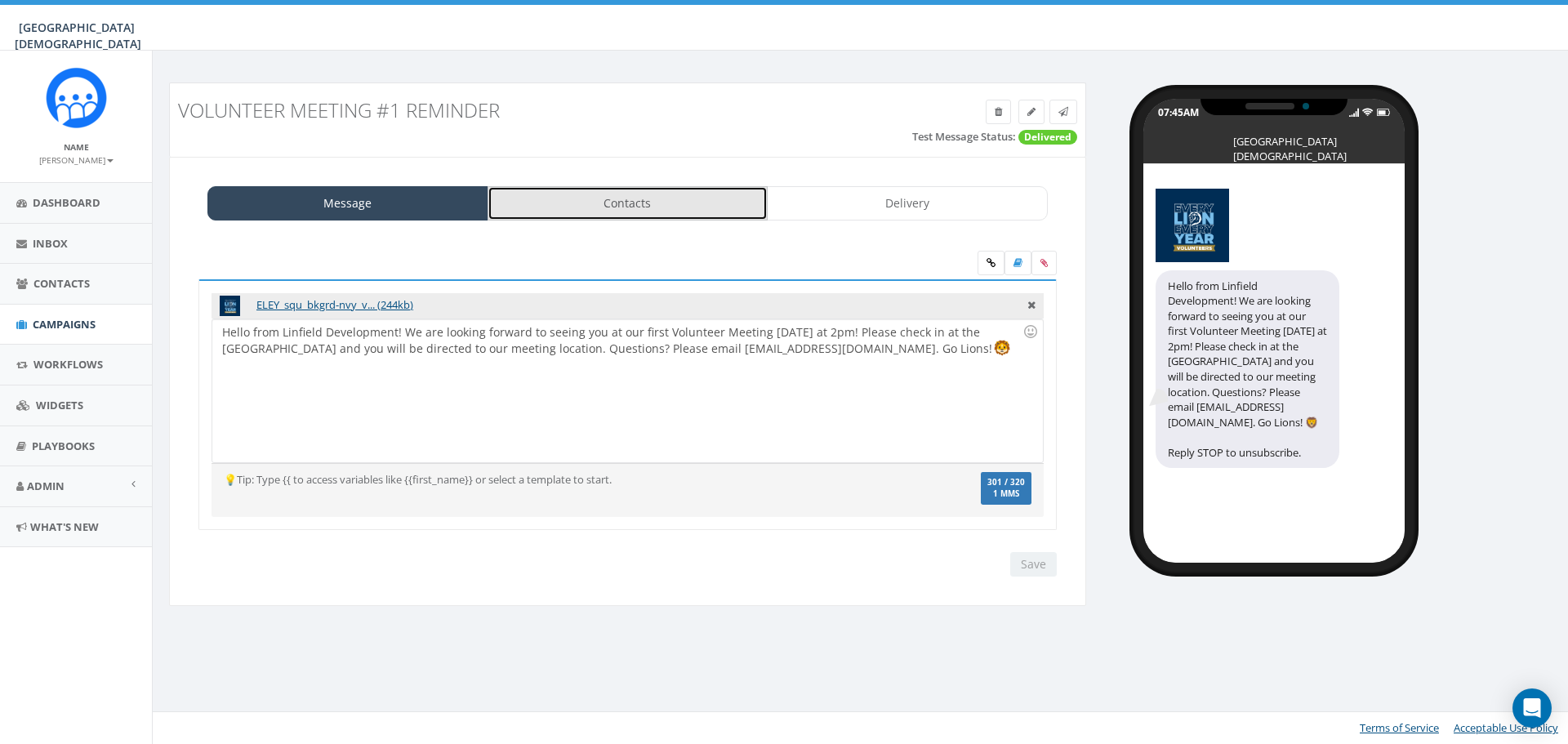
click at [628, 206] on link "Contacts" at bounding box center [628, 203] width 281 height 35
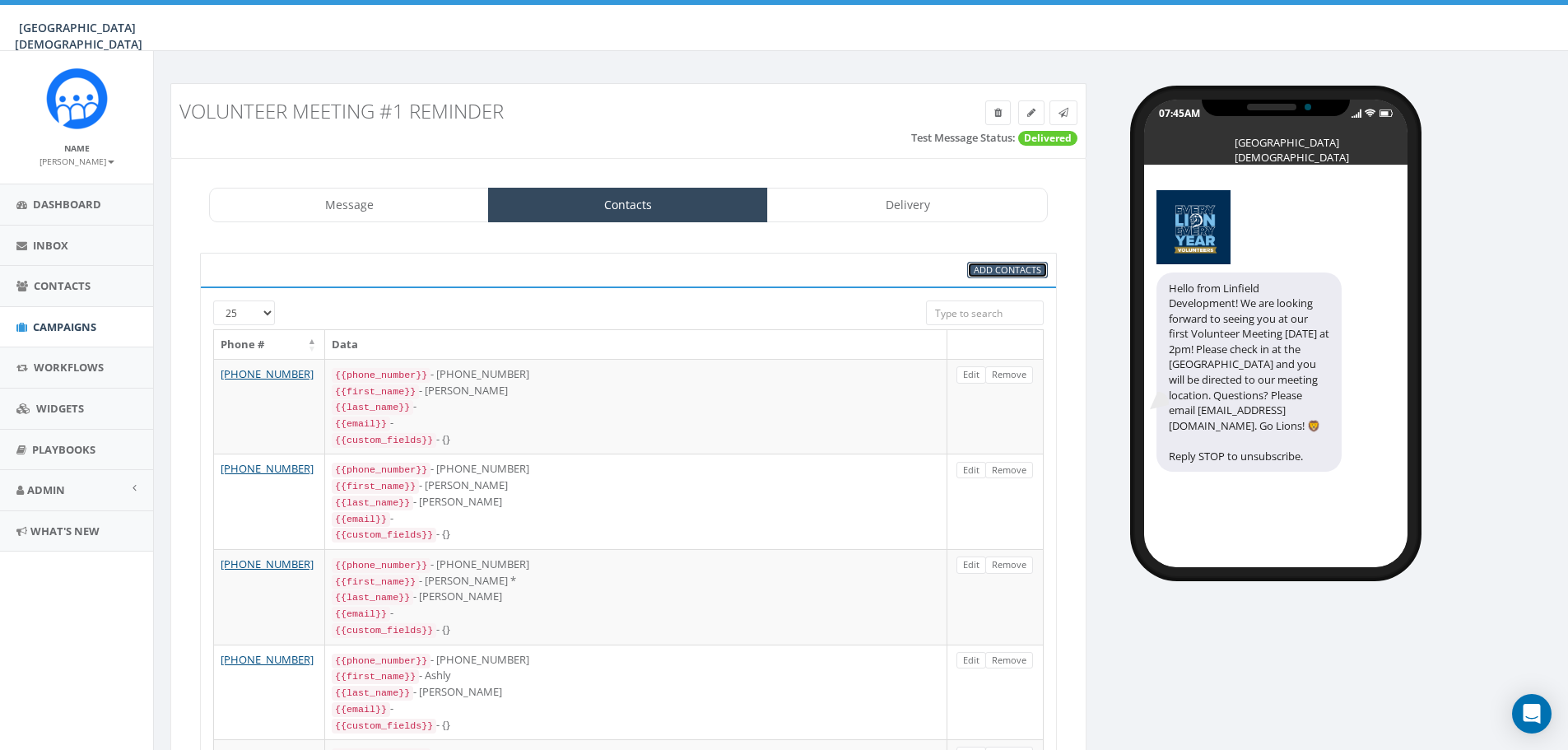
click at [1016, 273] on span "Add Contacts" at bounding box center [1008, 269] width 68 height 13
select select
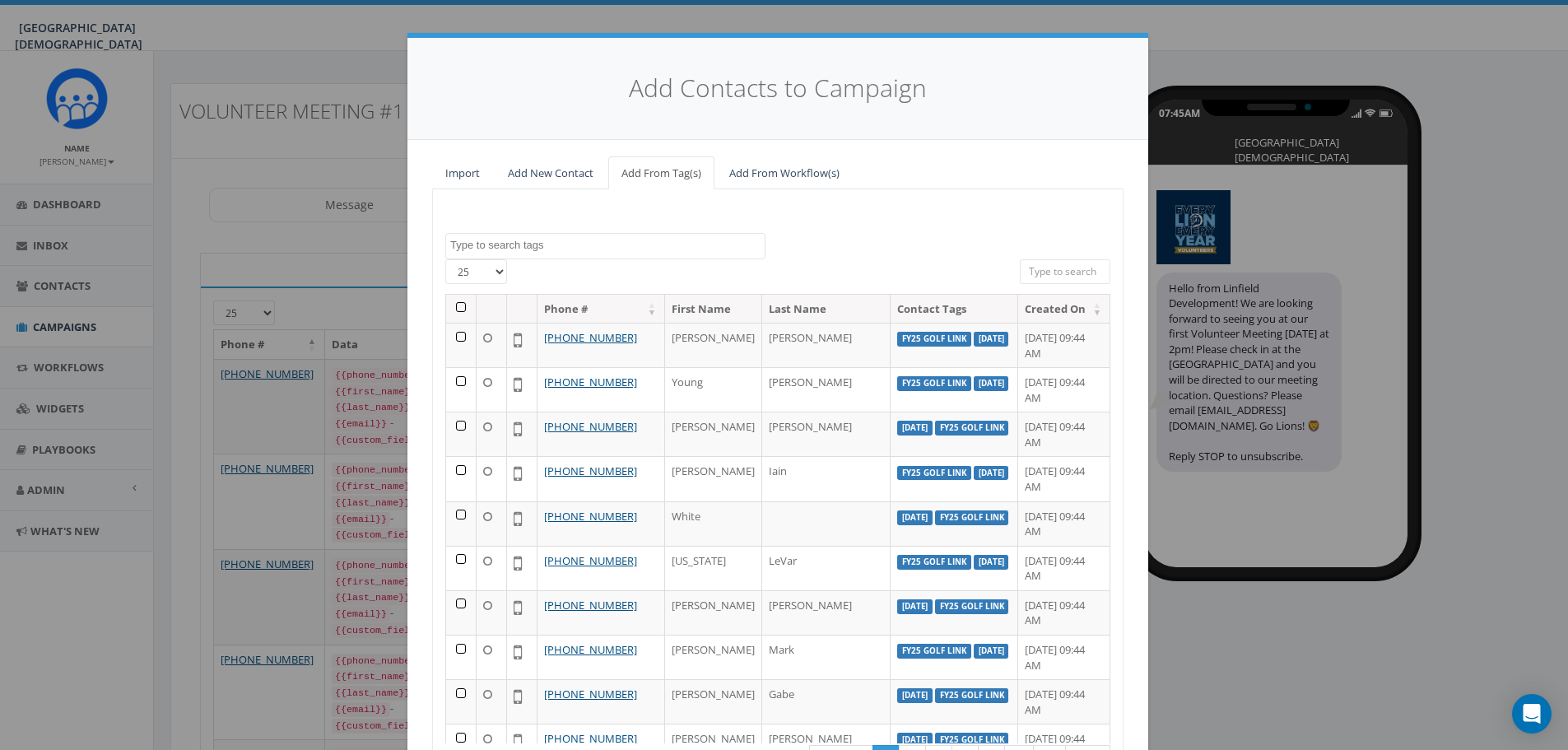
click at [619, 245] on textarea "Search" at bounding box center [608, 245] width 315 height 15
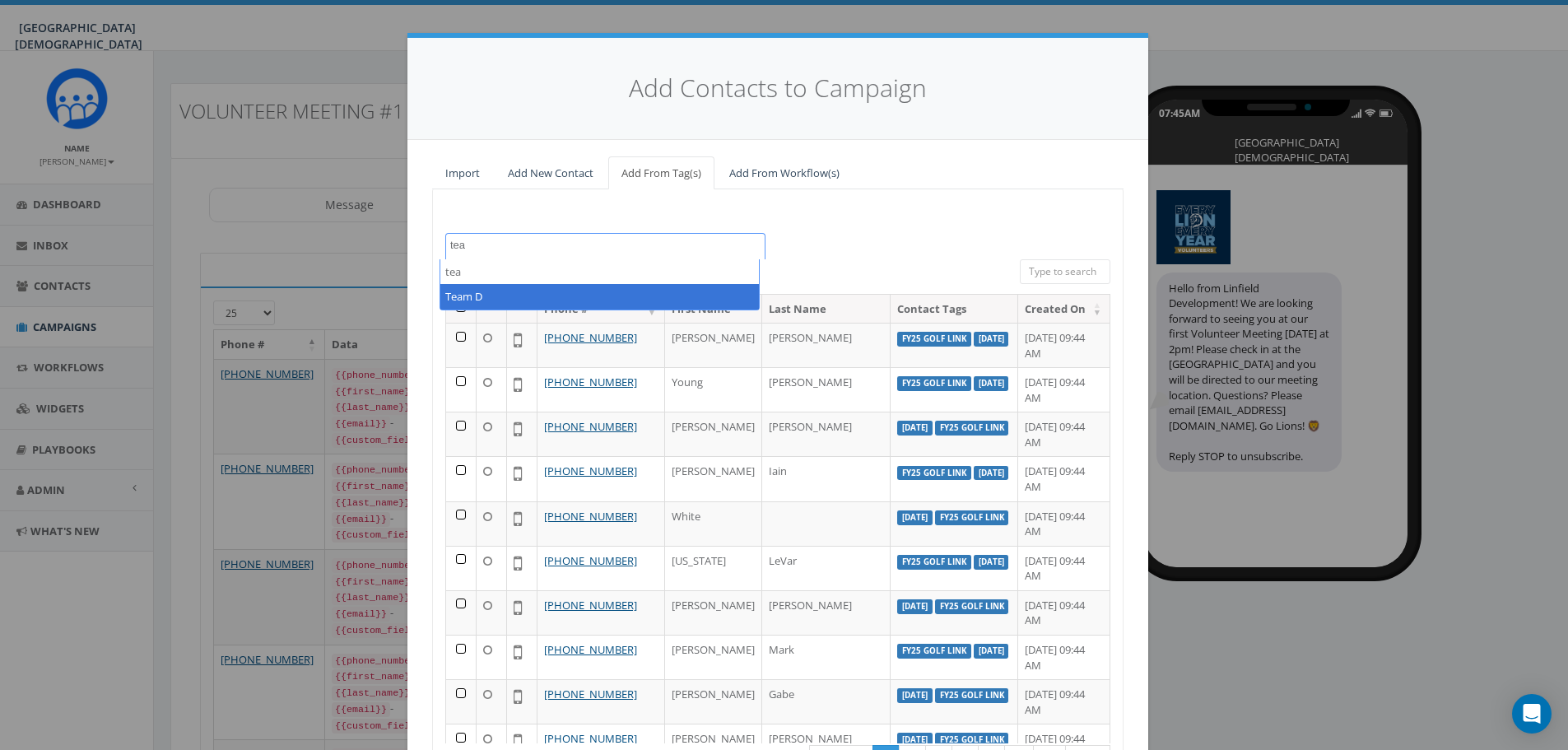
type textarea "tea"
select select "Team D"
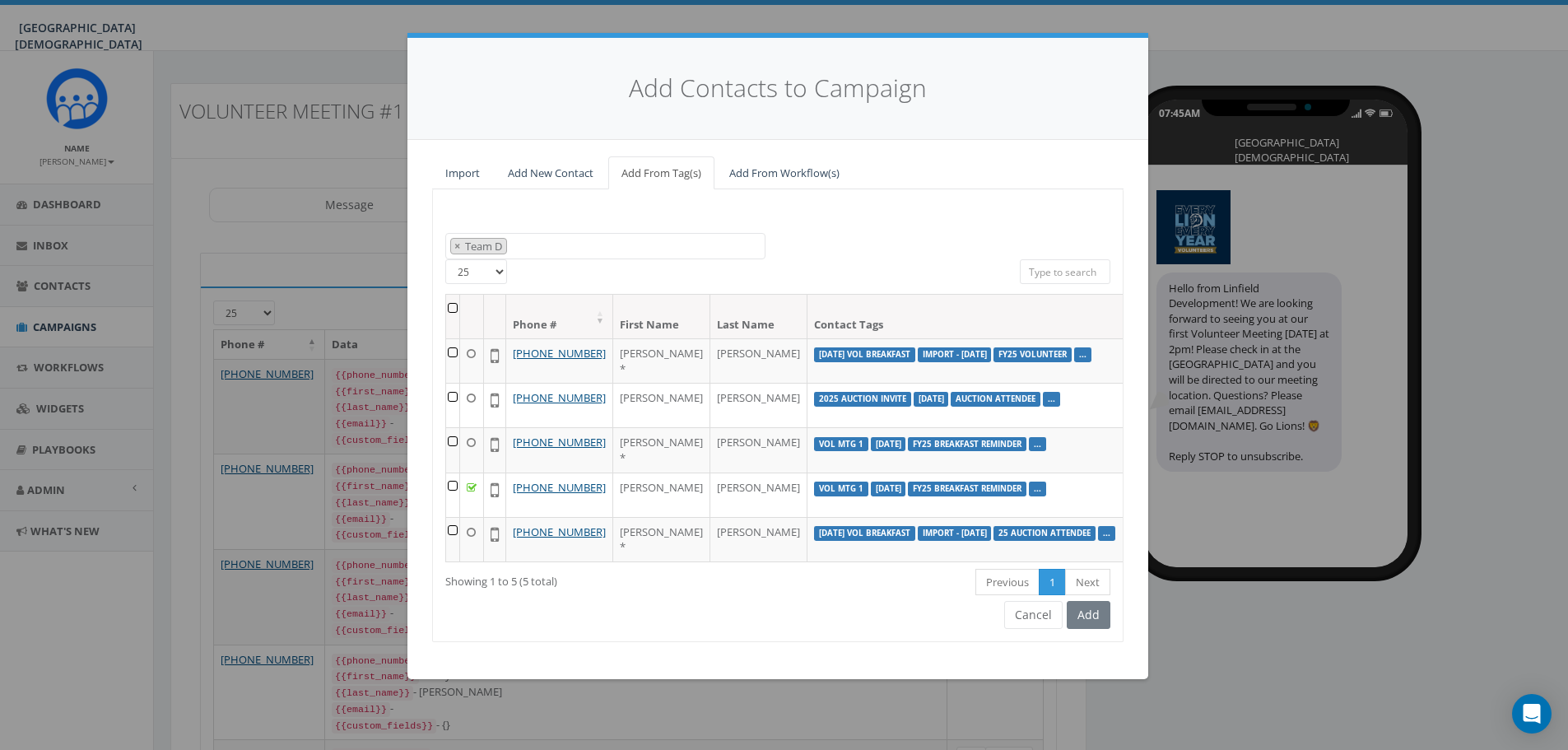
click at [446, 306] on th at bounding box center [452, 316] width 14 height 44
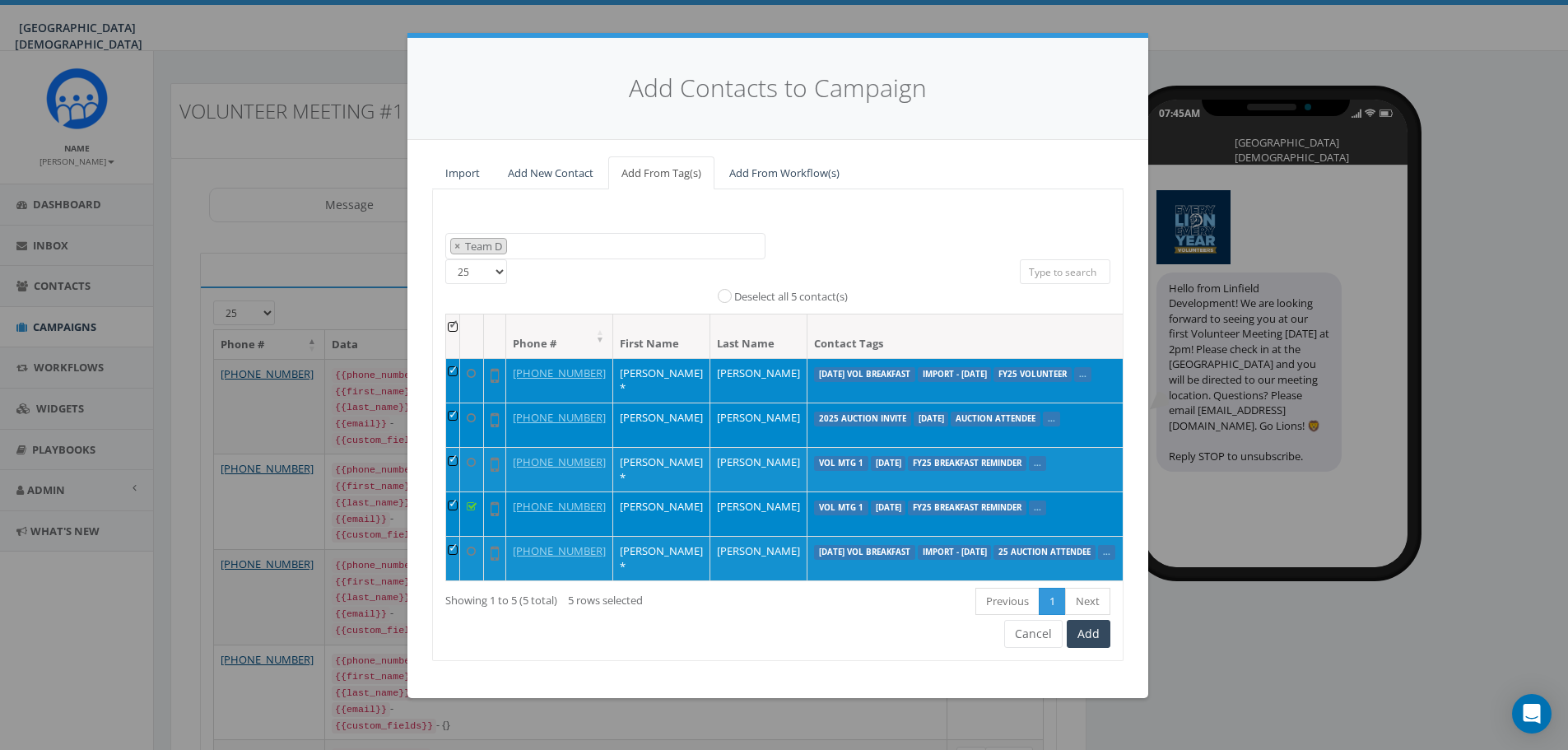
click at [446, 374] on td at bounding box center [452, 381] width 14 height 45
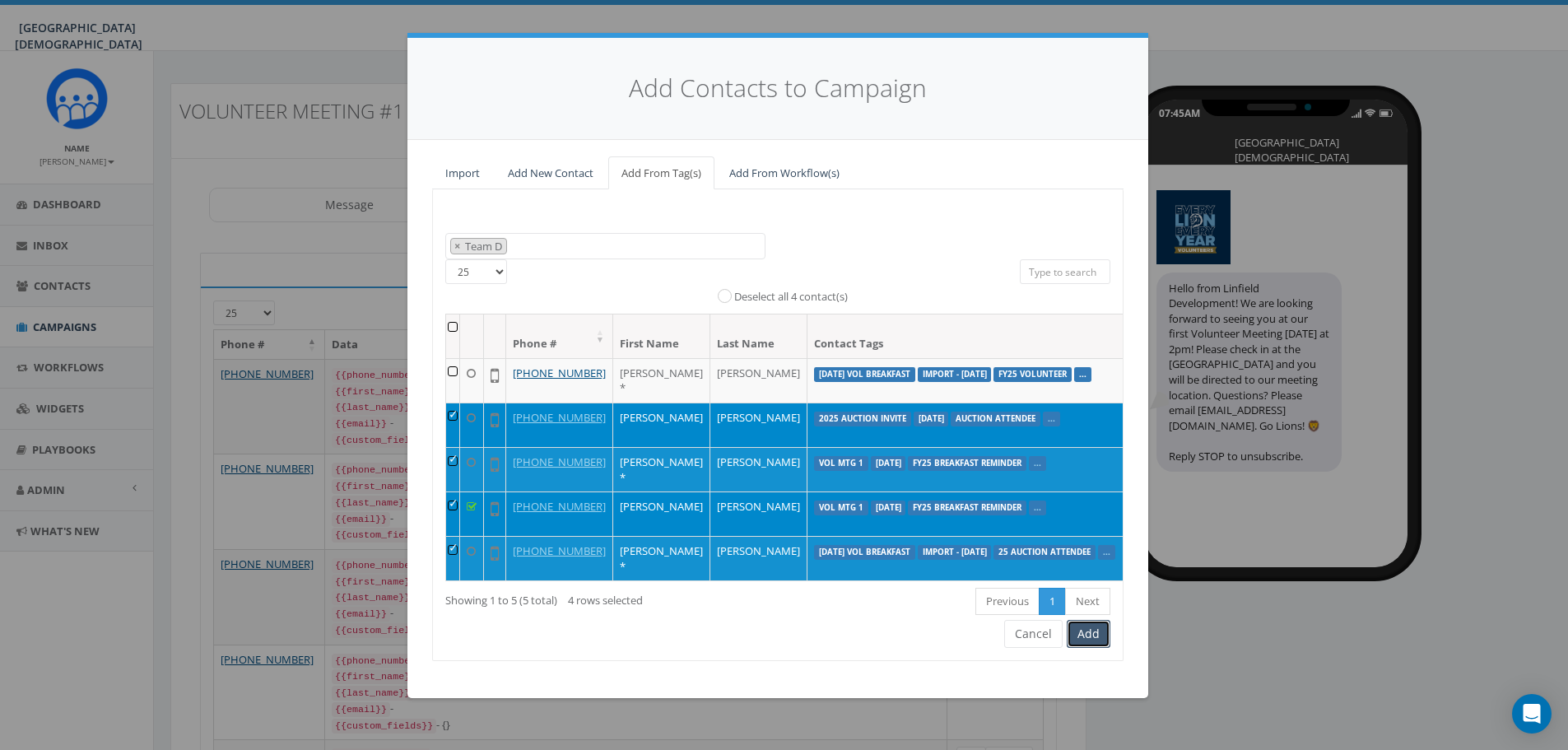
click at [1083, 648] on button "Add" at bounding box center [1088, 633] width 44 height 28
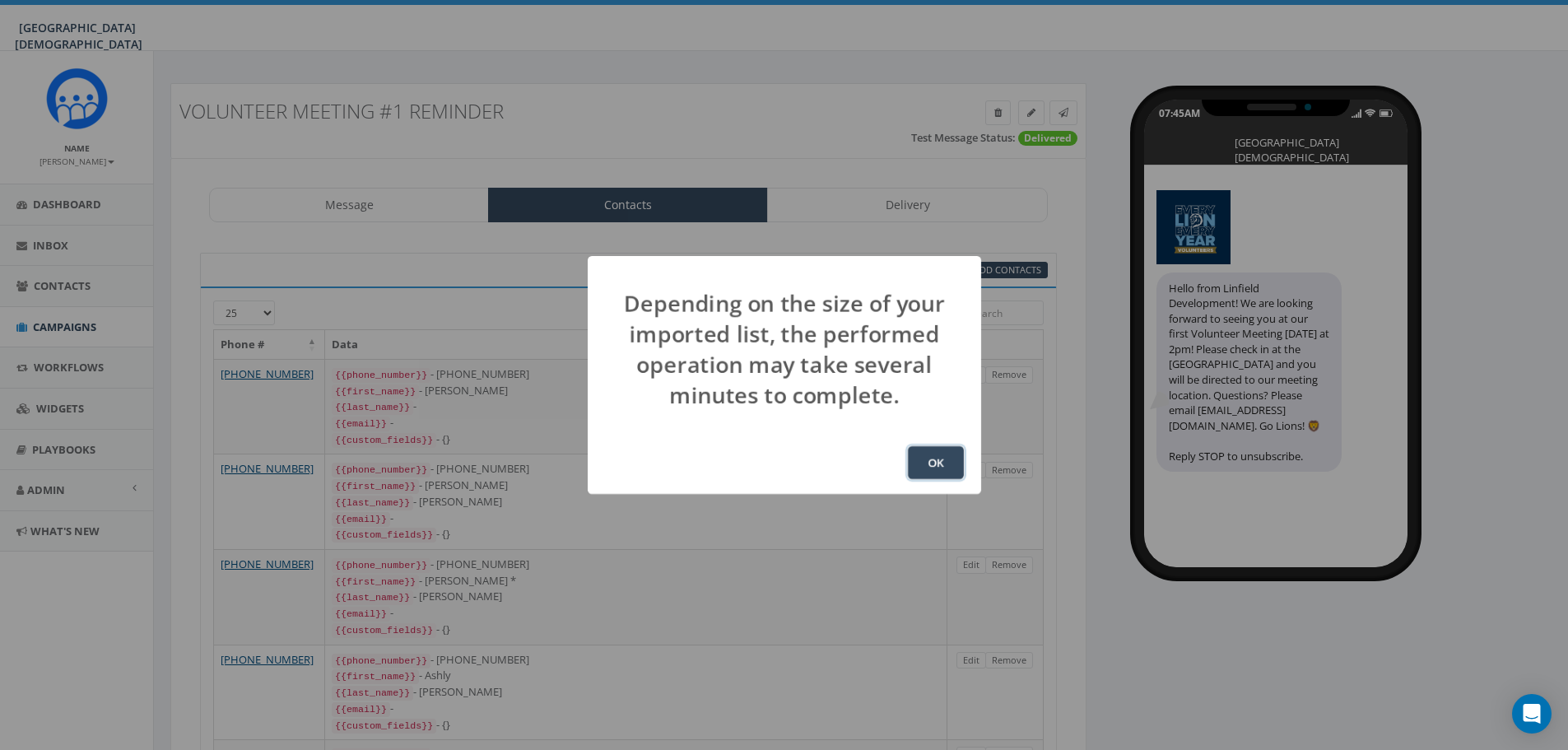
click at [949, 462] on button "OK" at bounding box center [936, 462] width 56 height 33
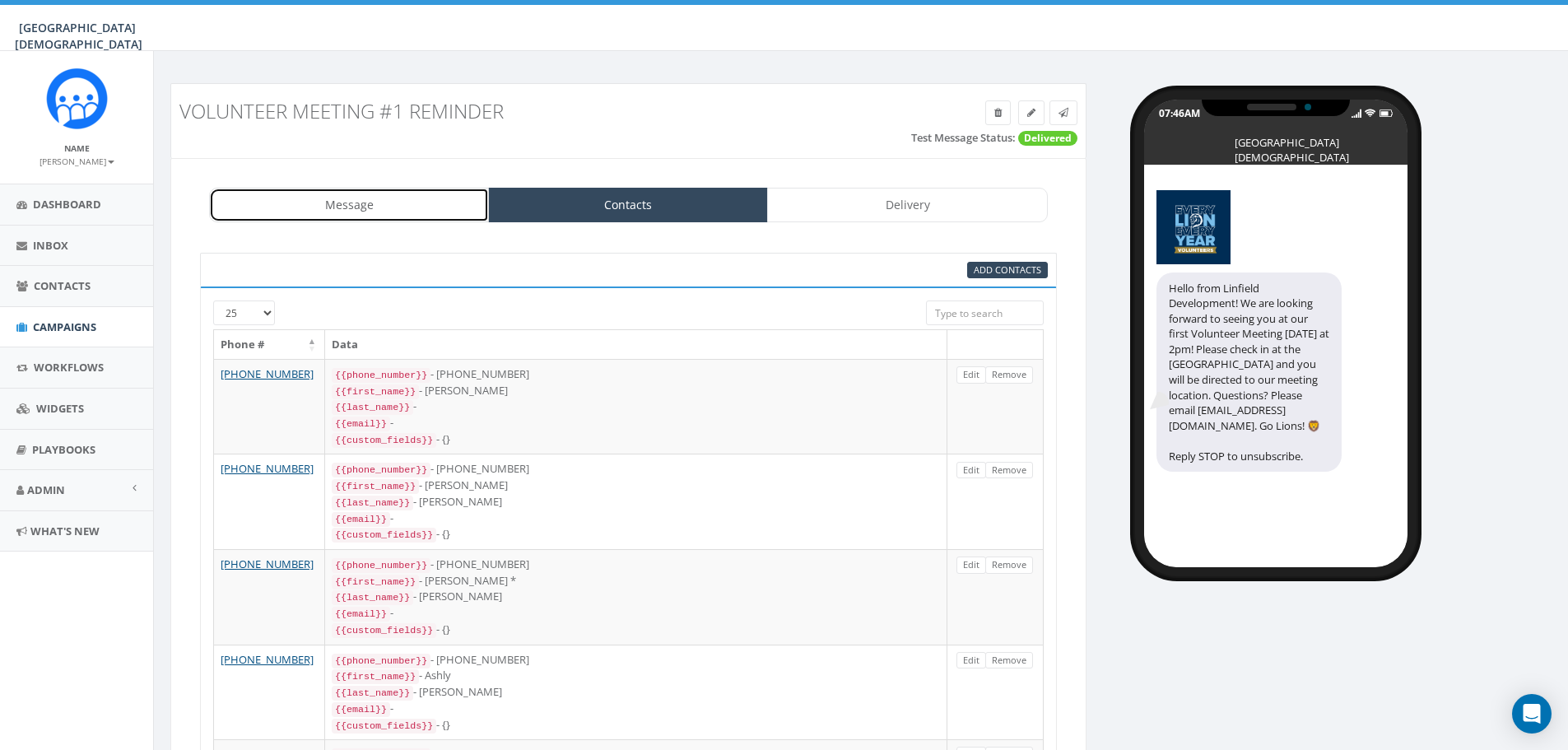
drag, startPoint x: 332, startPoint y: 214, endPoint x: 353, endPoint y: 232, distance: 27.7
click at [332, 214] on link "Message" at bounding box center [349, 205] width 280 height 35
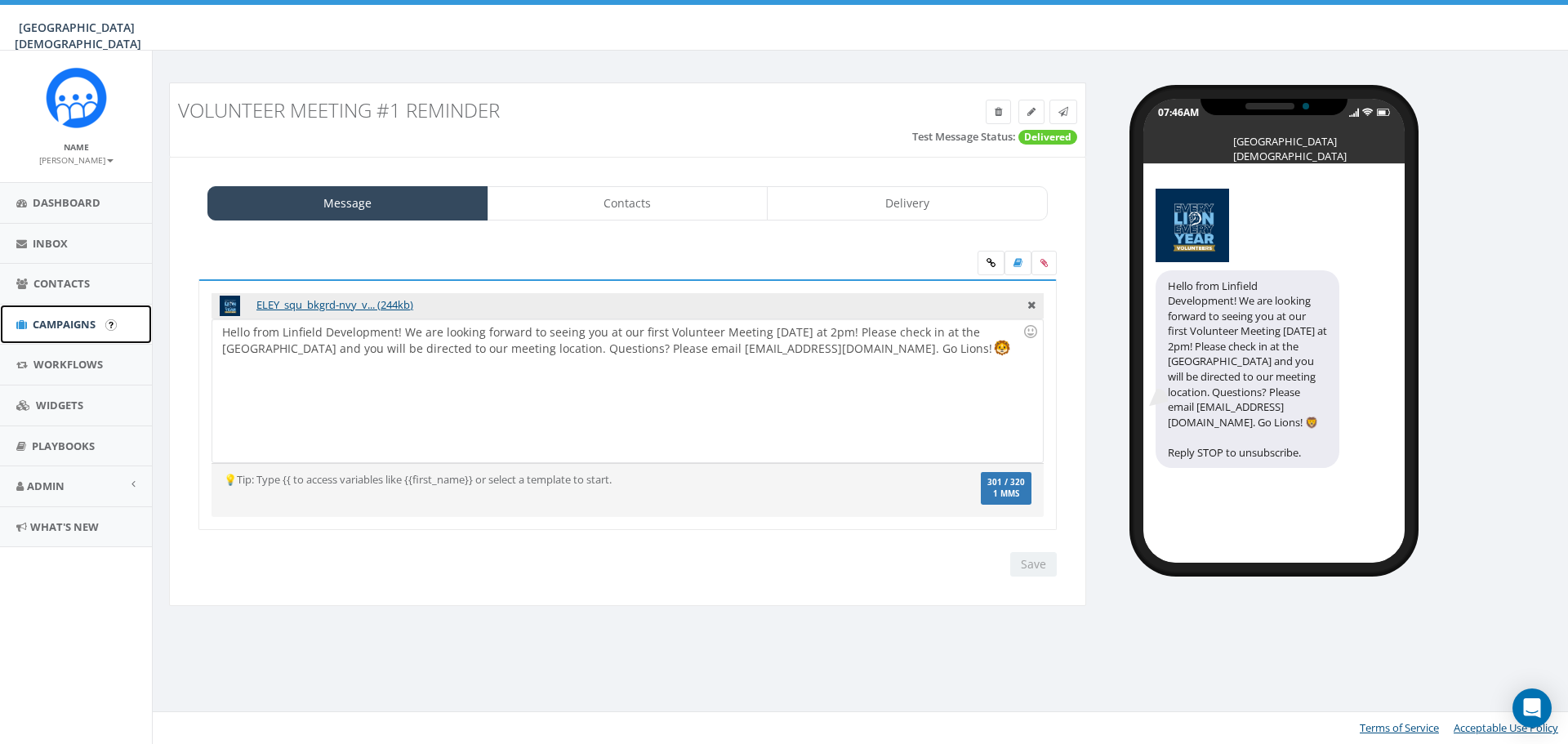
click at [38, 319] on span "Campaigns" at bounding box center [64, 324] width 63 height 14
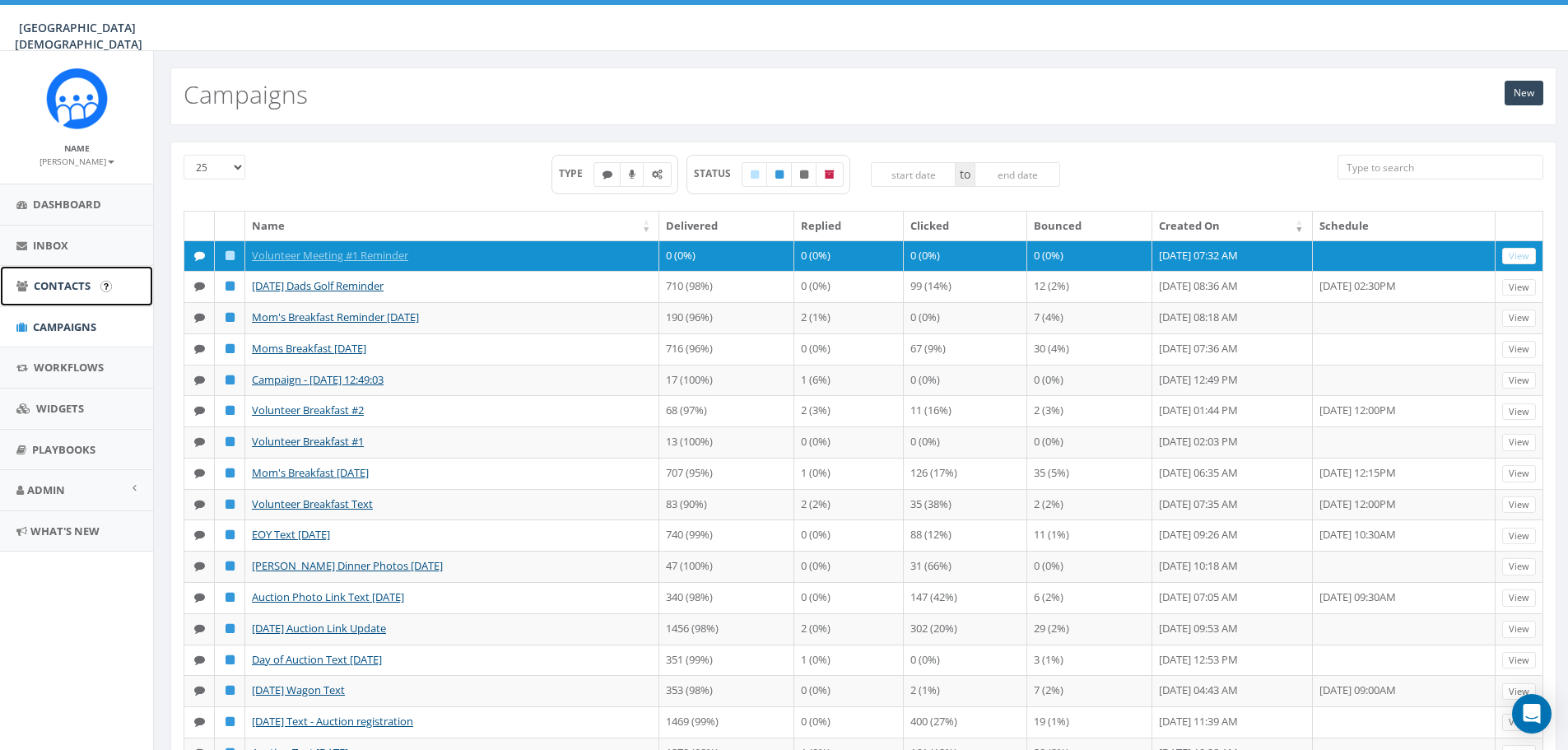
click at [34, 290] on span "Contacts" at bounding box center [62, 285] width 56 height 15
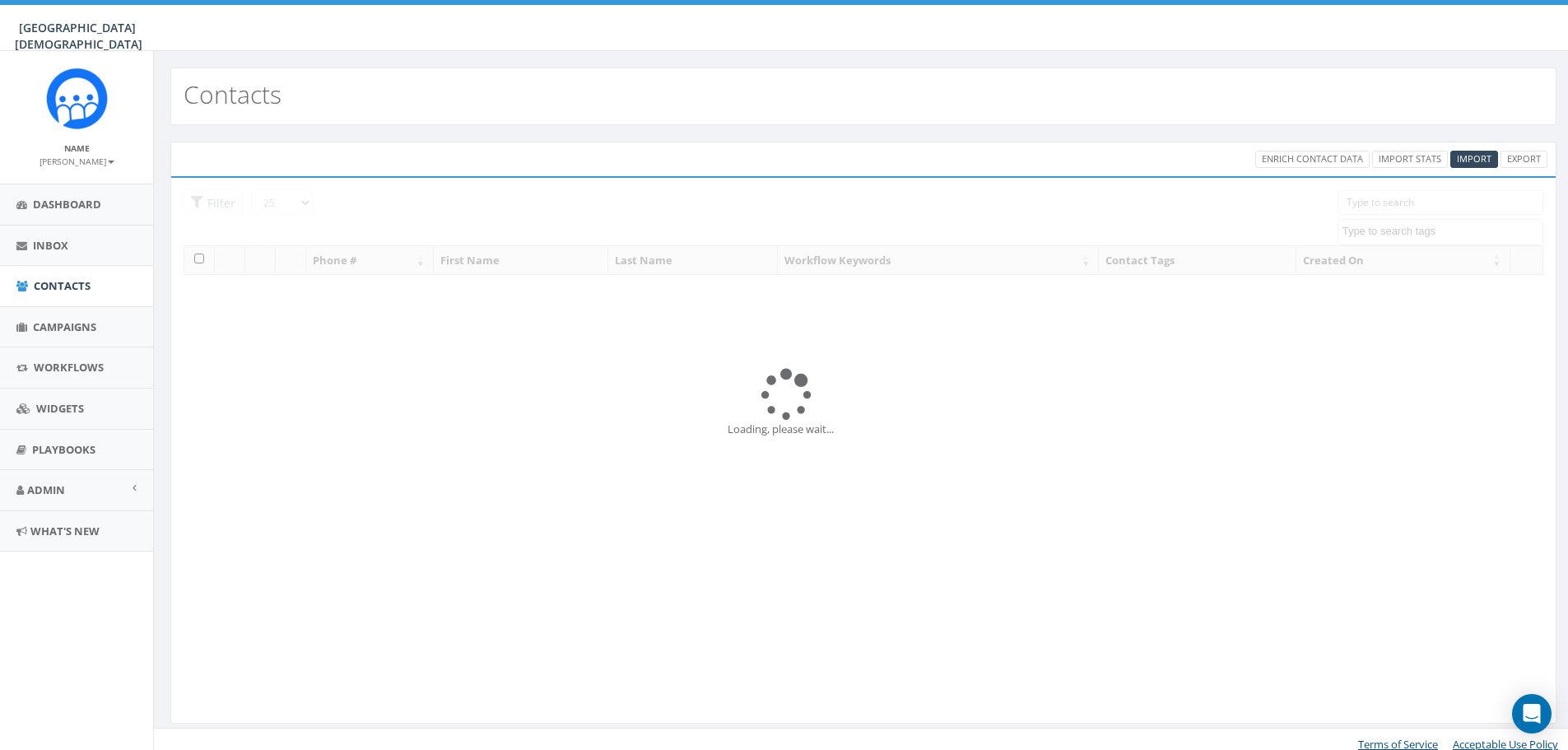
select select
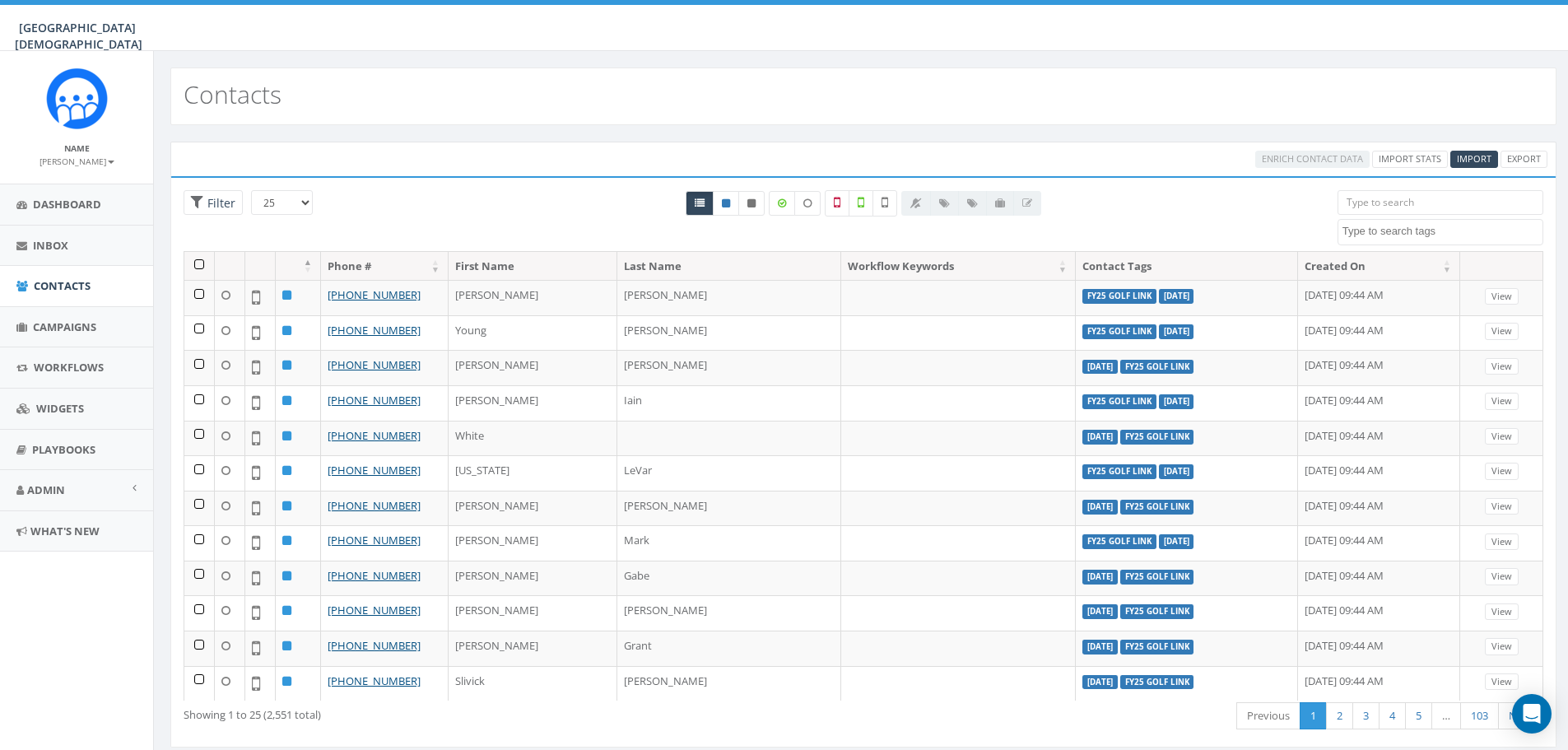
click at [1407, 199] on input "search" at bounding box center [1440, 202] width 206 height 24
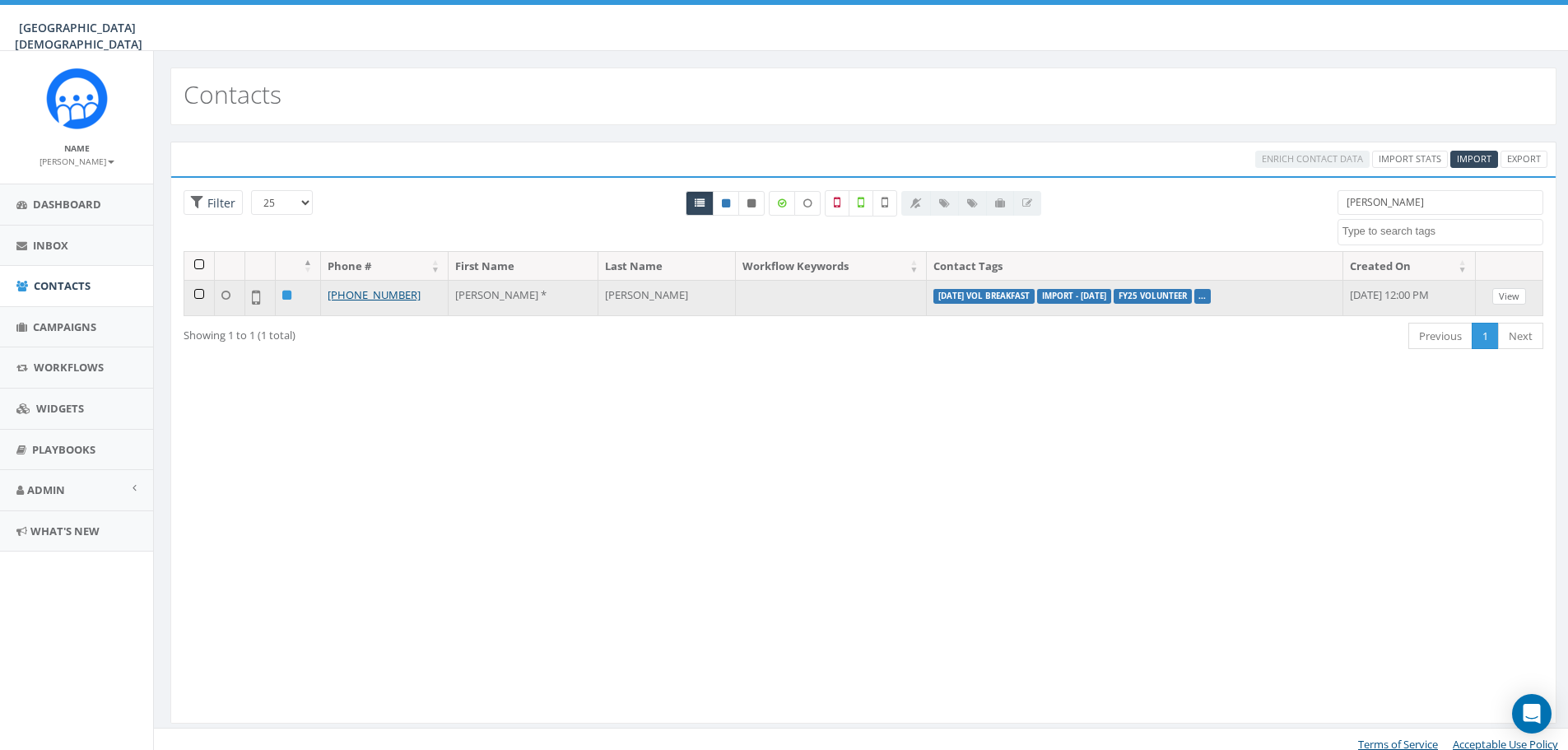
type input "[PERSON_NAME]"
click at [1515, 301] on link "View" at bounding box center [1509, 297] width 34 height 17
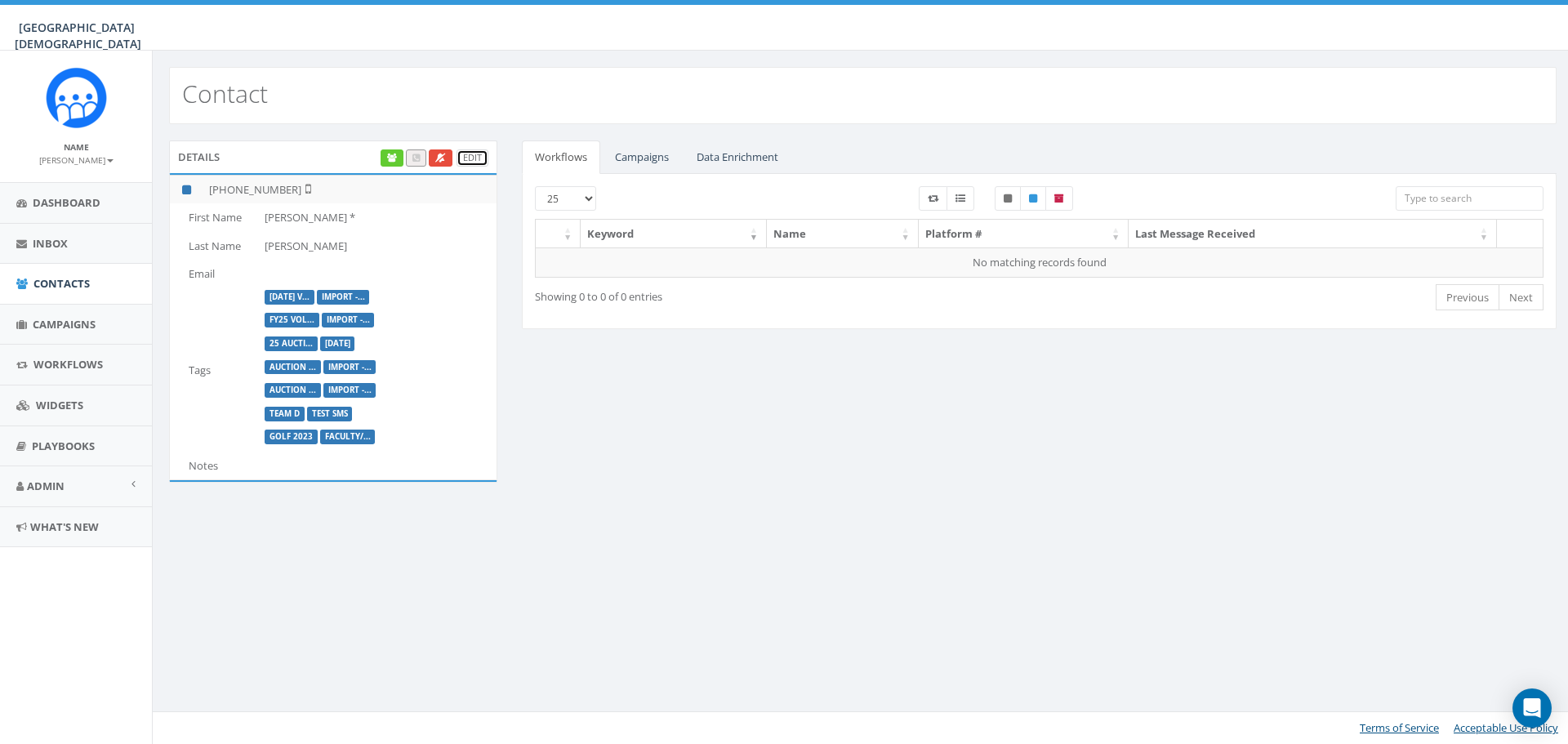
click at [478, 164] on link "Edit" at bounding box center [472, 158] width 32 height 17
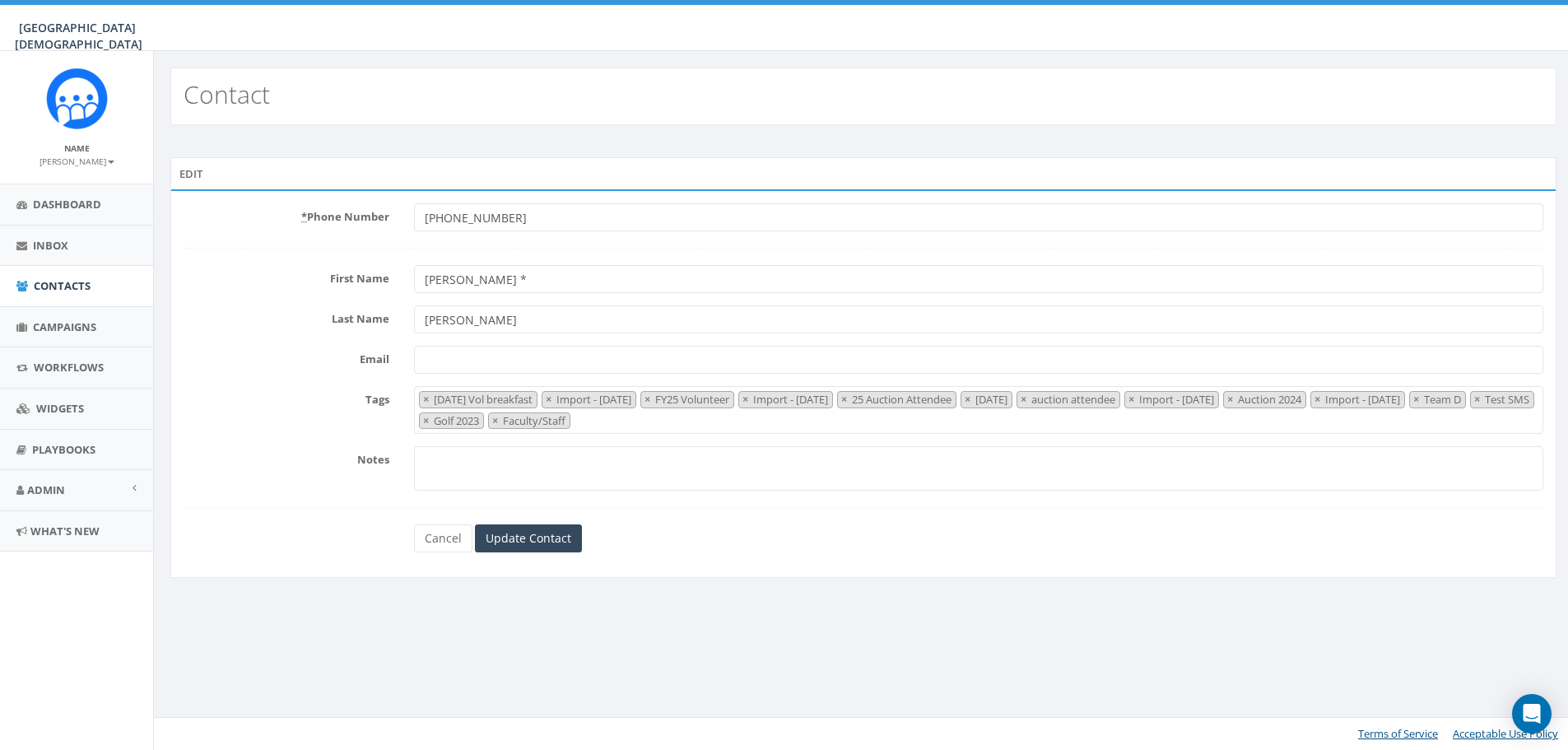
select select "[DATE] Vol breakfast"
click at [1416, 407] on span "×" at bounding box center [1418, 398] width 6 height 15
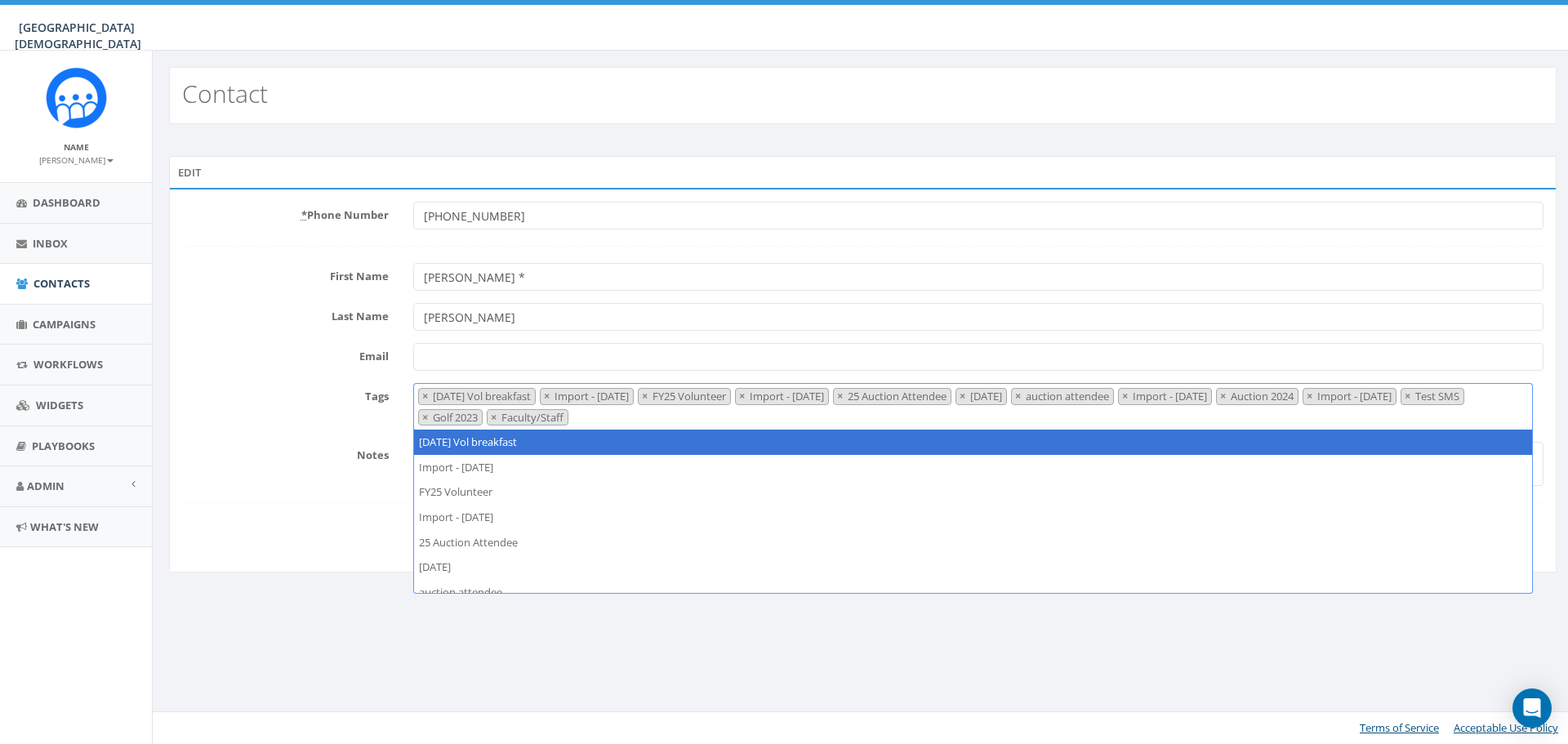
click at [1405, 404] on span "×" at bounding box center [1408, 395] width 6 height 14
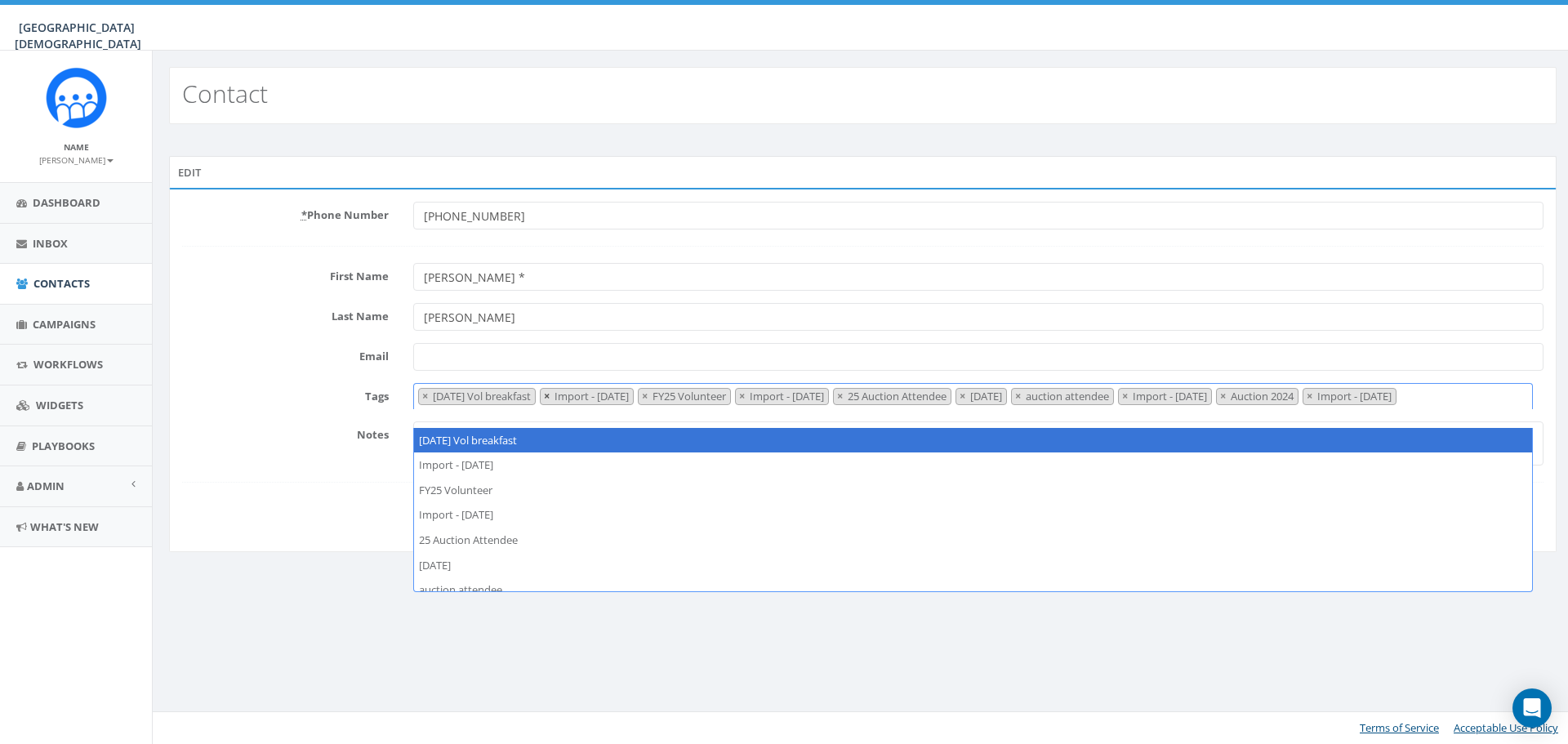
click at [549, 399] on button "×" at bounding box center [546, 396] width 13 height 15
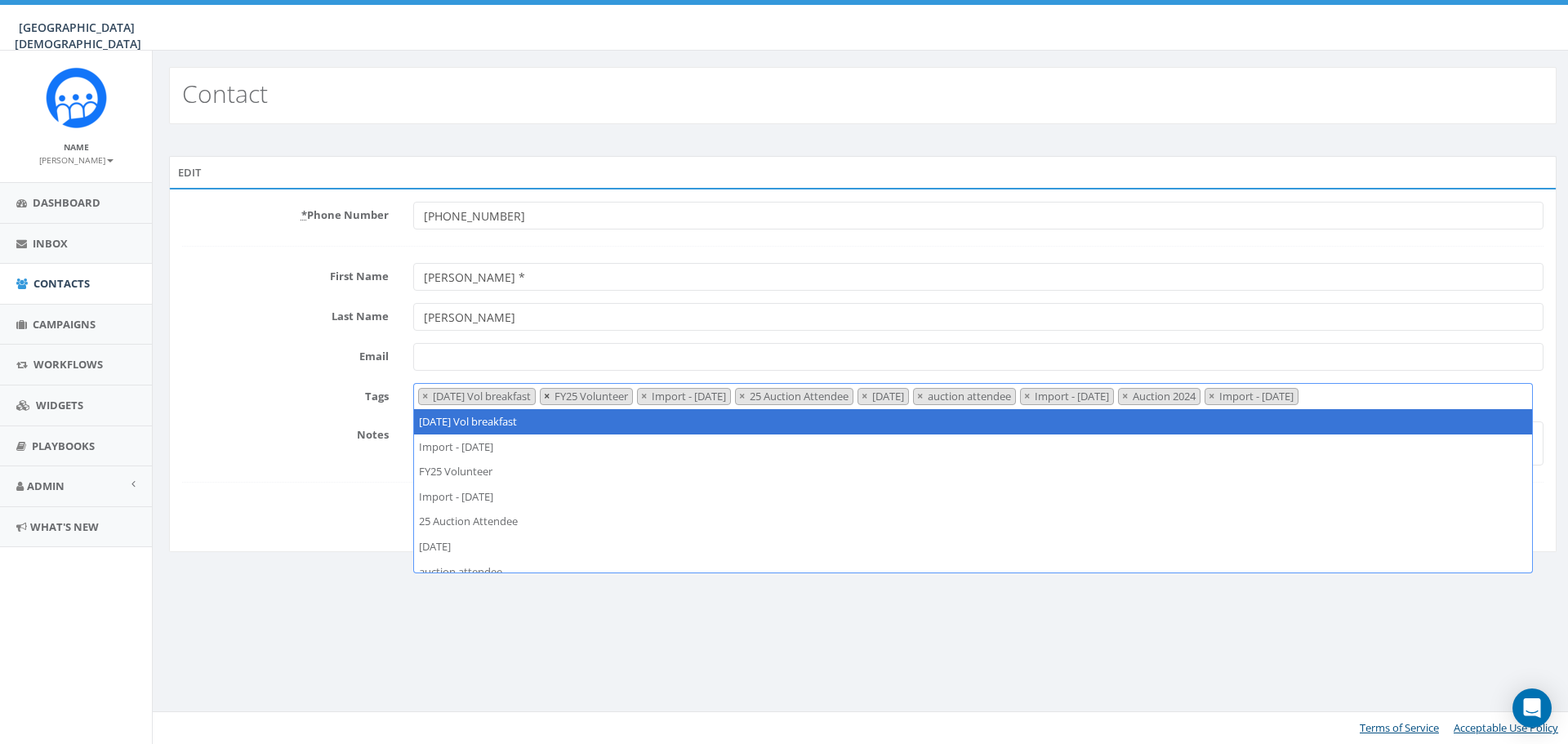
click at [547, 399] on span "×" at bounding box center [547, 395] width 6 height 14
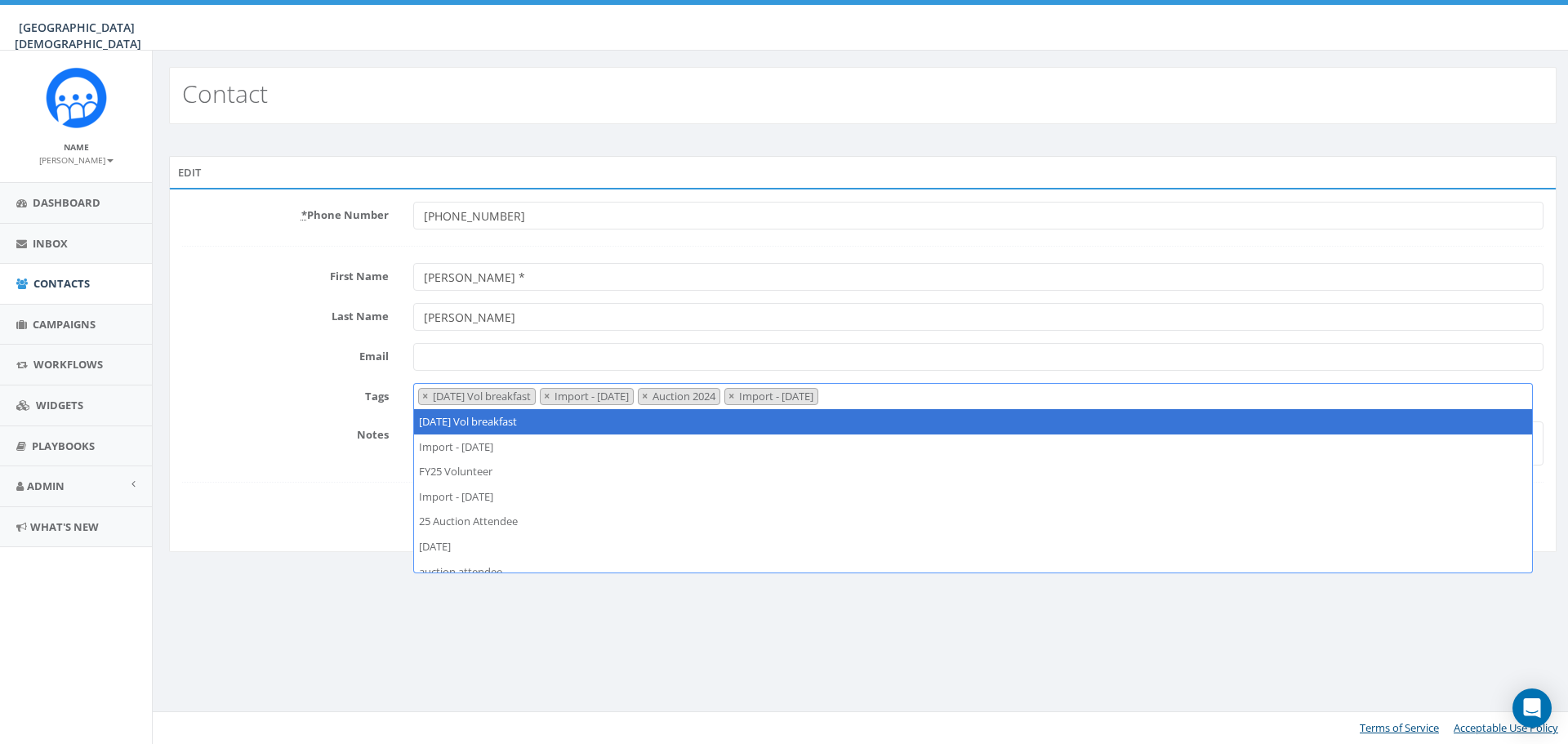
click at [547, 399] on span "×" at bounding box center [547, 395] width 6 height 14
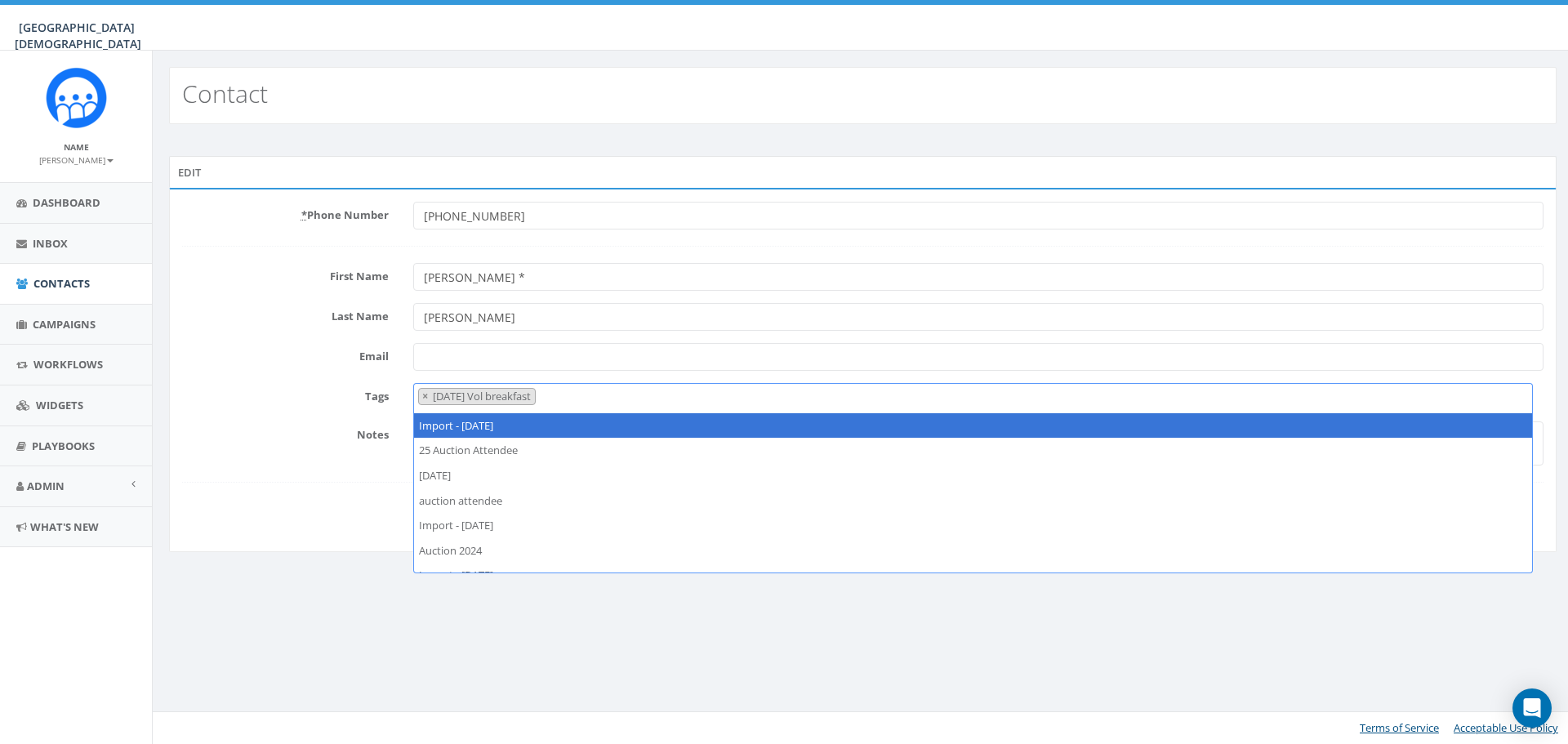
scroll to position [186, 0]
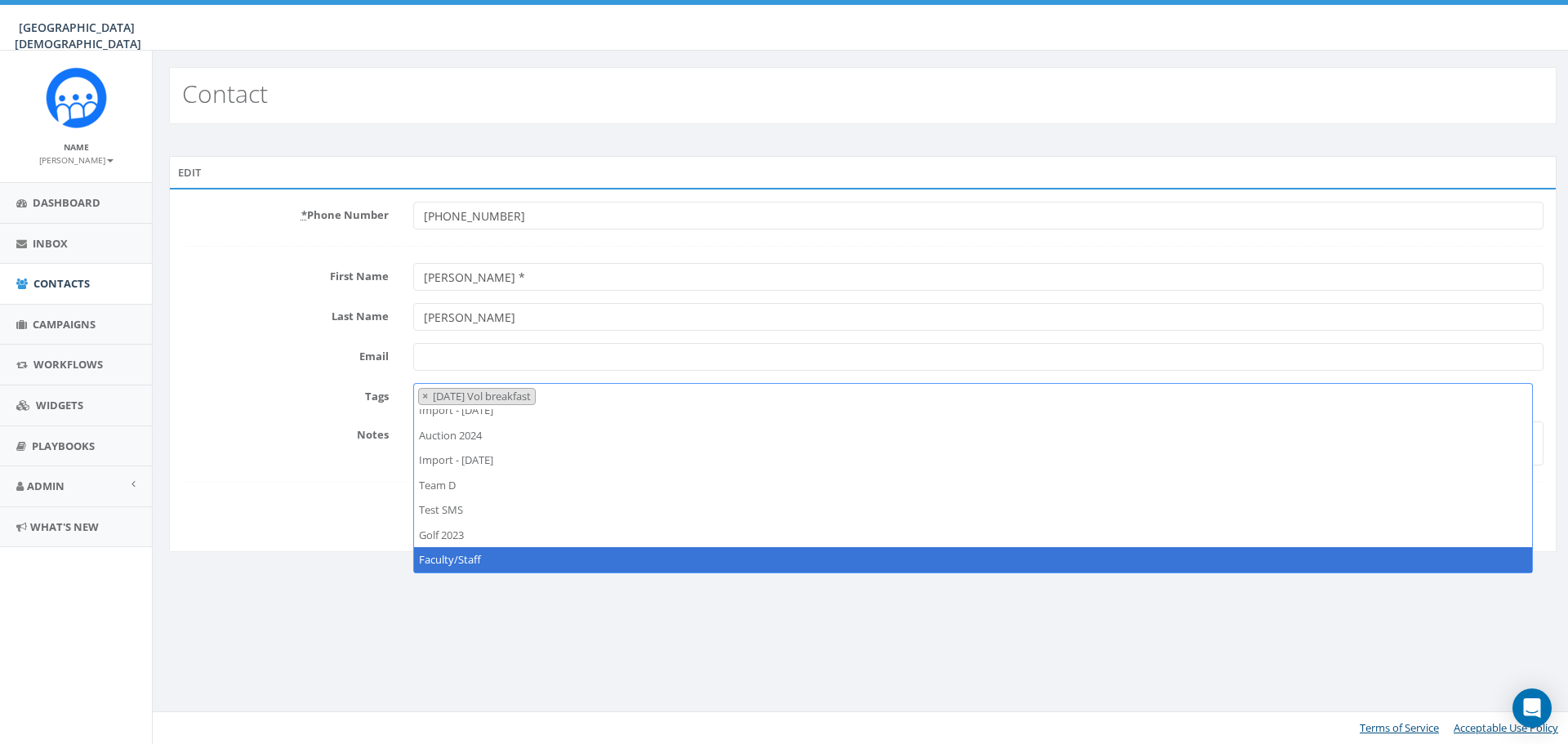
click at [1062, 648] on div "Contact Edit * Phone Number +18583359999 First Name Iacoboni * Last Name Angelo…" at bounding box center [863, 398] width 1422 height 694
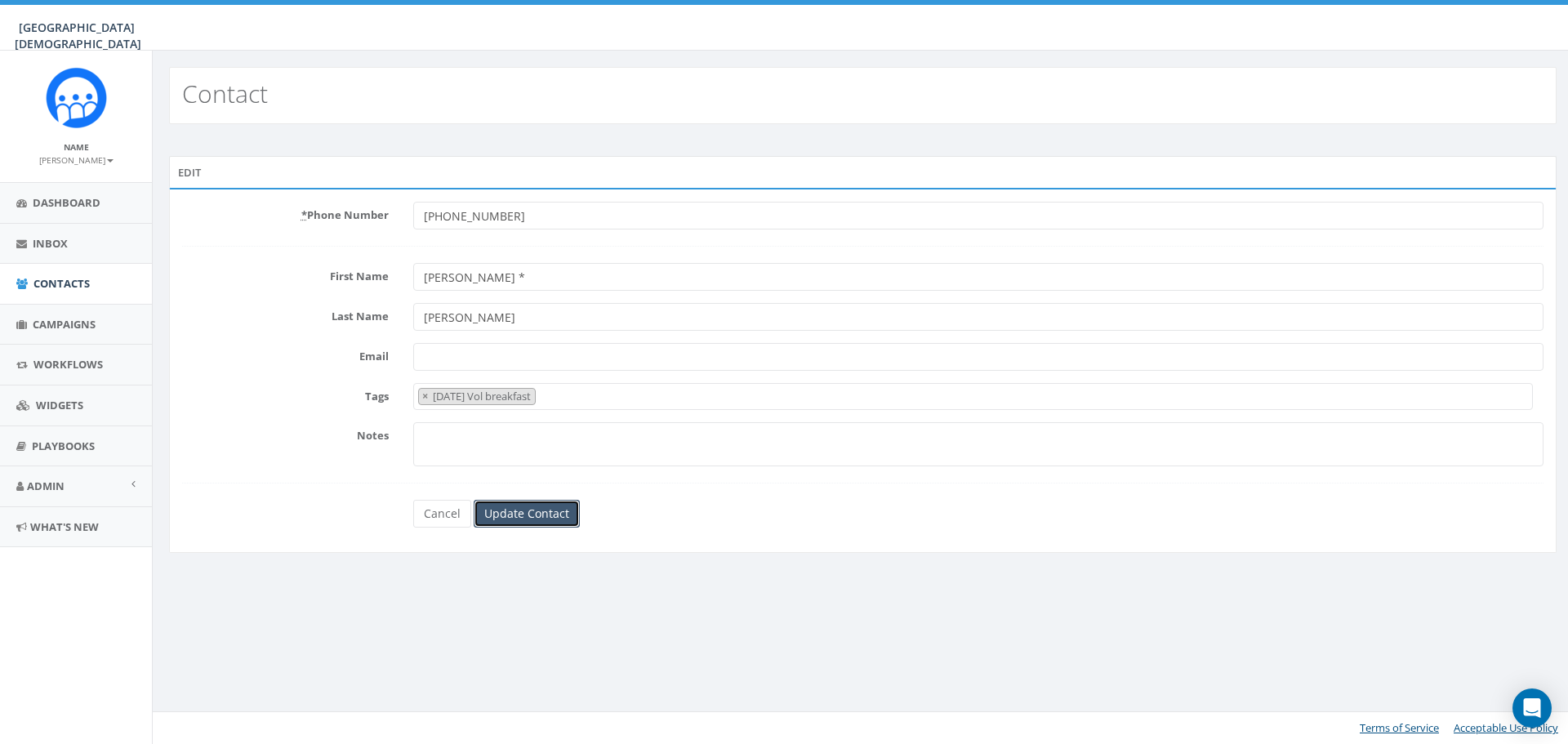
click at [532, 518] on input "Update Contact" at bounding box center [527, 514] width 106 height 28
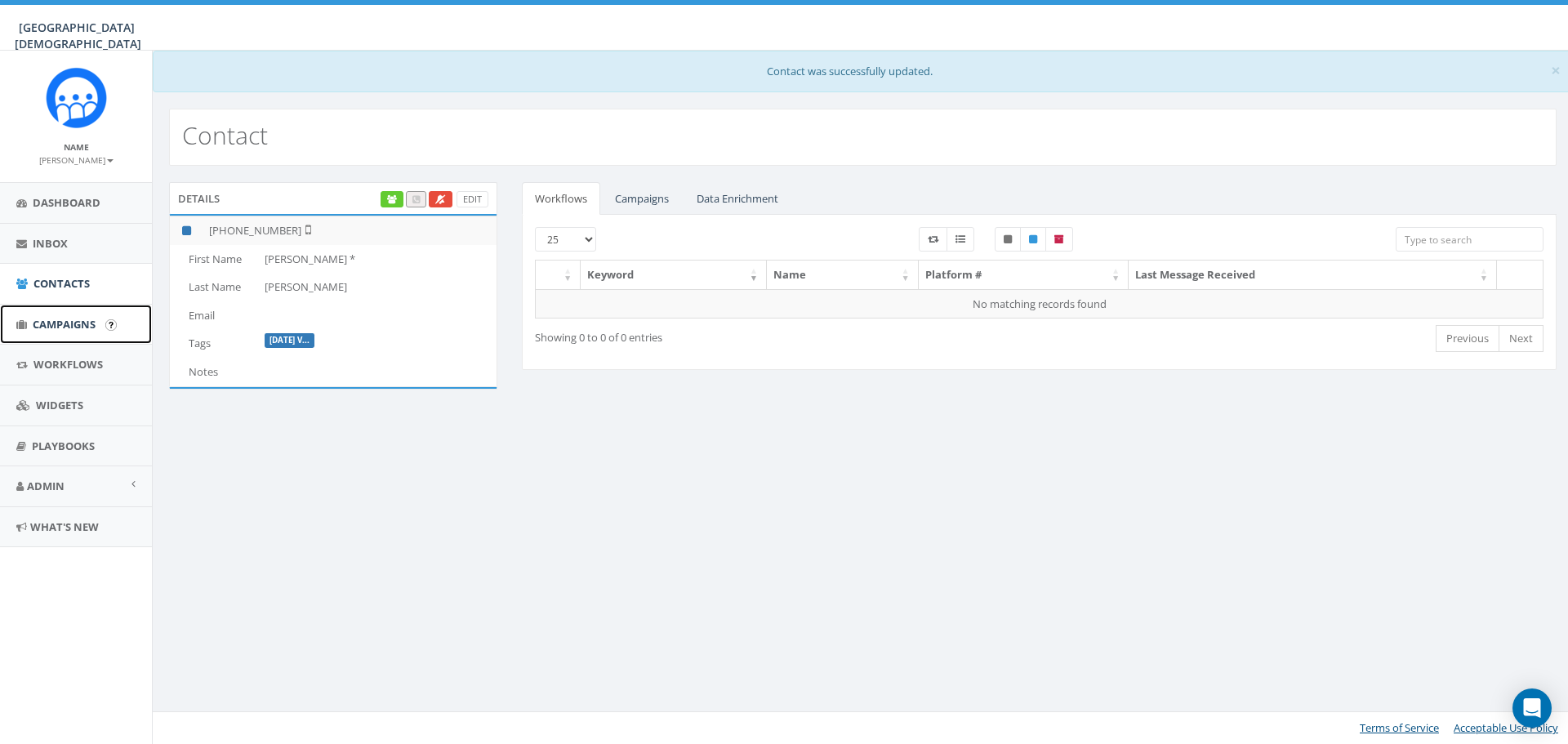
click at [61, 327] on span "Campaigns" at bounding box center [64, 324] width 63 height 14
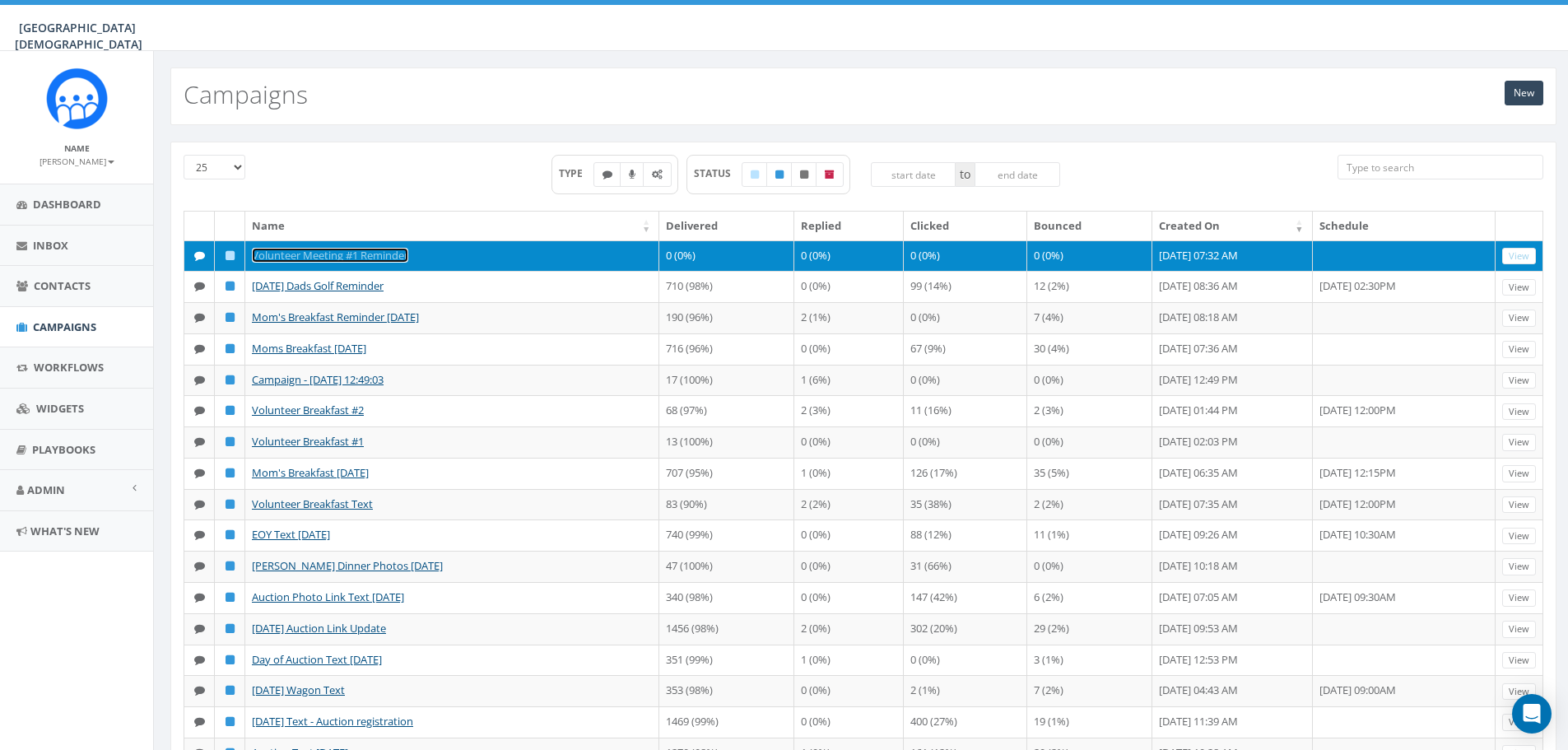
click at [369, 252] on link "Volunteer Meeting #1 Reminder" at bounding box center [329, 255] width 156 height 15
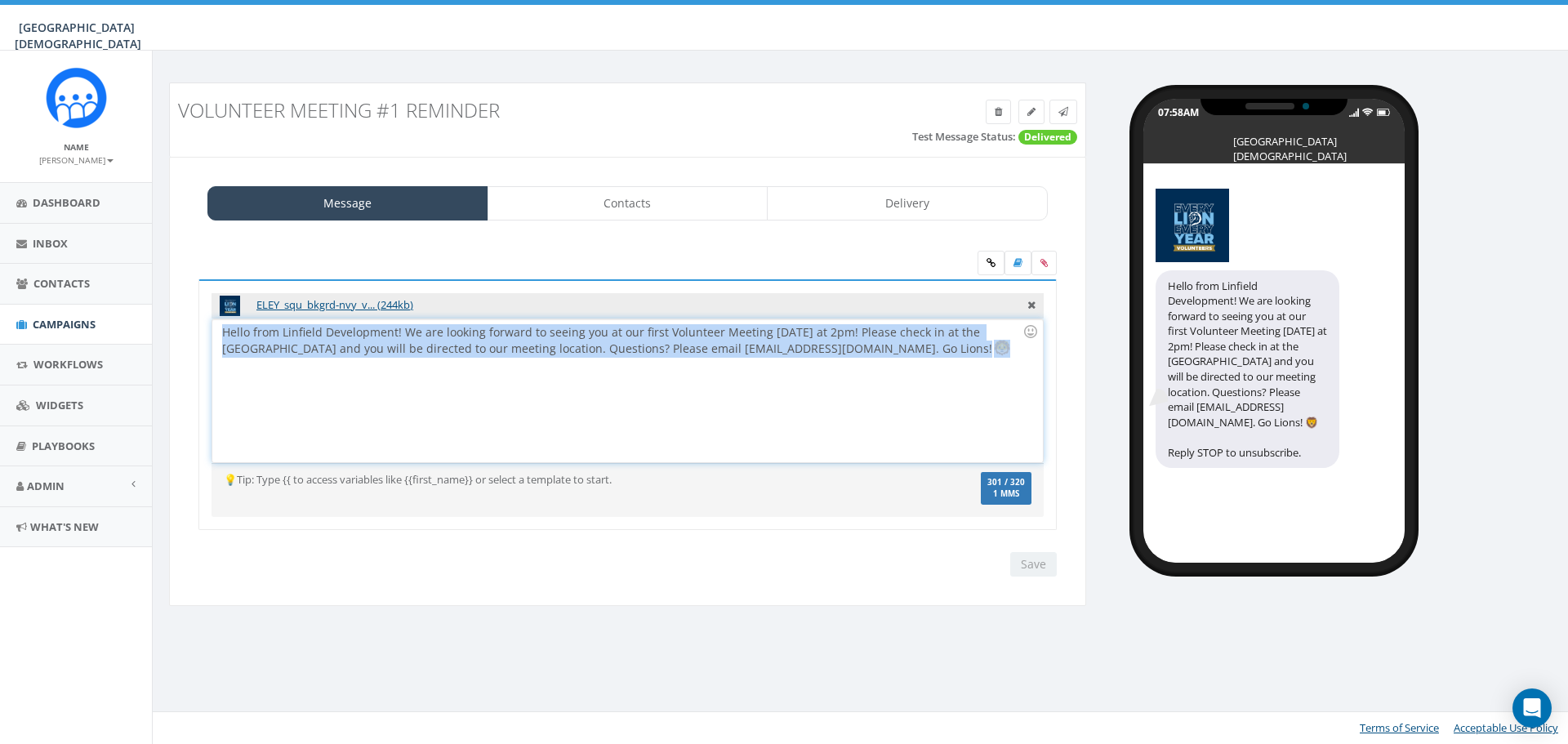
drag, startPoint x: 221, startPoint y: 332, endPoint x: 983, endPoint y: 349, distance: 762.2
click at [983, 349] on div "Hello from Linfield Development! We are looking forward to seeing you at our fi…" at bounding box center [626, 390] width 830 height 143
copy div "Hello from Linfield Development! We are looking forward to seeing you at our fi…"
click at [1024, 566] on input "Save" at bounding box center [1034, 564] width 46 height 24
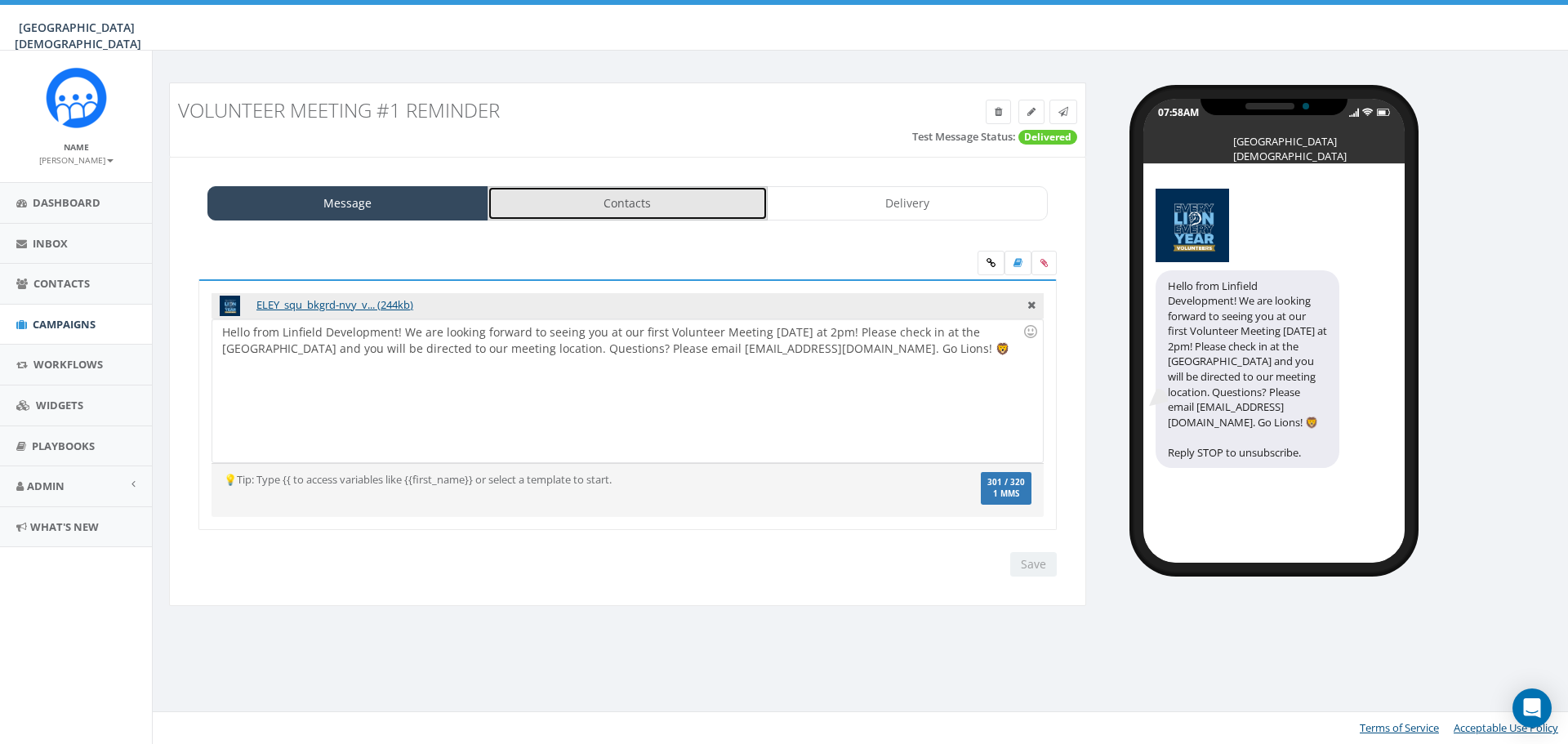
click at [645, 203] on link "Contacts" at bounding box center [628, 203] width 281 height 35
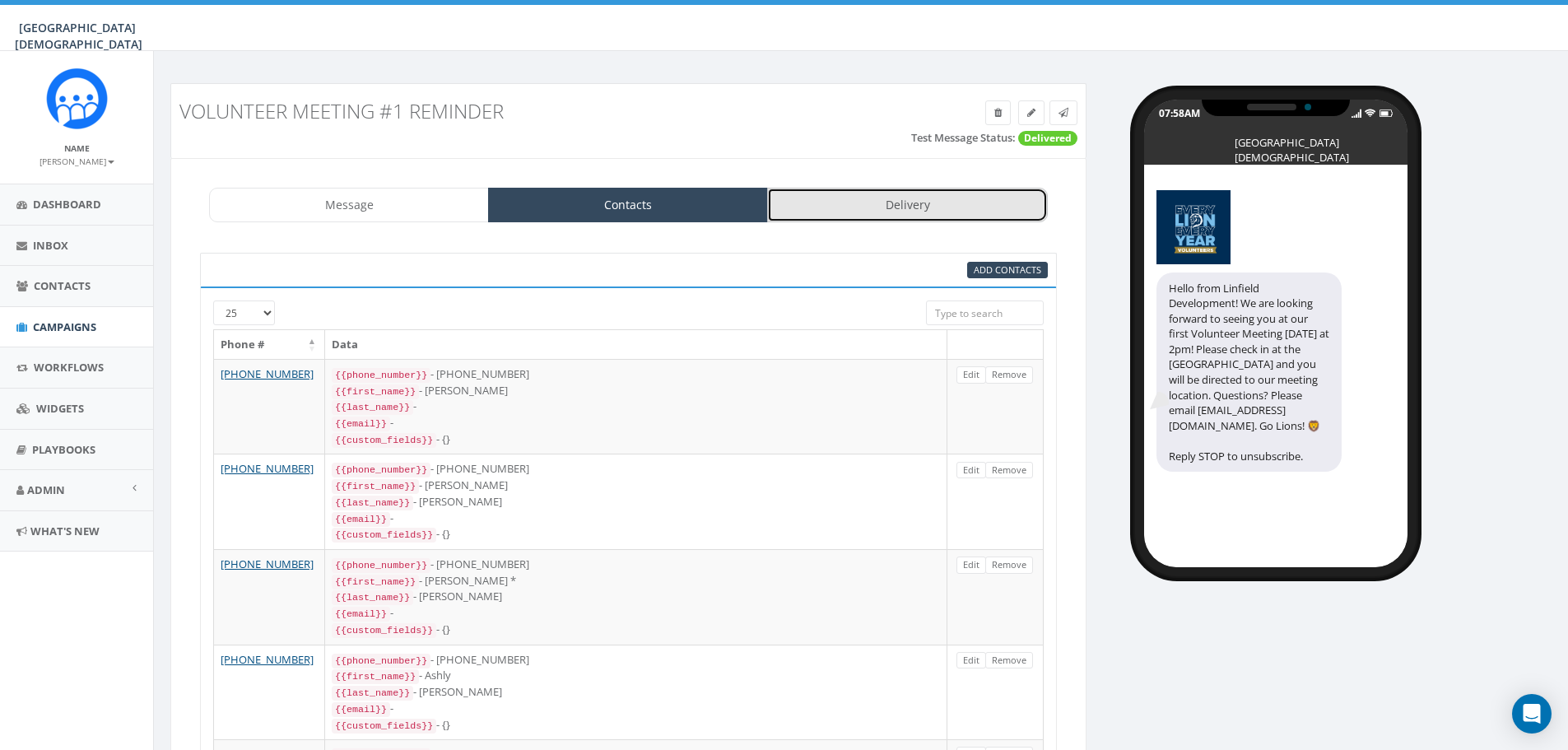
click at [903, 216] on link "Delivery" at bounding box center [907, 205] width 280 height 35
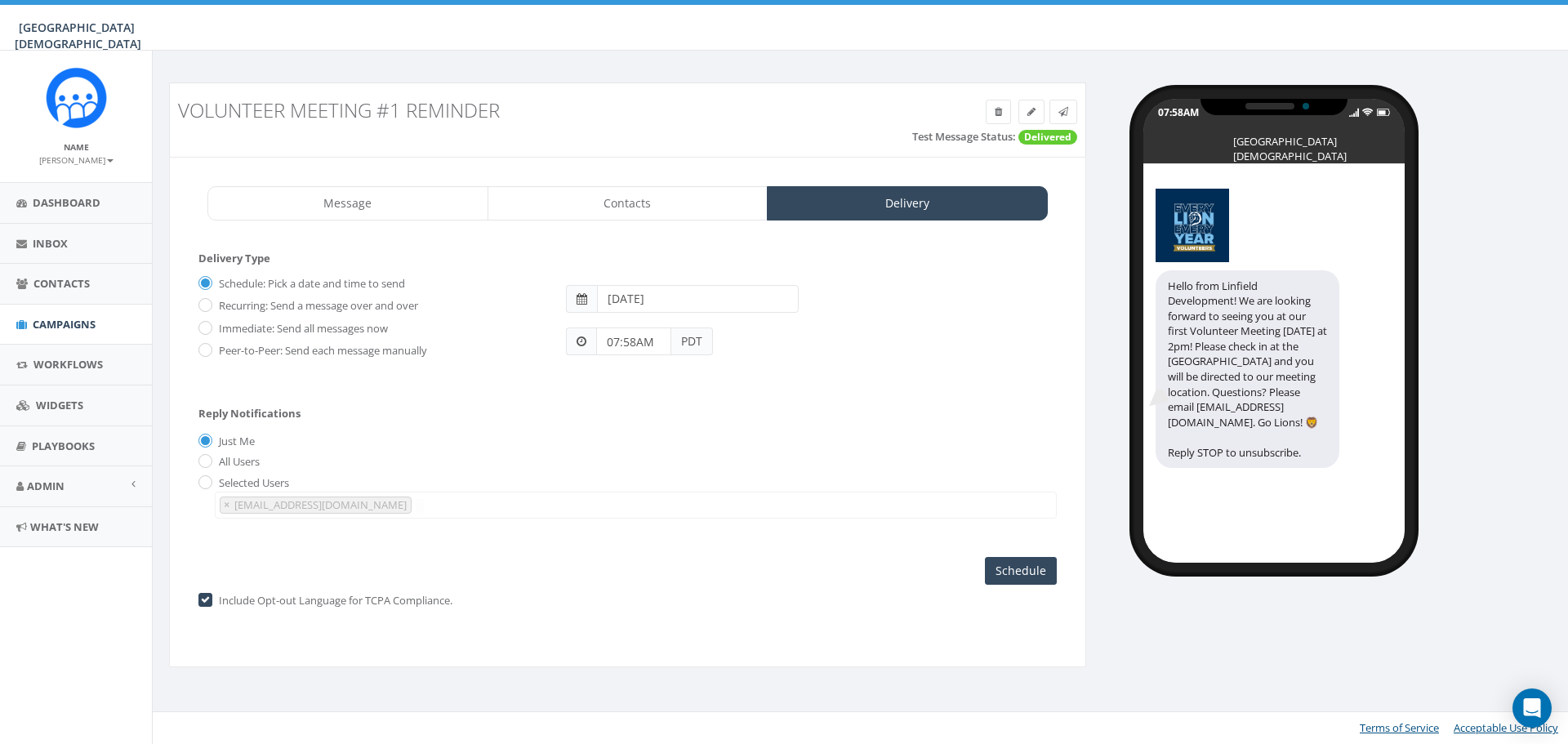
click at [716, 306] on input "2025-09-26" at bounding box center [698, 299] width 201 height 28
click at [708, 449] on td "25" at bounding box center [711, 453] width 24 height 24
type input "2025-09-25"
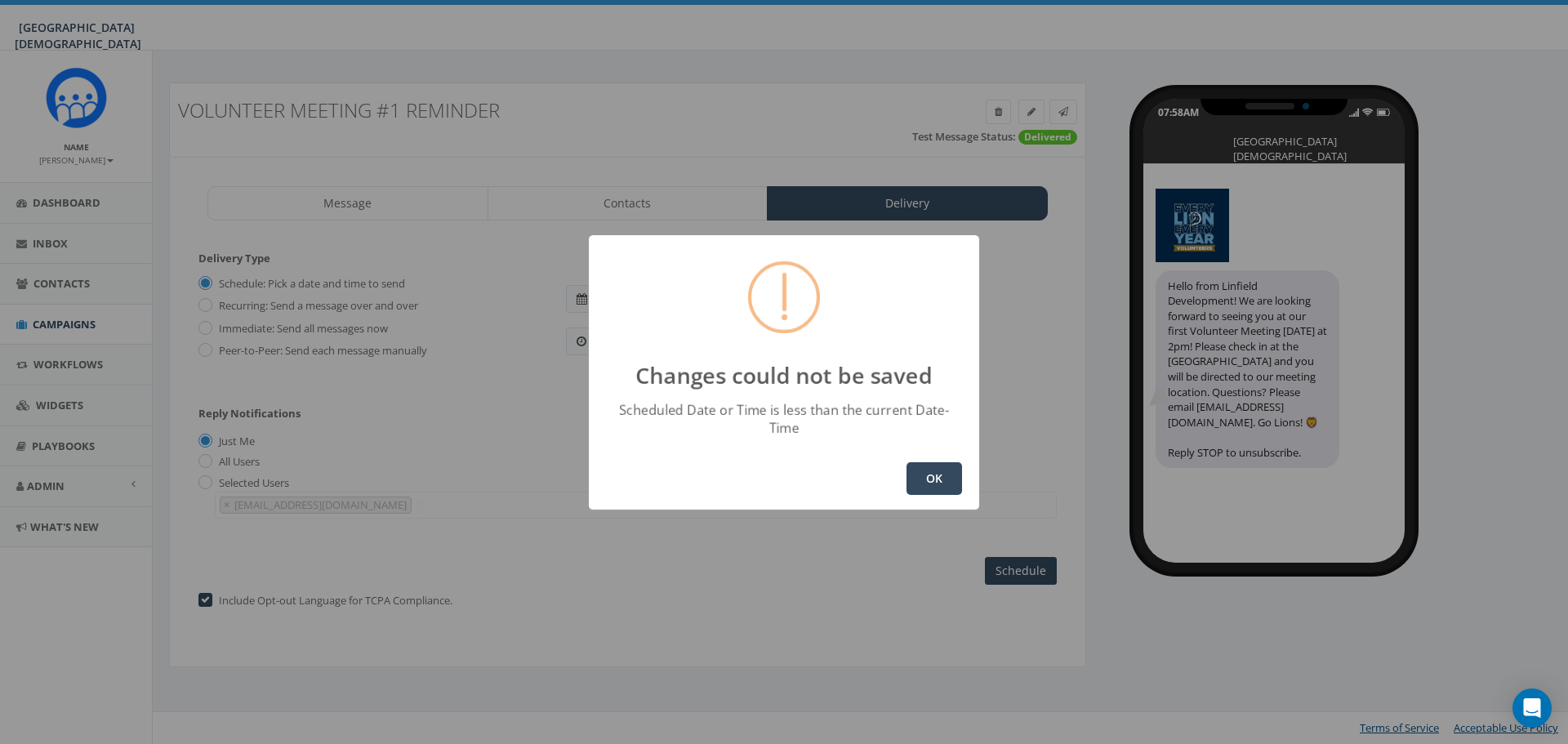
click at [930, 466] on button "OK" at bounding box center [935, 479] width 56 height 33
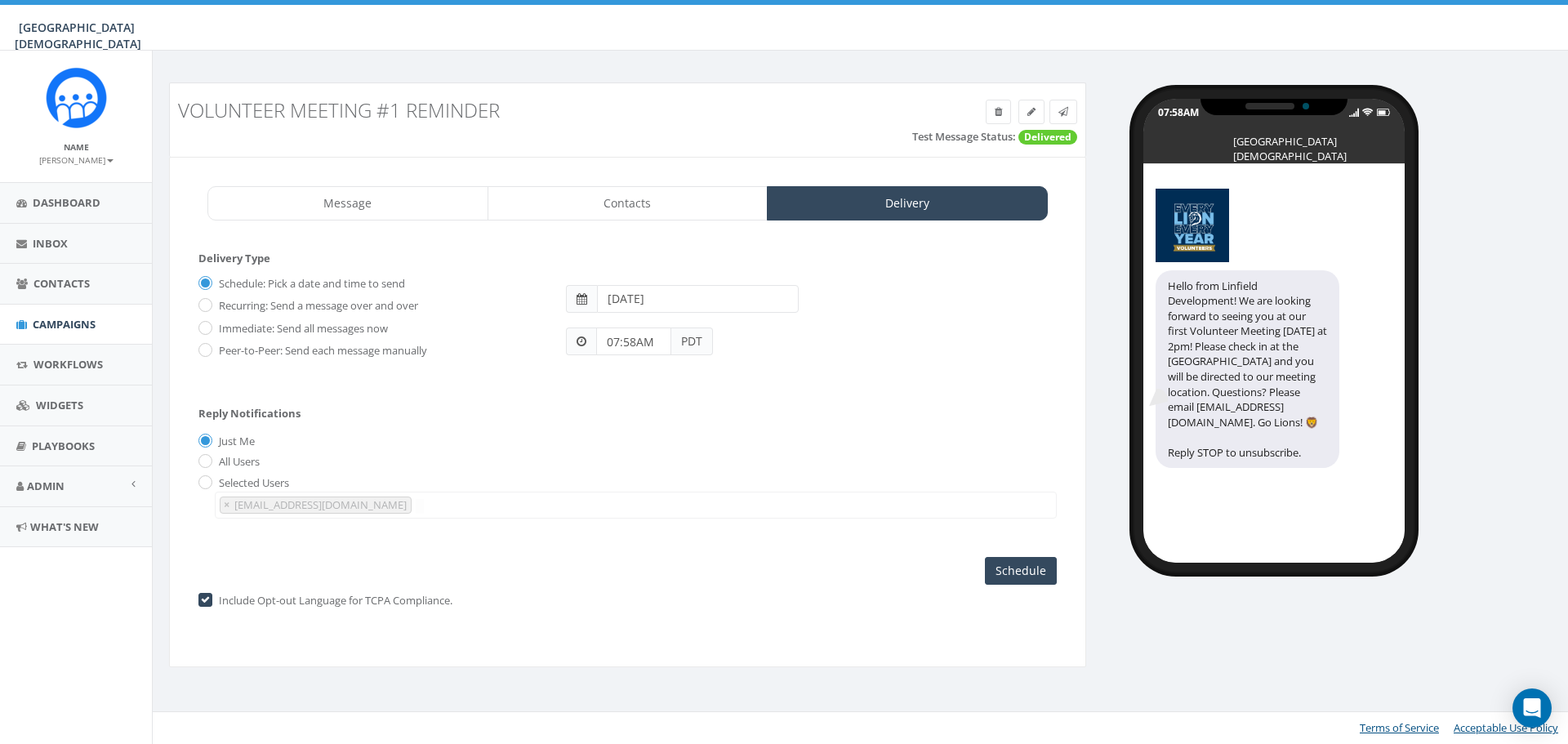
click at [658, 340] on input "07:58AM" at bounding box center [634, 341] width 75 height 28
click at [637, 235] on div "1 2 3 4 5 6 7 8 9 10 11 12 00 05 10 15 20 25 30 35 40 45 50 55" at bounding box center [690, 200] width 164 height 164
click at [686, 261] on div "1 2 3 4 5 6 7 8 9 10 11 12 00 05 10 15 20 25 30 35 40 45 50 55" at bounding box center [690, 200] width 164 height 164
click at [662, 340] on input "08:30PM" at bounding box center [634, 341] width 75 height 28
click at [624, 298] on button "AM" at bounding box center [620, 294] width 24 height 24
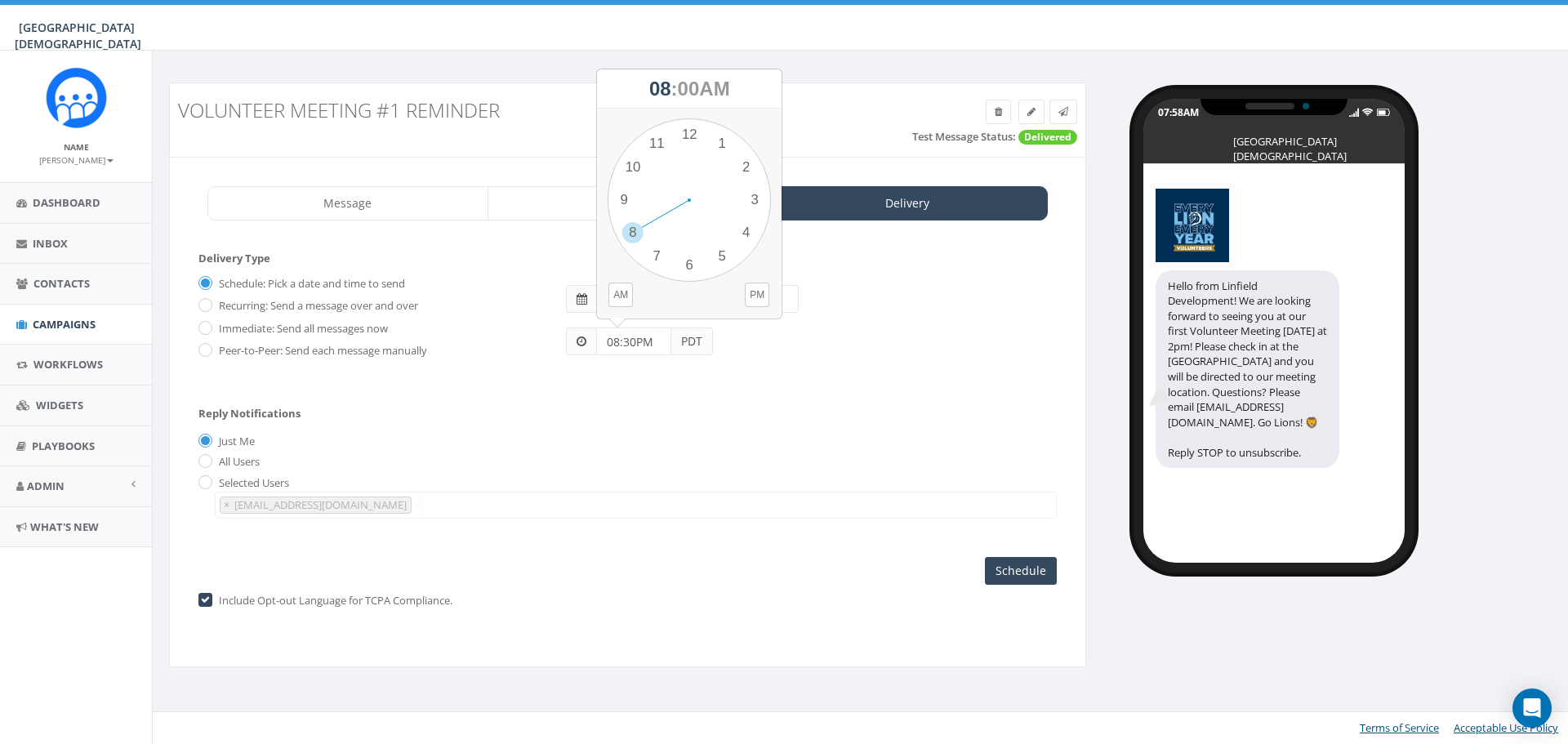
click at [815, 366] on div "Schedule: Pick a date and time to send Recurring: Send a message over and over …" at bounding box center [627, 323] width 859 height 106
click at [652, 343] on input "08:30PM" at bounding box center [634, 341] width 75 height 28
click at [630, 238] on div "1 2 3 4 5 6 7 8 9 10 11 12 00 05 10 15 20 25 30 35 40 45 50 55" at bounding box center [690, 200] width 164 height 164
click at [687, 270] on div "1 2 3 4 5 6 7 8 9 10 11 12 00 05 10 15 20 25 30 35 40 45 50 55" at bounding box center [690, 200] width 164 height 164
type input "08:30AM"
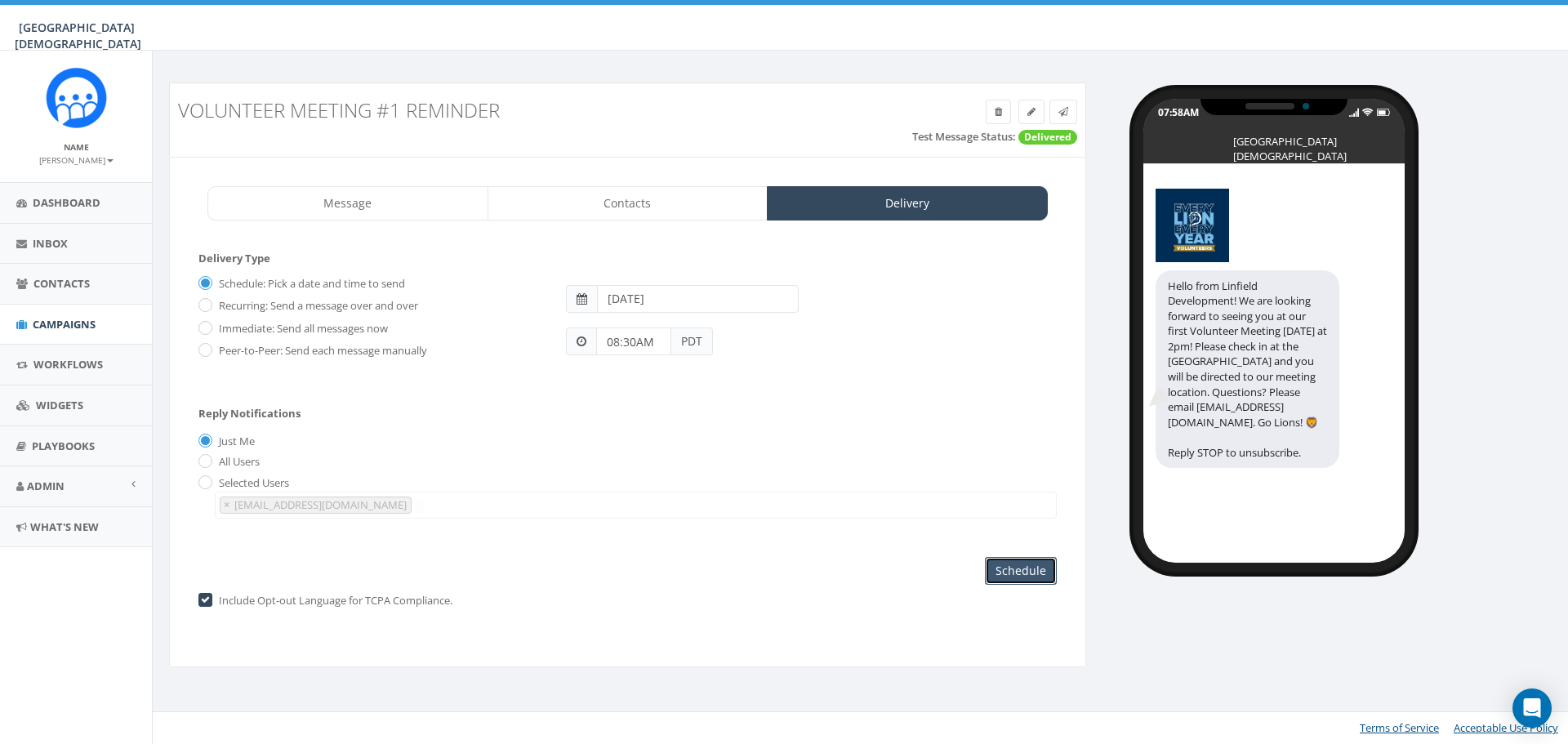
click at [1032, 566] on input "Schedule" at bounding box center [1021, 571] width 72 height 28
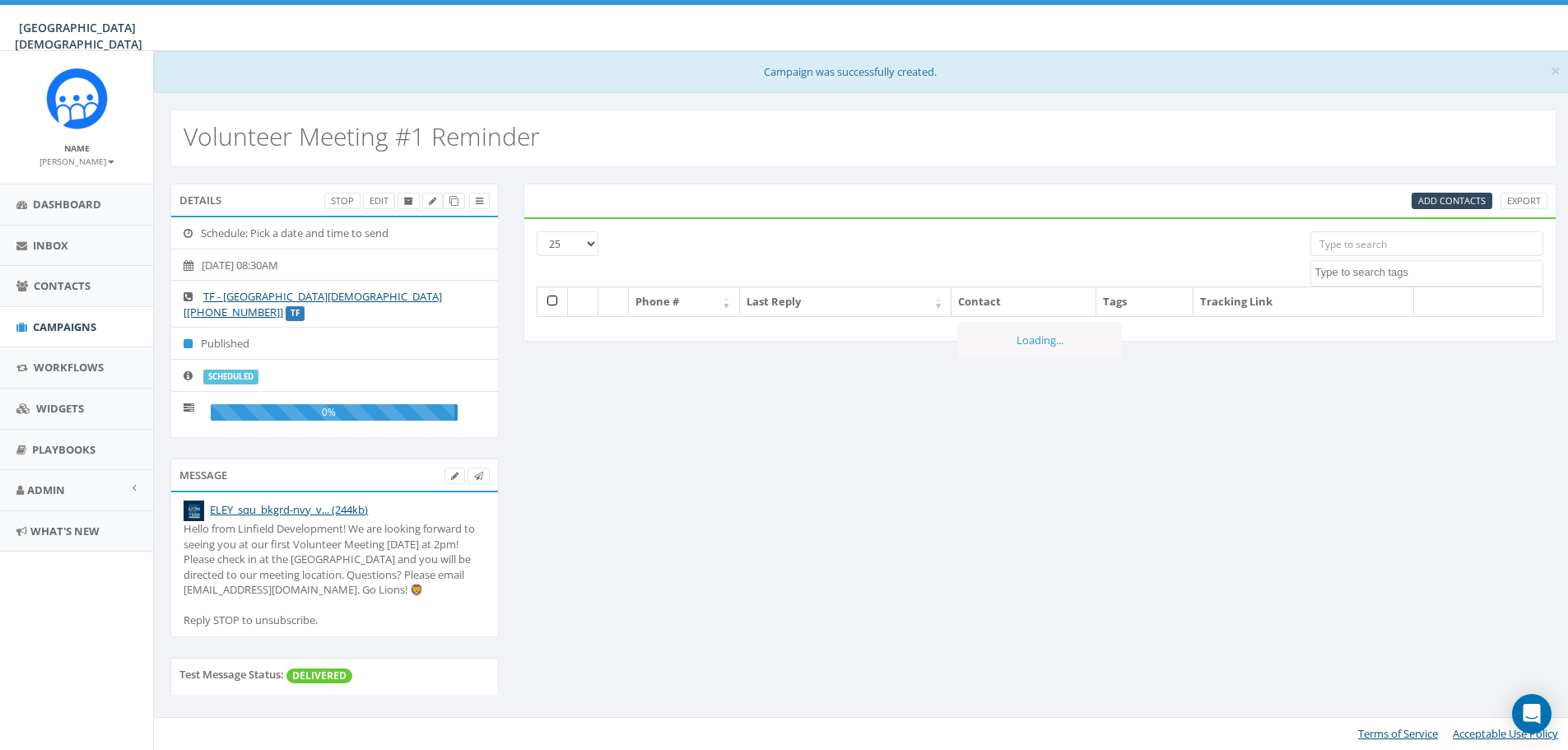
select select
